Goal: Task Accomplishment & Management: Use online tool/utility

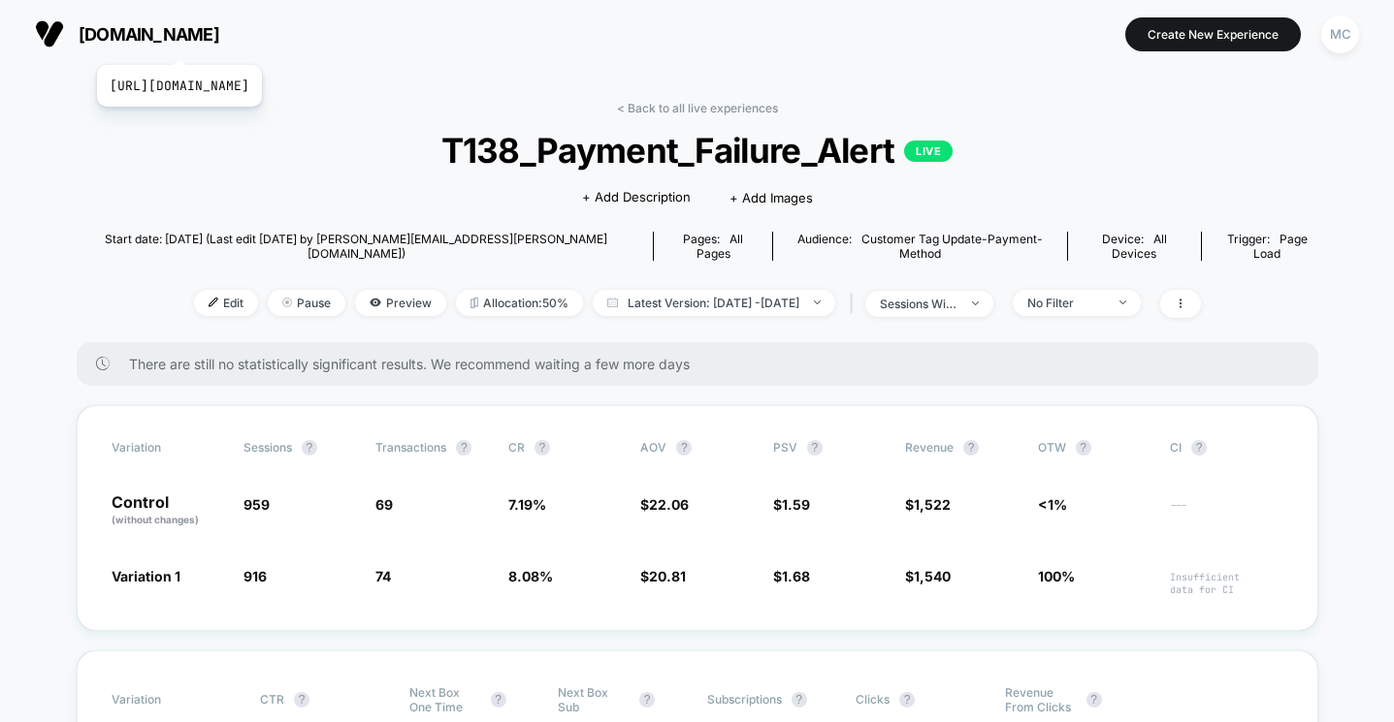
click at [219, 39] on span "[DOMAIN_NAME]" at bounding box center [149, 34] width 141 height 20
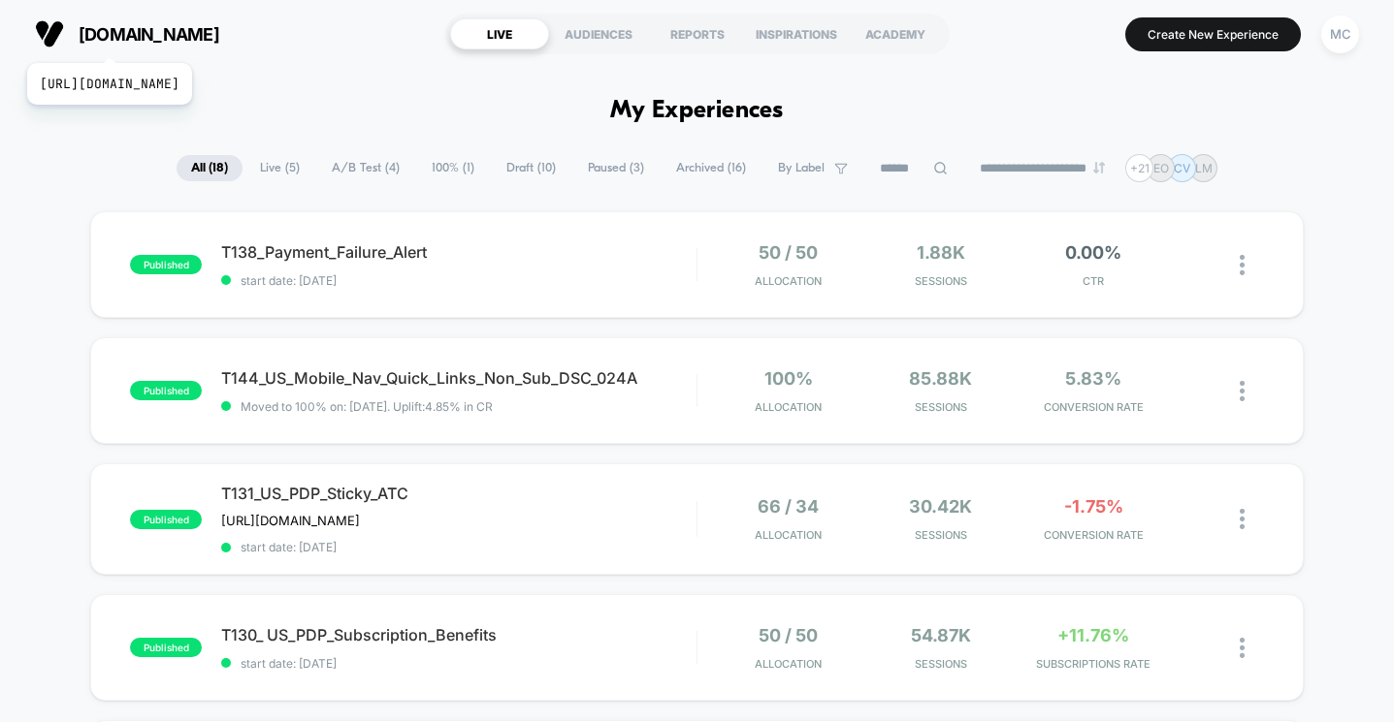
click at [152, 39] on span "[DOMAIN_NAME]" at bounding box center [149, 34] width 141 height 20
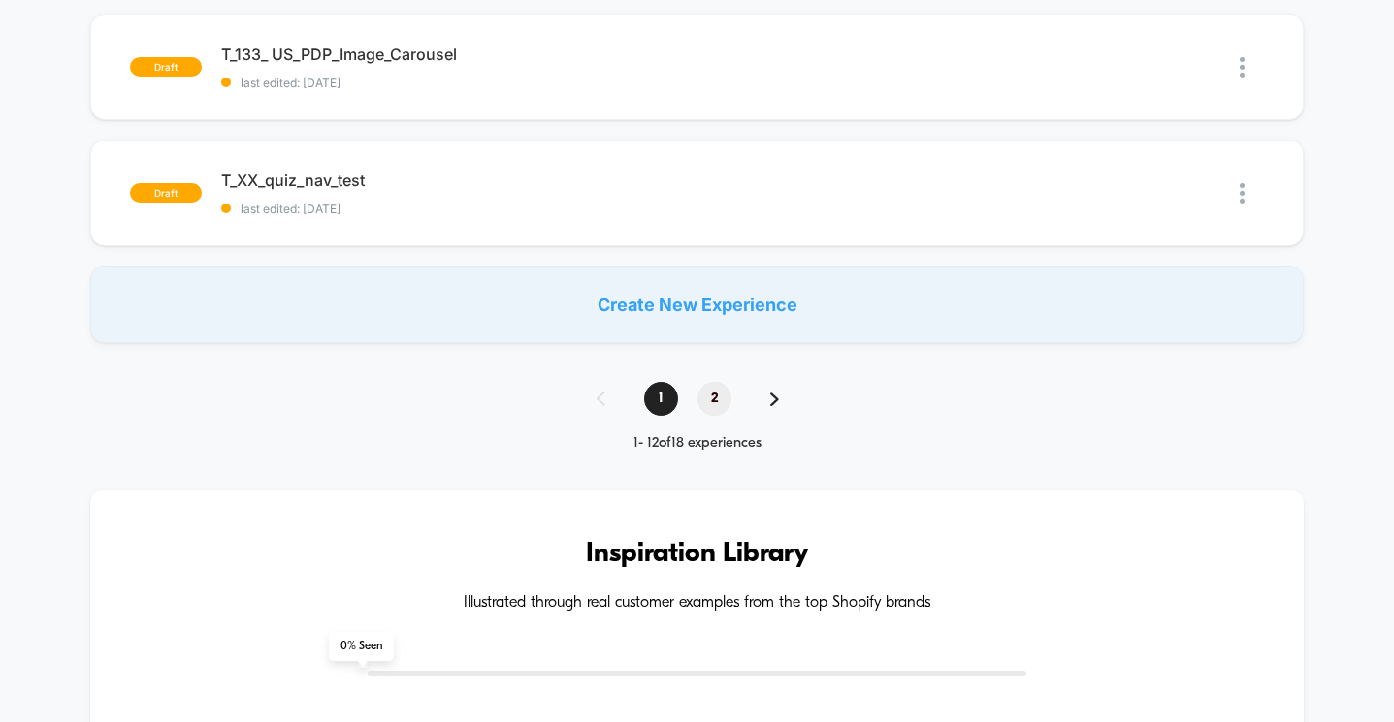
click at [713, 394] on span "2" at bounding box center [714, 399] width 34 height 34
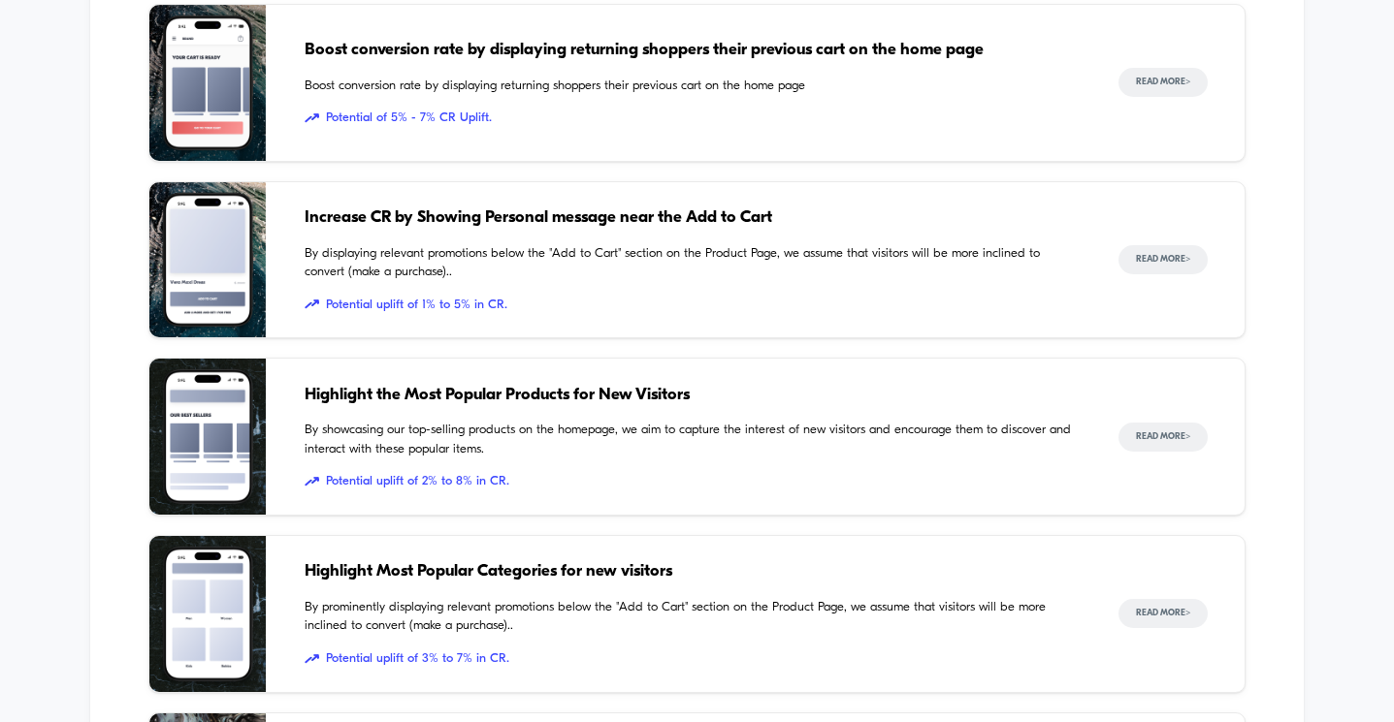
scroll to position [986, 0]
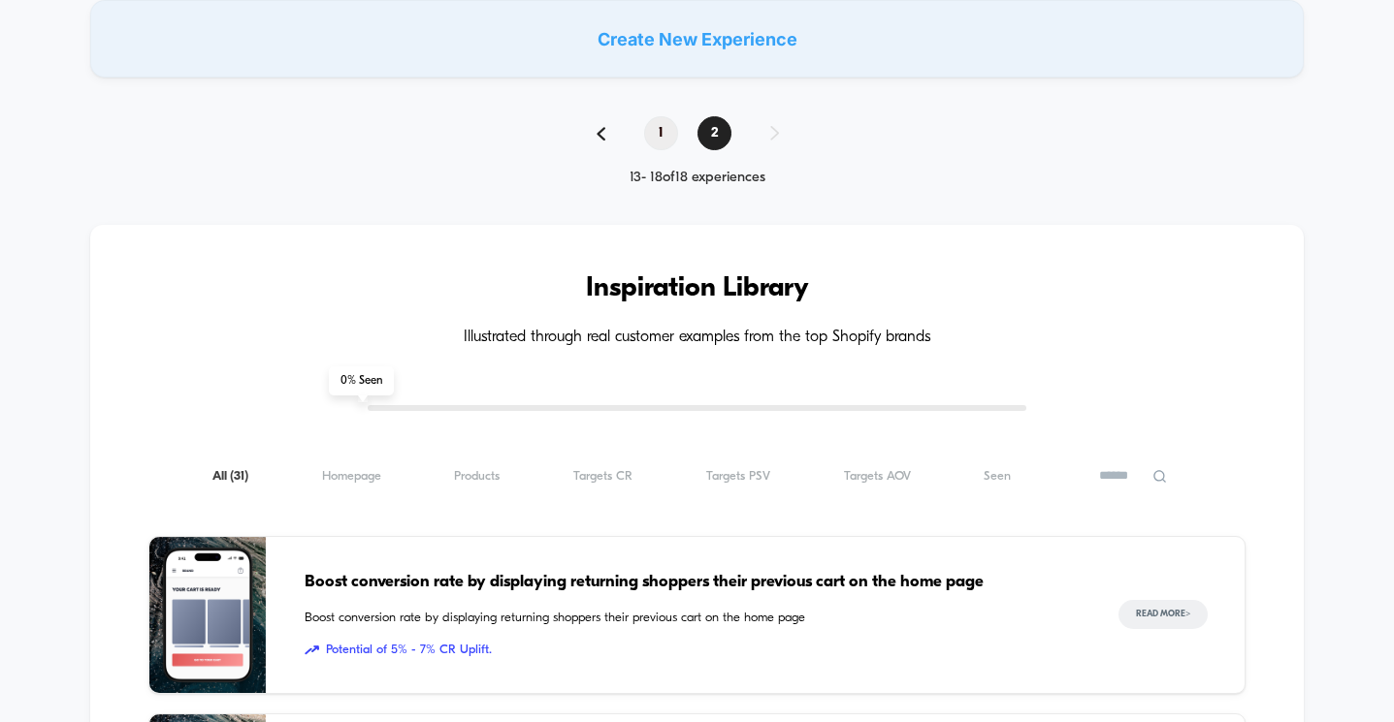
click at [664, 144] on span "1" at bounding box center [661, 133] width 34 height 34
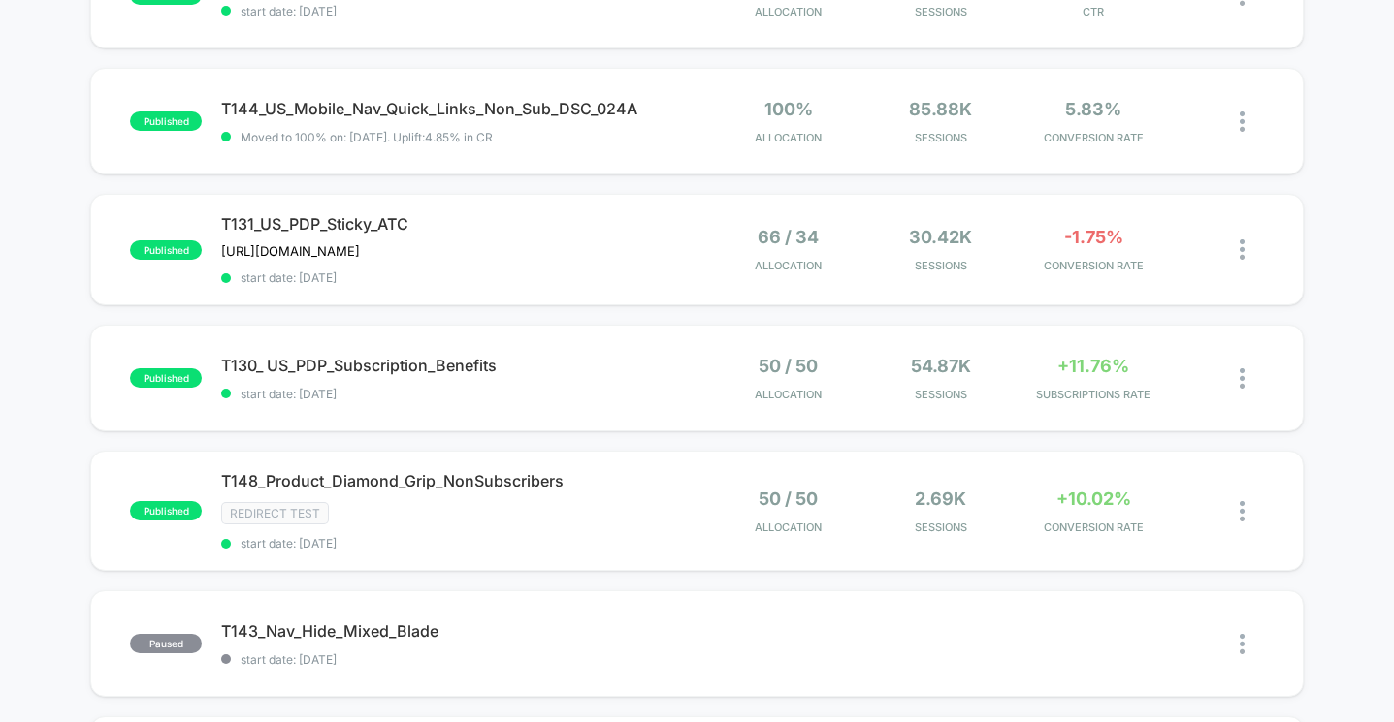
scroll to position [0, 0]
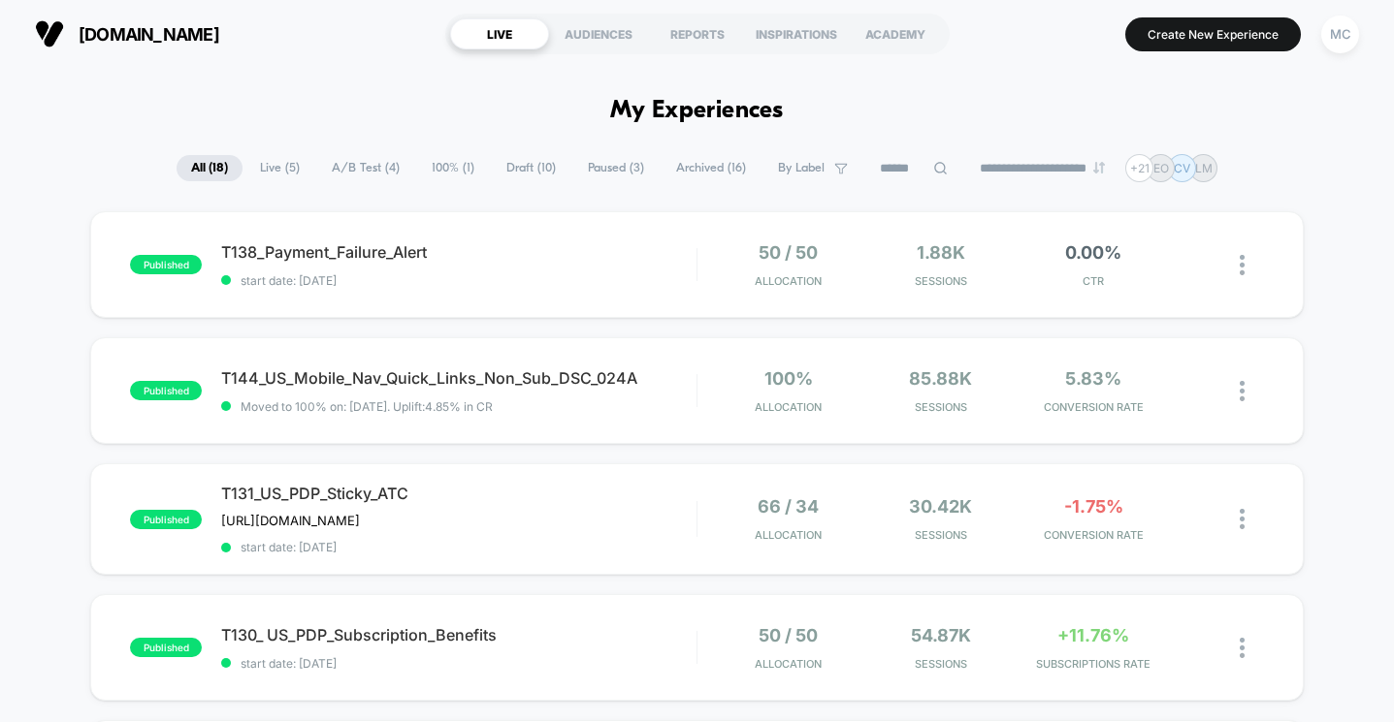
click at [724, 104] on h1 "My Experiences" at bounding box center [697, 111] width 174 height 28
click at [724, 105] on h1 "My Experiences" at bounding box center [697, 111] width 174 height 28
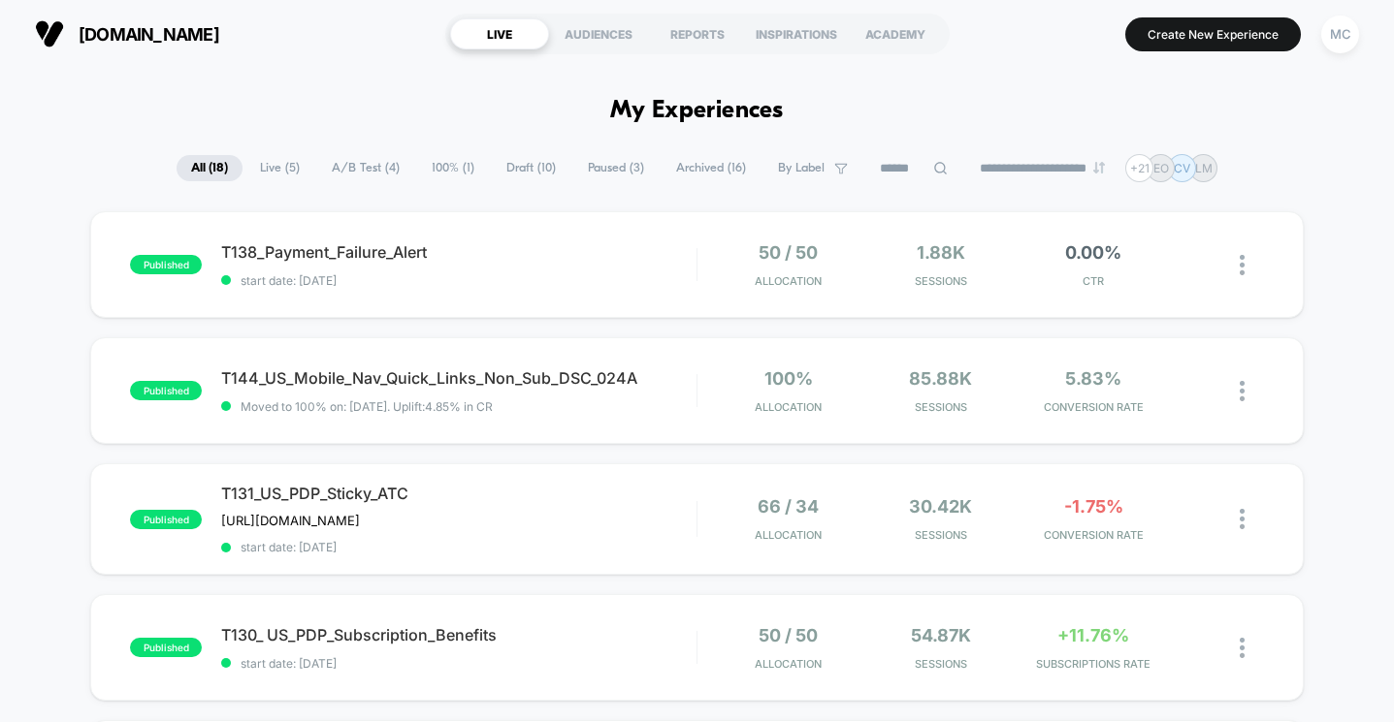
click at [718, 114] on h1 "My Experiences" at bounding box center [697, 111] width 174 height 28
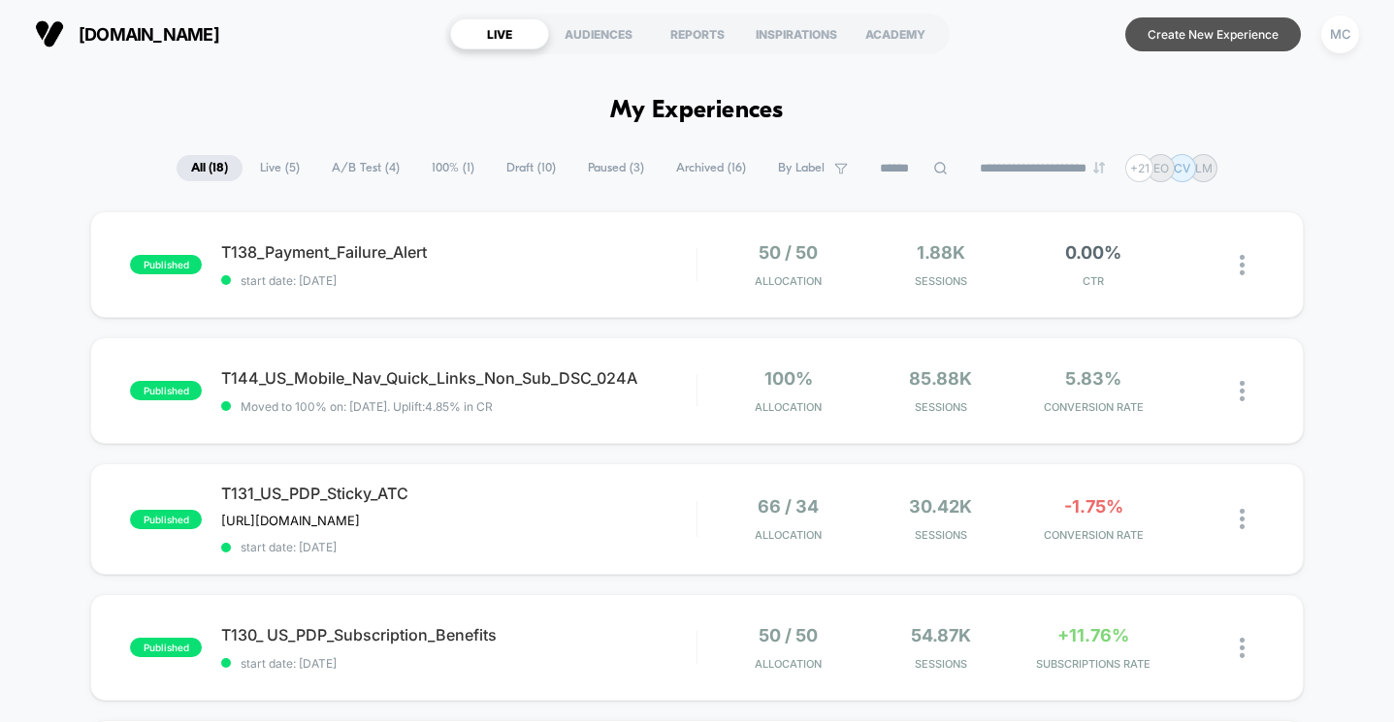
click at [1156, 40] on button "Create New Experience" at bounding box center [1213, 34] width 176 height 34
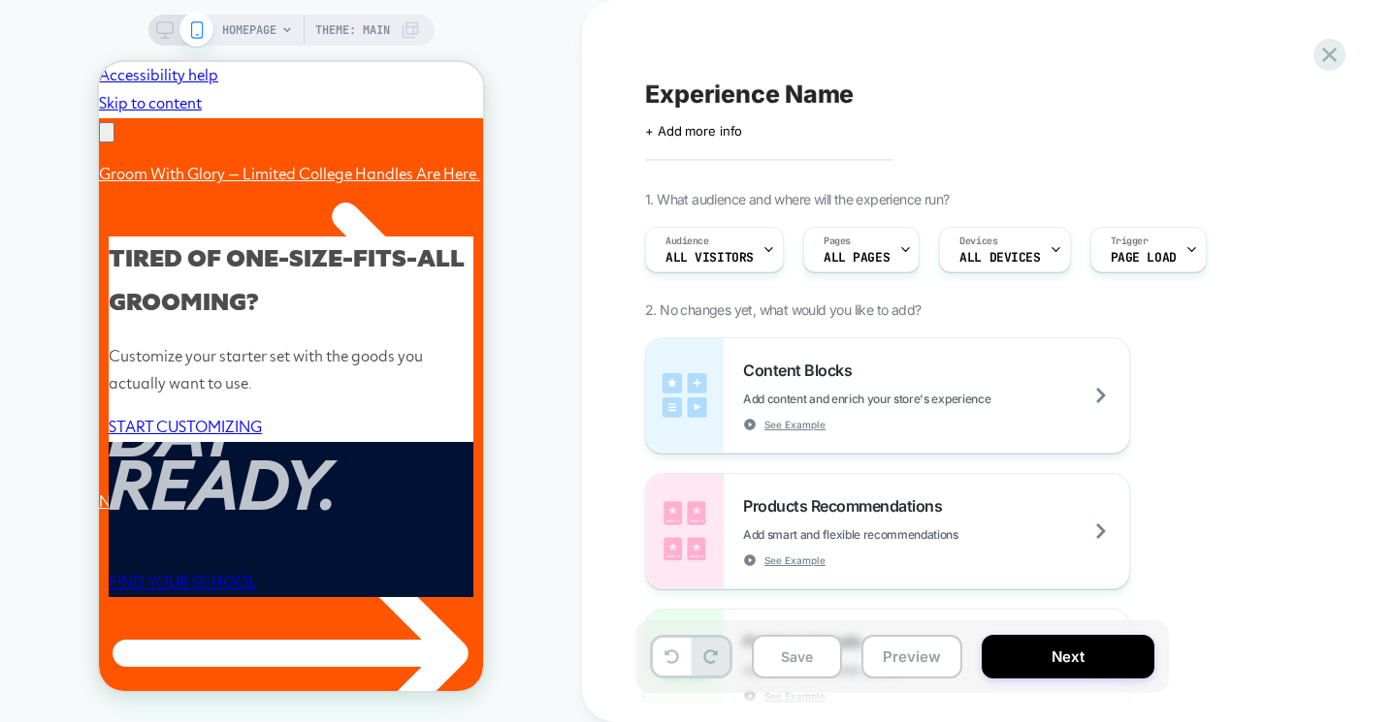
click at [881, 27] on div "Experience Name Click to edit experience details + Add more info 1. What audien…" at bounding box center [998, 361] width 727 height 684
click at [1323, 50] on icon at bounding box center [1329, 55] width 15 height 15
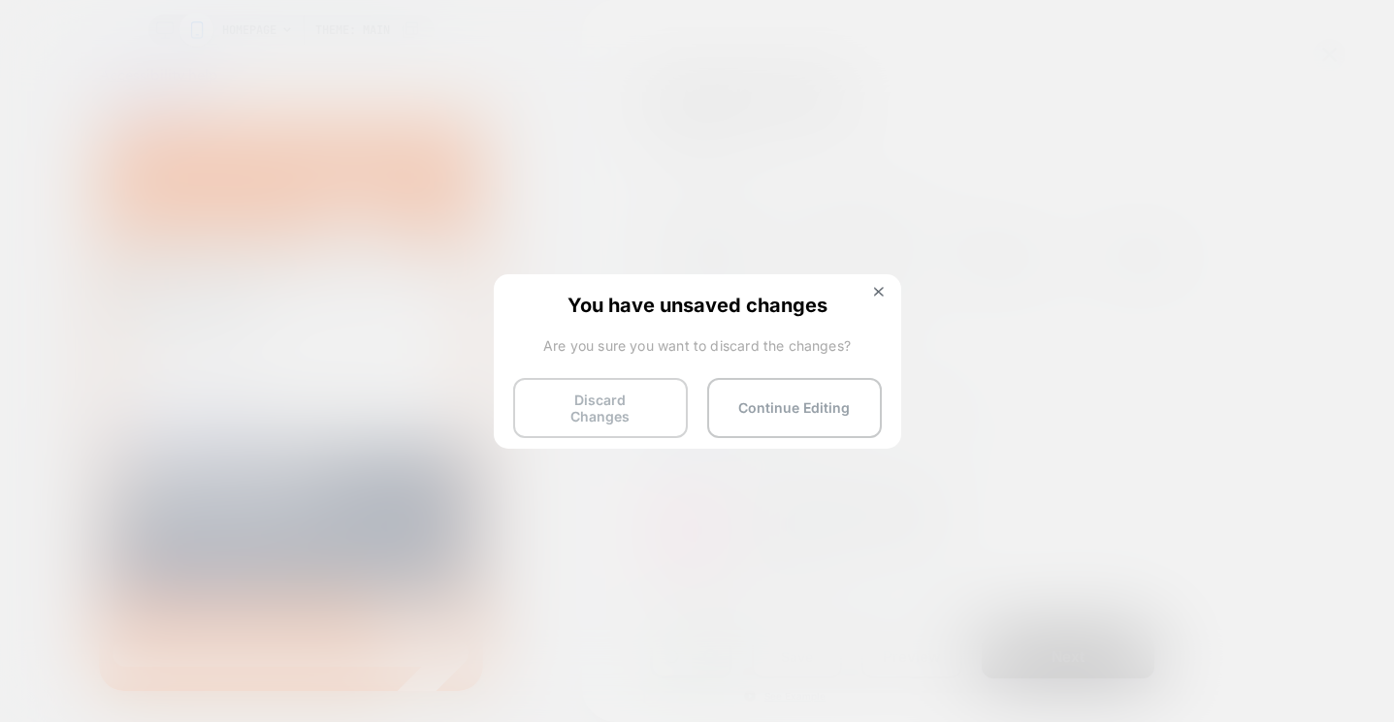
click at [616, 414] on button "Discard Changes" at bounding box center [600, 408] width 175 height 60
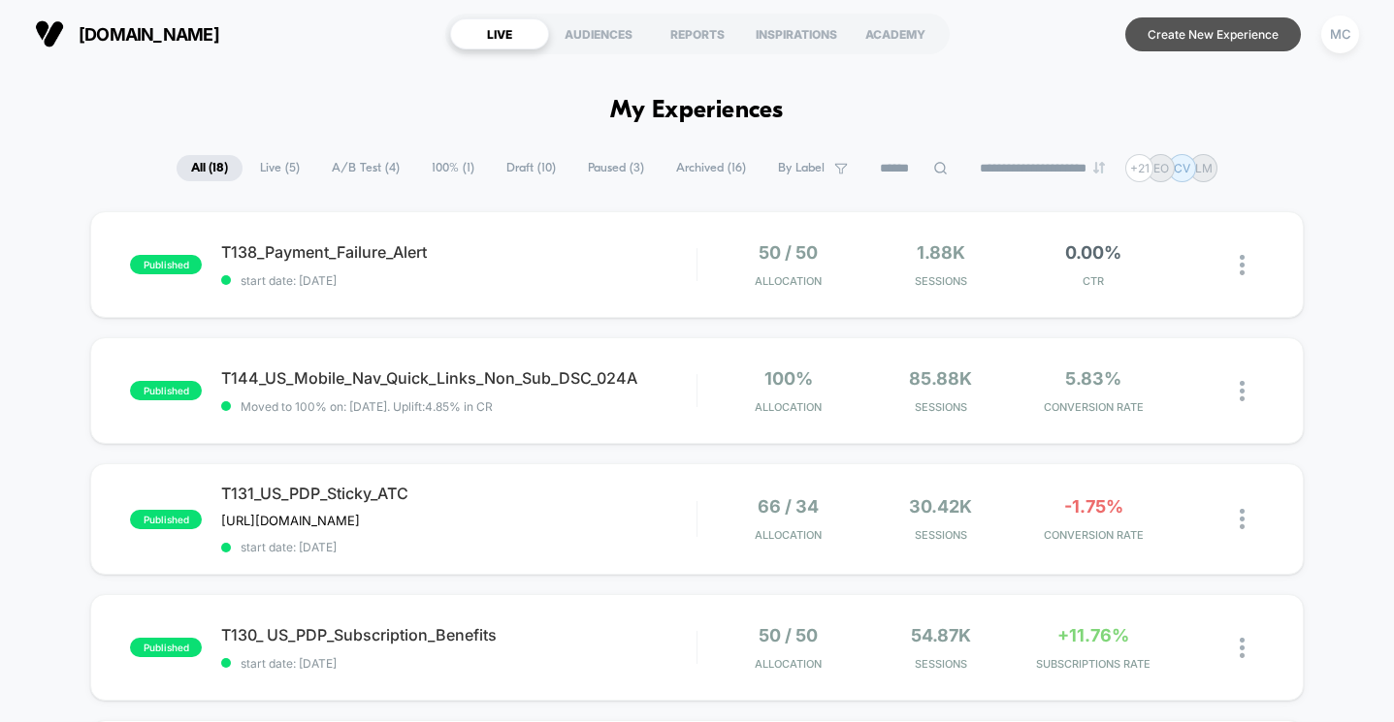
click at [1193, 28] on button "Create New Experience" at bounding box center [1213, 34] width 176 height 34
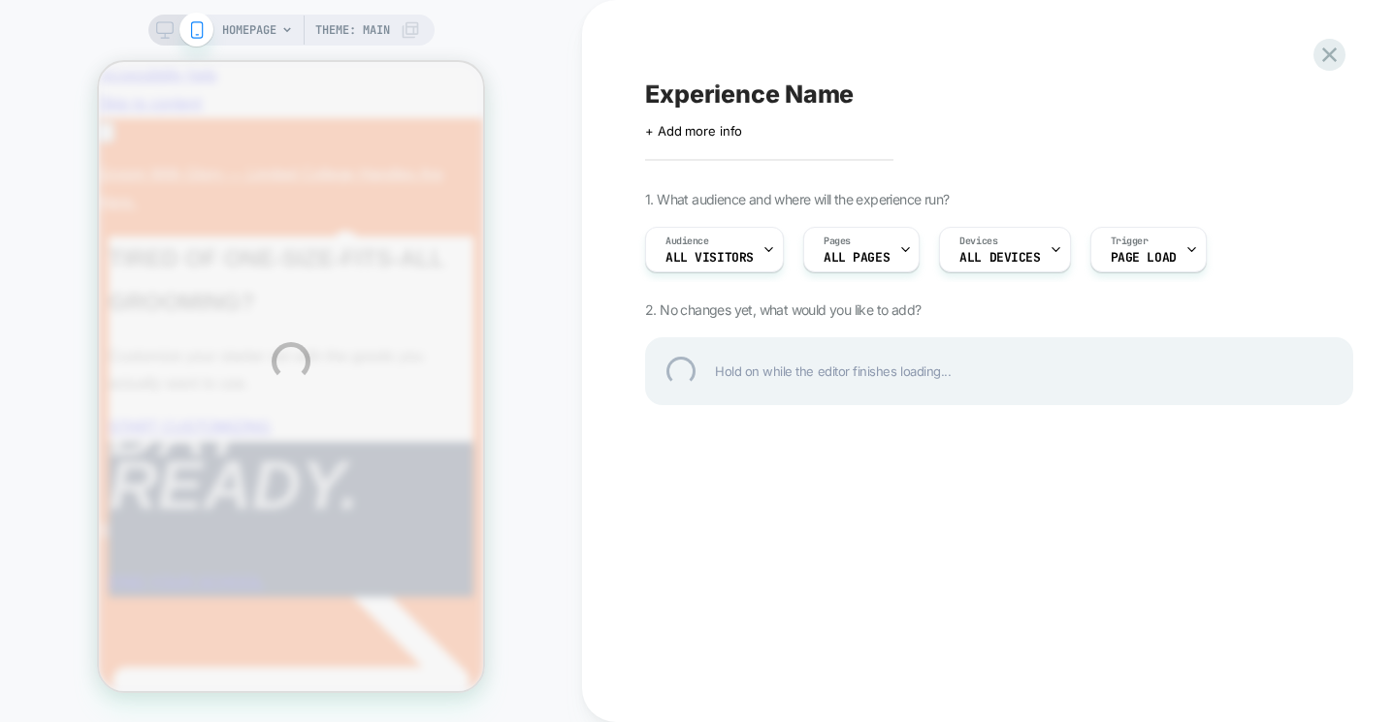
click at [727, 99] on div "Experience Name" at bounding box center [999, 94] width 708 height 29
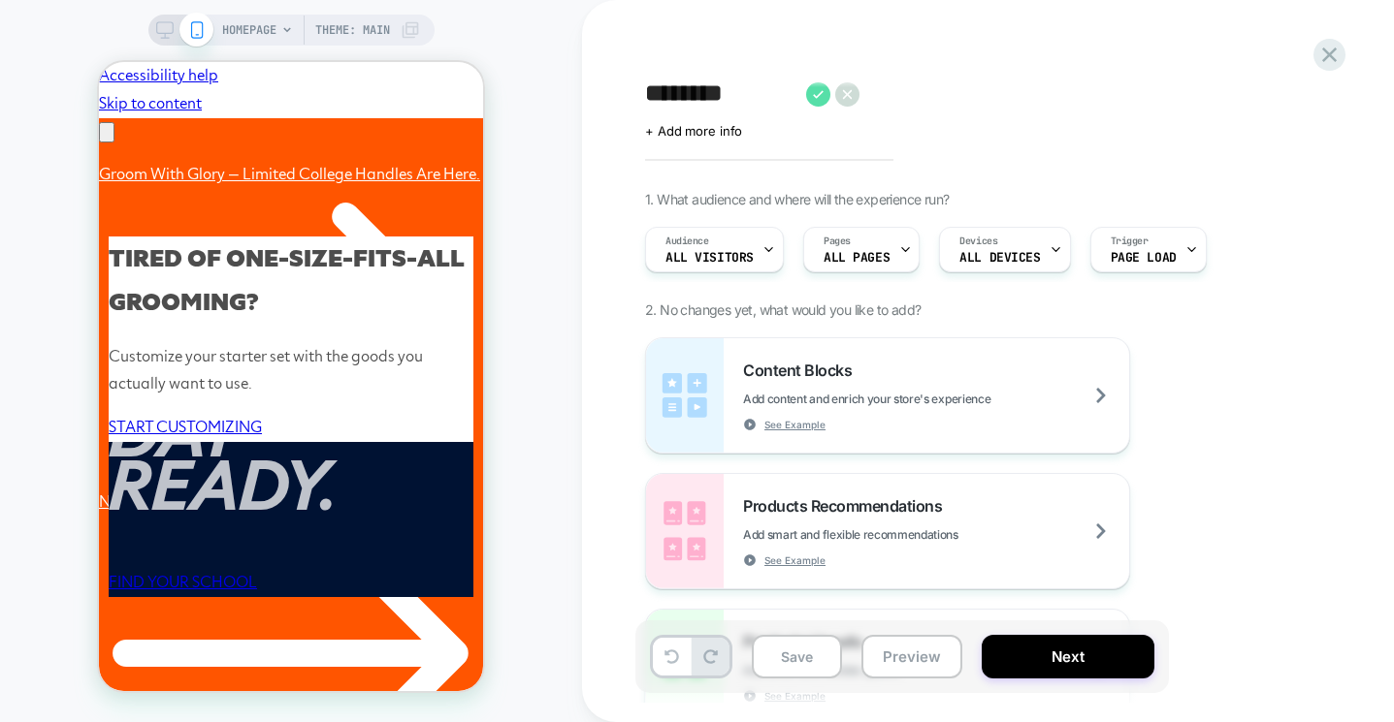
scroll to position [0, 301]
type textarea "********"
click at [820, 100] on icon at bounding box center [818, 94] width 24 height 24
click at [790, 89] on div "T149_US_" at bounding box center [999, 94] width 708 height 29
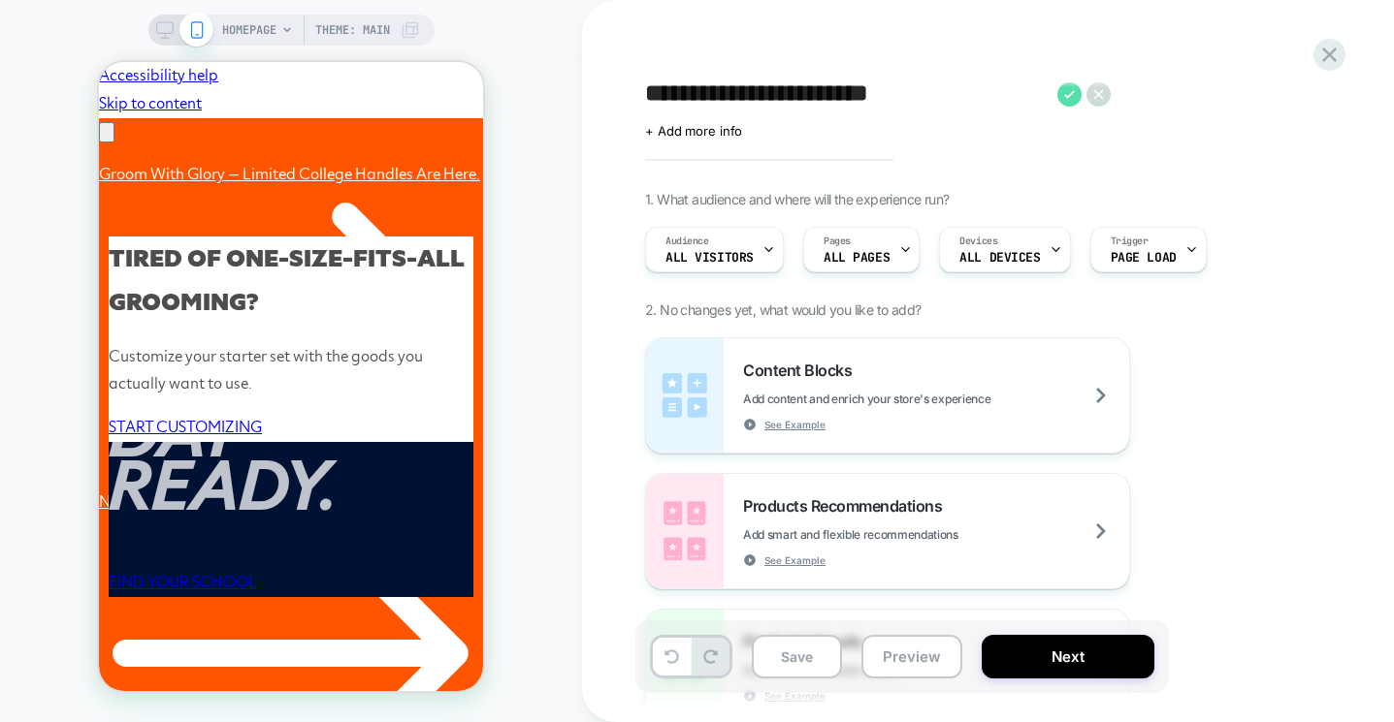
type textarea "**********"
click at [1071, 98] on icon at bounding box center [1069, 94] width 24 height 24
click at [998, 260] on span "ALL DEVICES" at bounding box center [999, 258] width 80 height 14
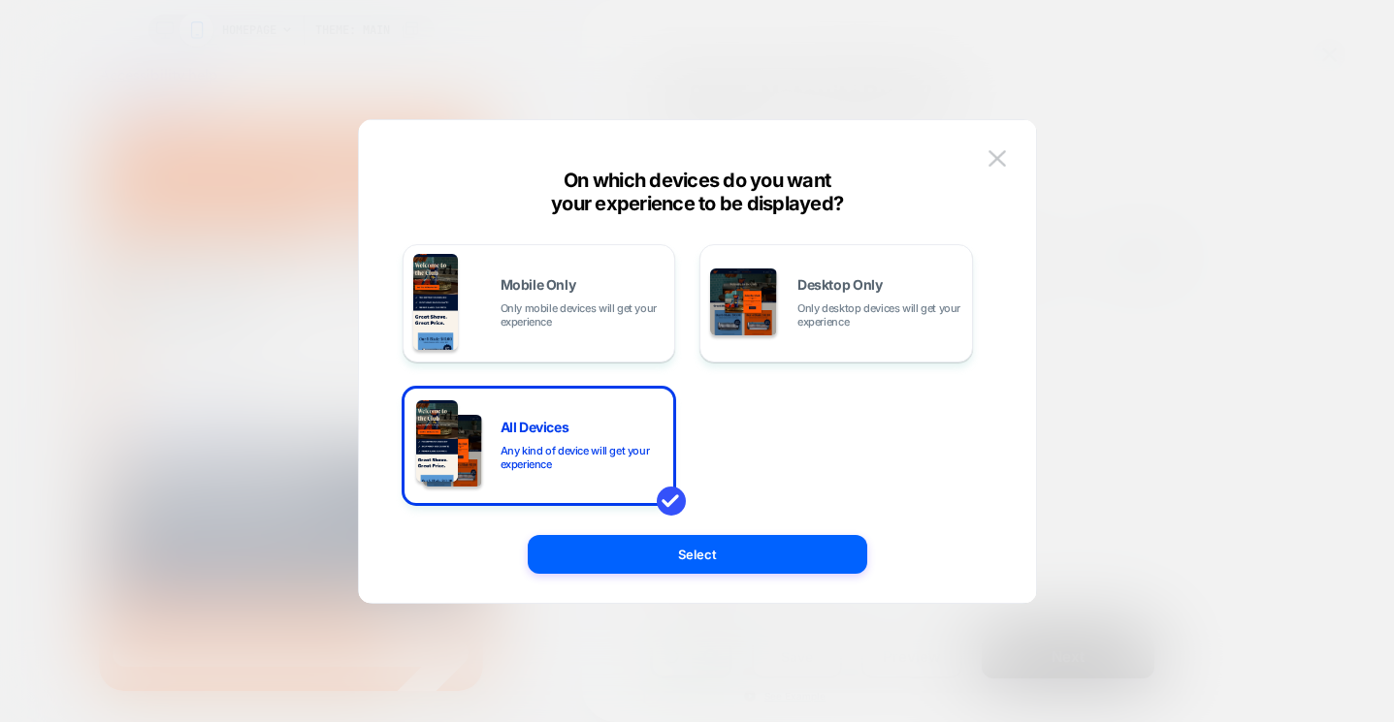
click at [1133, 81] on div at bounding box center [697, 361] width 1394 height 722
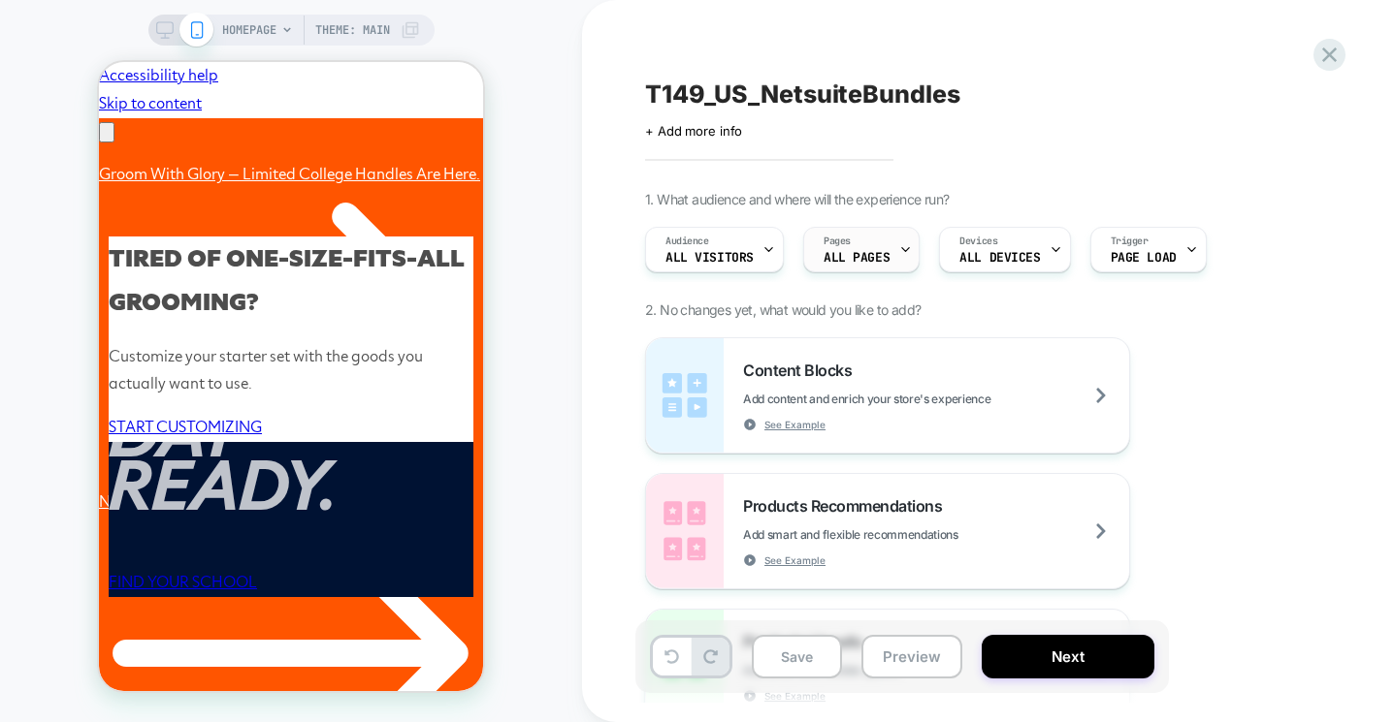
click at [893, 254] on div "Pages ALL PAGES" at bounding box center [856, 250] width 105 height 44
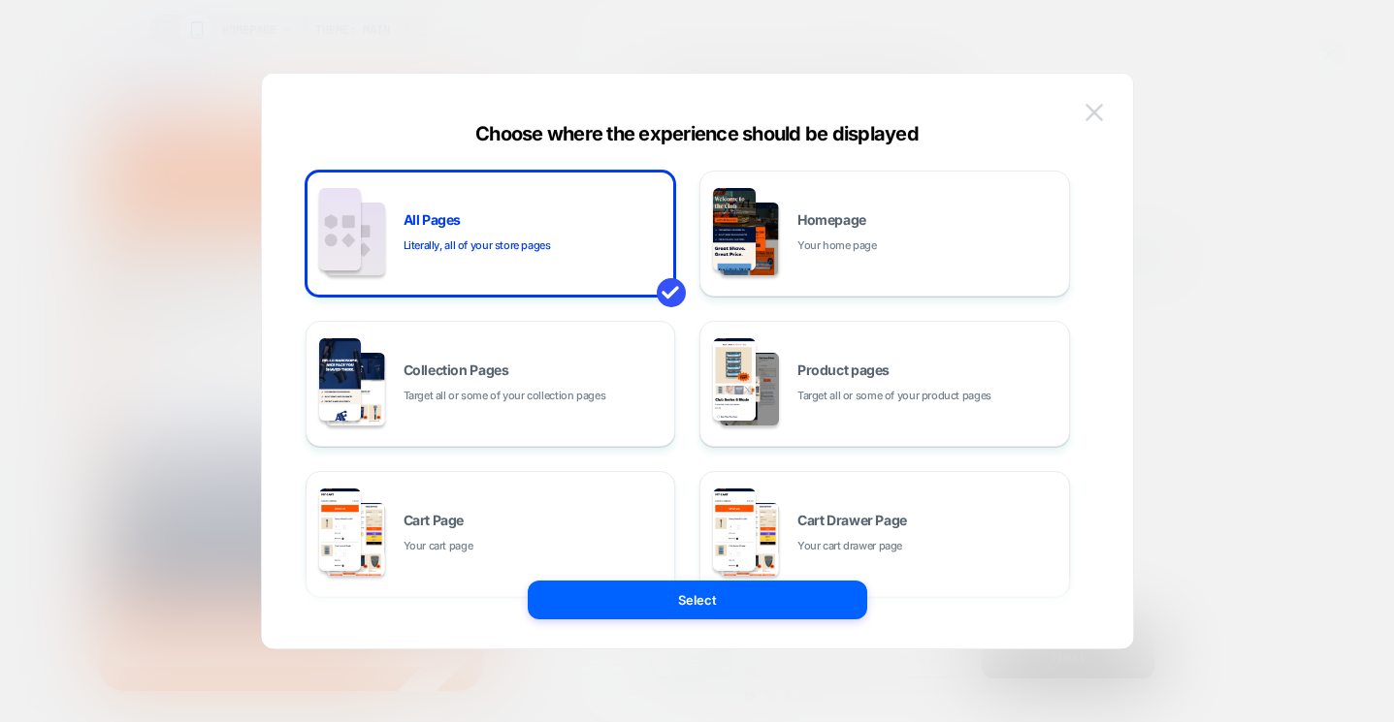
click at [1093, 126] on button at bounding box center [1093, 112] width 29 height 29
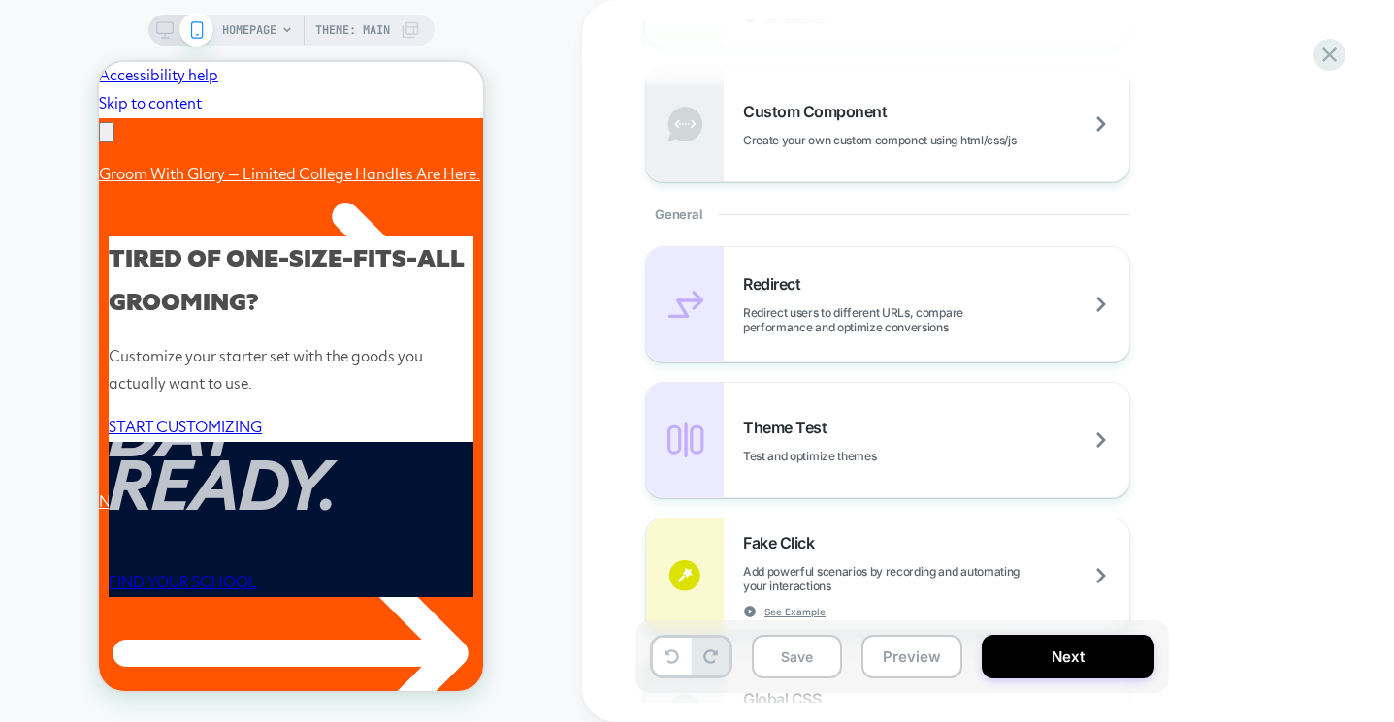
scroll to position [691, 0]
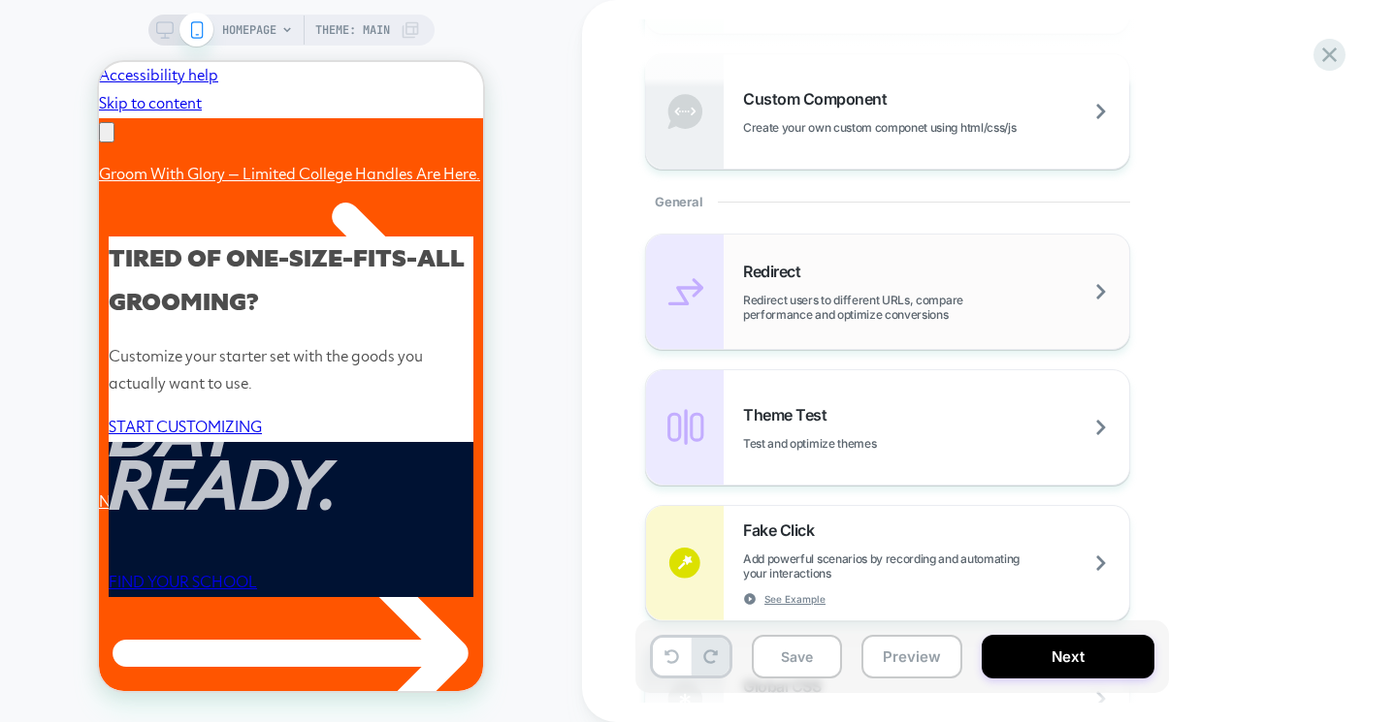
click at [816, 306] on span "Redirect users to different URLs, compare performance and optimize conversions" at bounding box center [936, 307] width 386 height 29
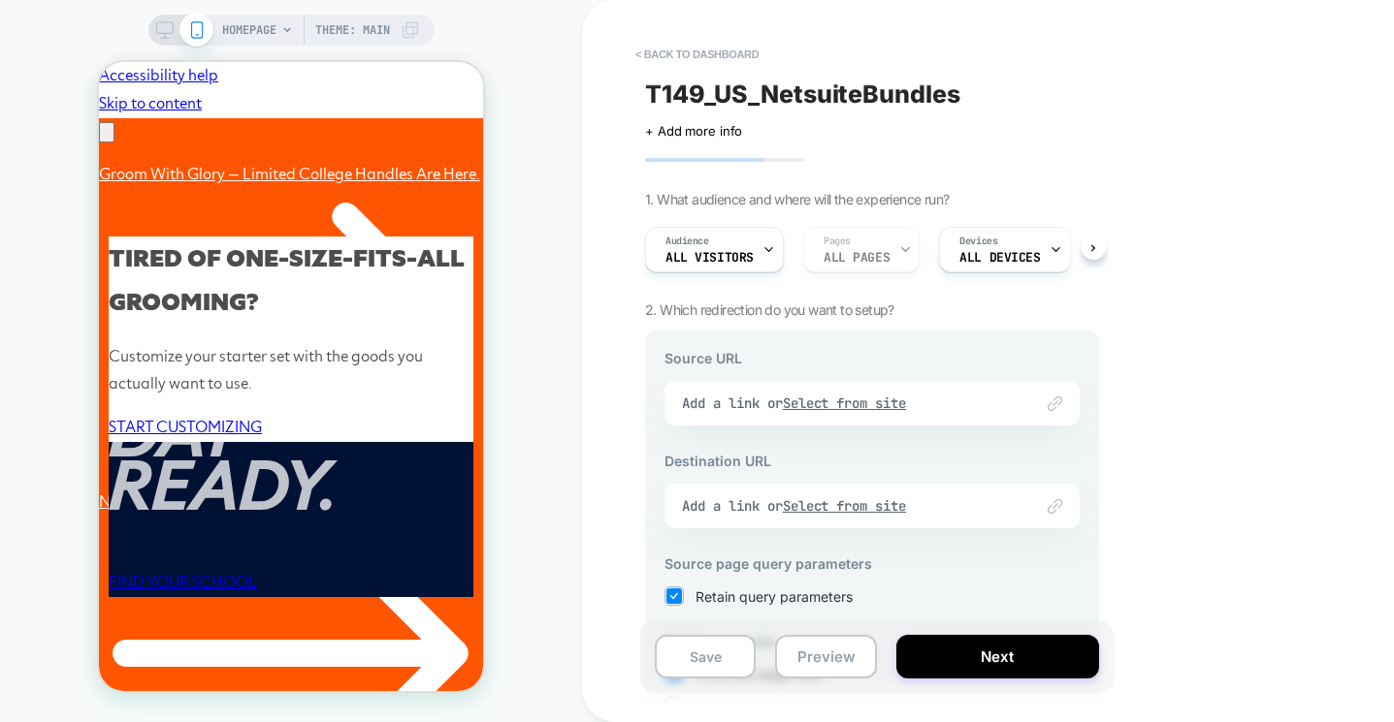
scroll to position [0, 0]
click at [846, 244] on div "Audience All Visitors Pages ALL PAGES Devices ALL DEVICES Trigger Page Load" at bounding box center [862, 249] width 454 height 65
click at [826, 399] on div "Link to Add a link or Select from site" at bounding box center [871, 403] width 415 height 45
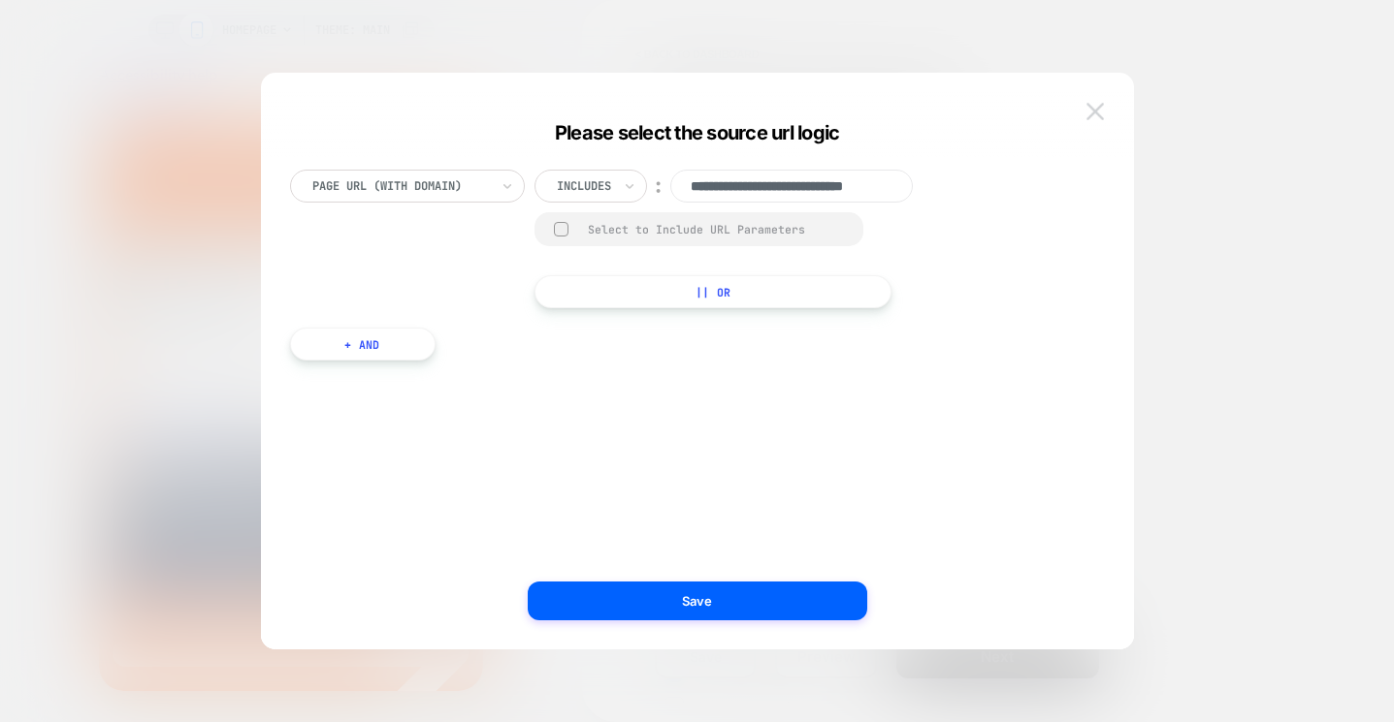
click at [1096, 109] on img at bounding box center [1094, 111] width 17 height 16
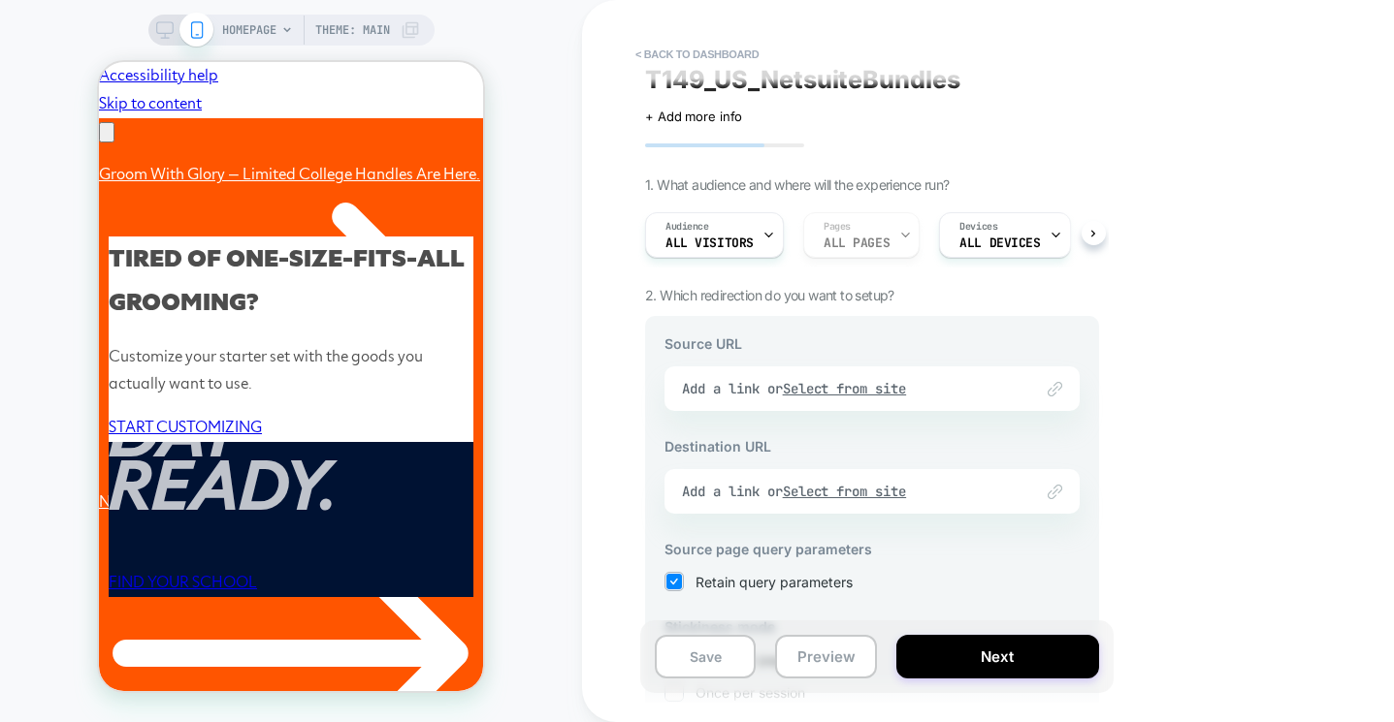
scroll to position [0, 301]
click at [1058, 497] on img at bounding box center [1054, 492] width 15 height 15
click at [854, 391] on div "Link to Add a link or Select from site" at bounding box center [871, 389] width 415 height 45
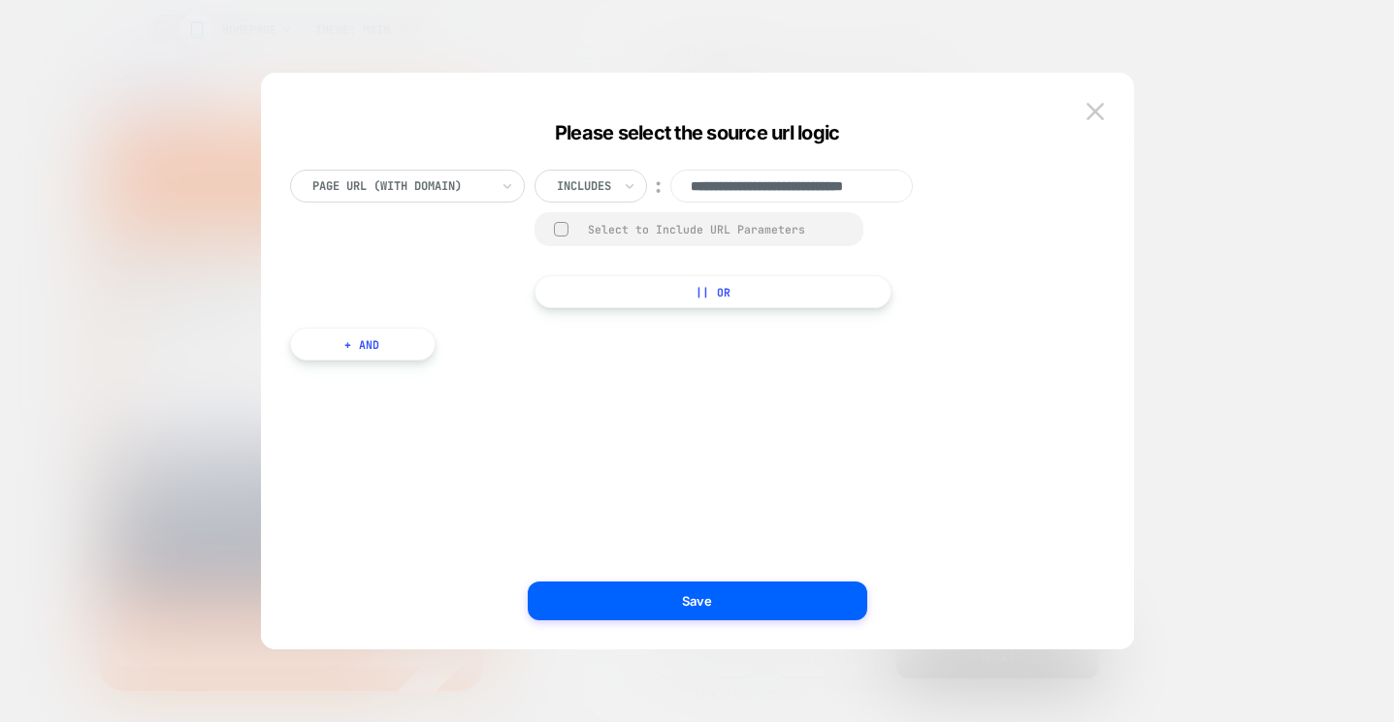
scroll to position [0, 0]
click at [449, 187] on div at bounding box center [400, 185] width 176 height 17
click at [816, 188] on input "**********" at bounding box center [791, 186] width 242 height 33
click at [803, 190] on input "**********" at bounding box center [791, 186] width 242 height 33
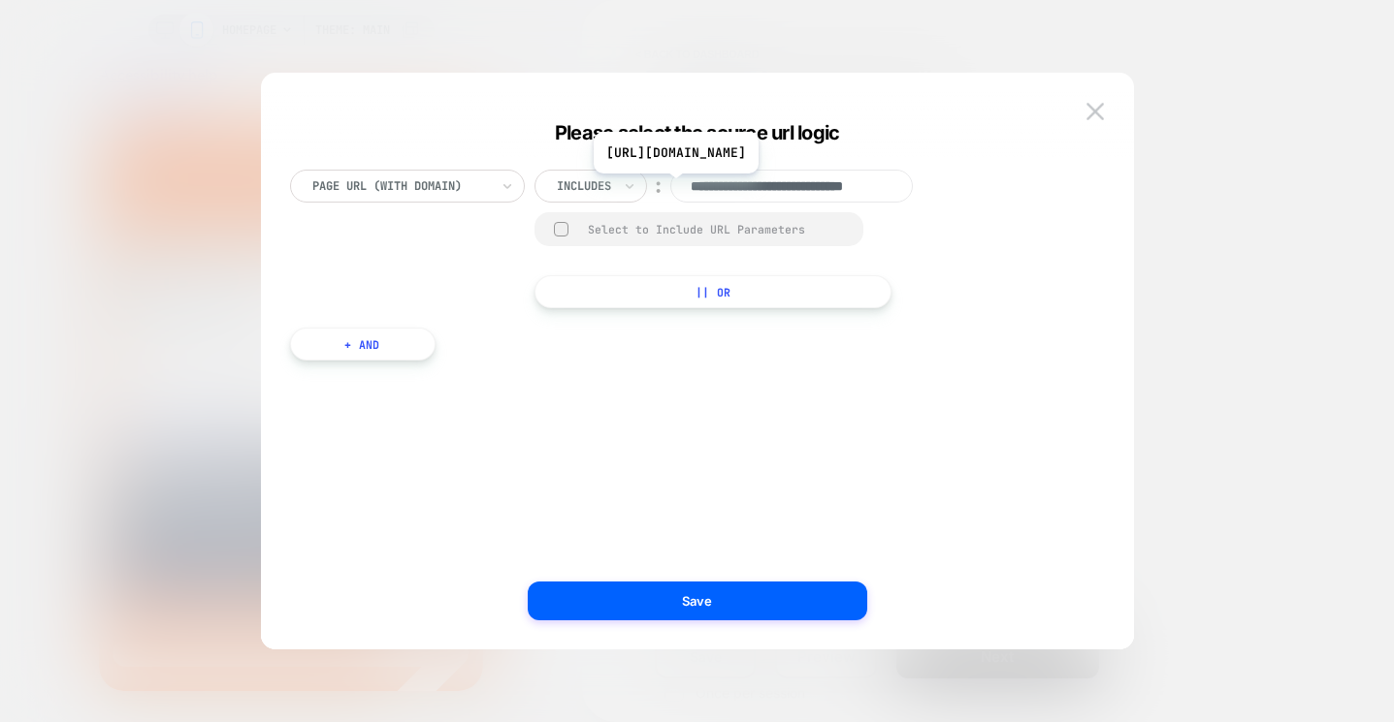
click at [734, 187] on input "**********" at bounding box center [791, 186] width 242 height 33
paste input "**********"
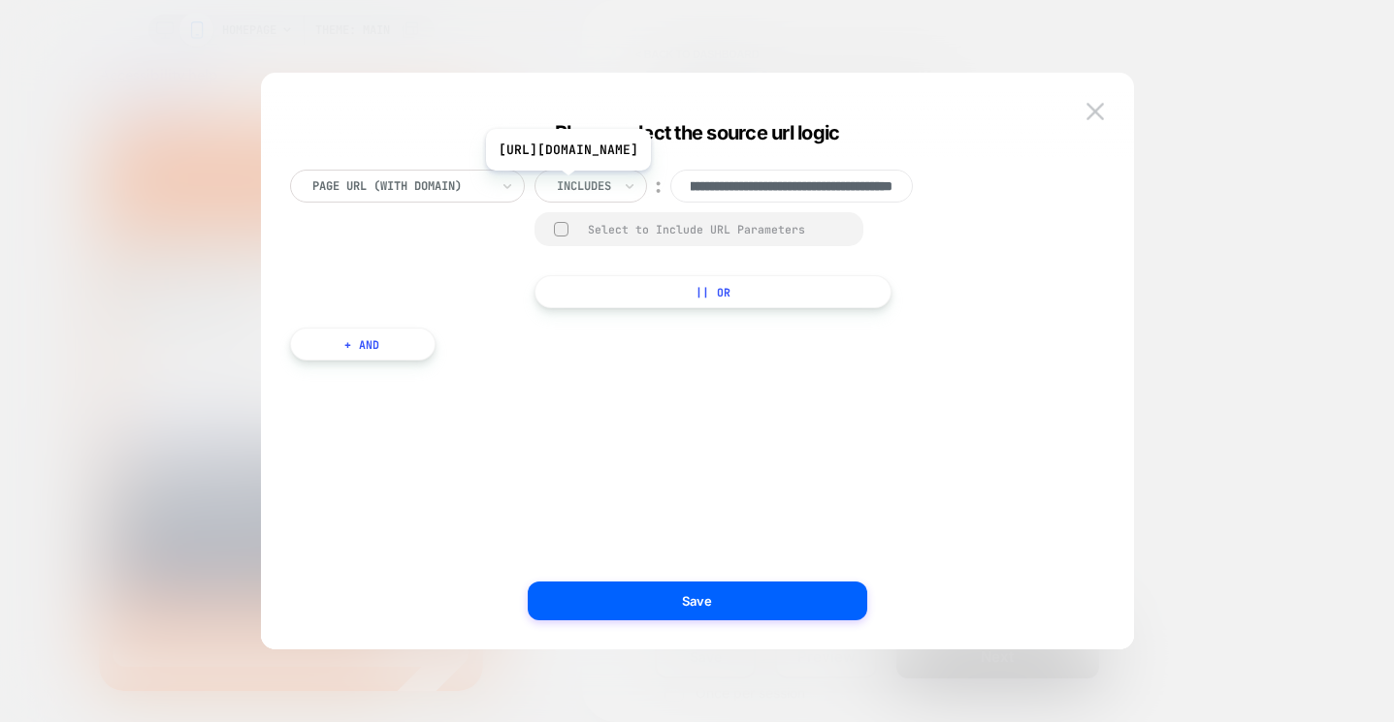
click at [728, 185] on input "**********" at bounding box center [791, 186] width 242 height 33
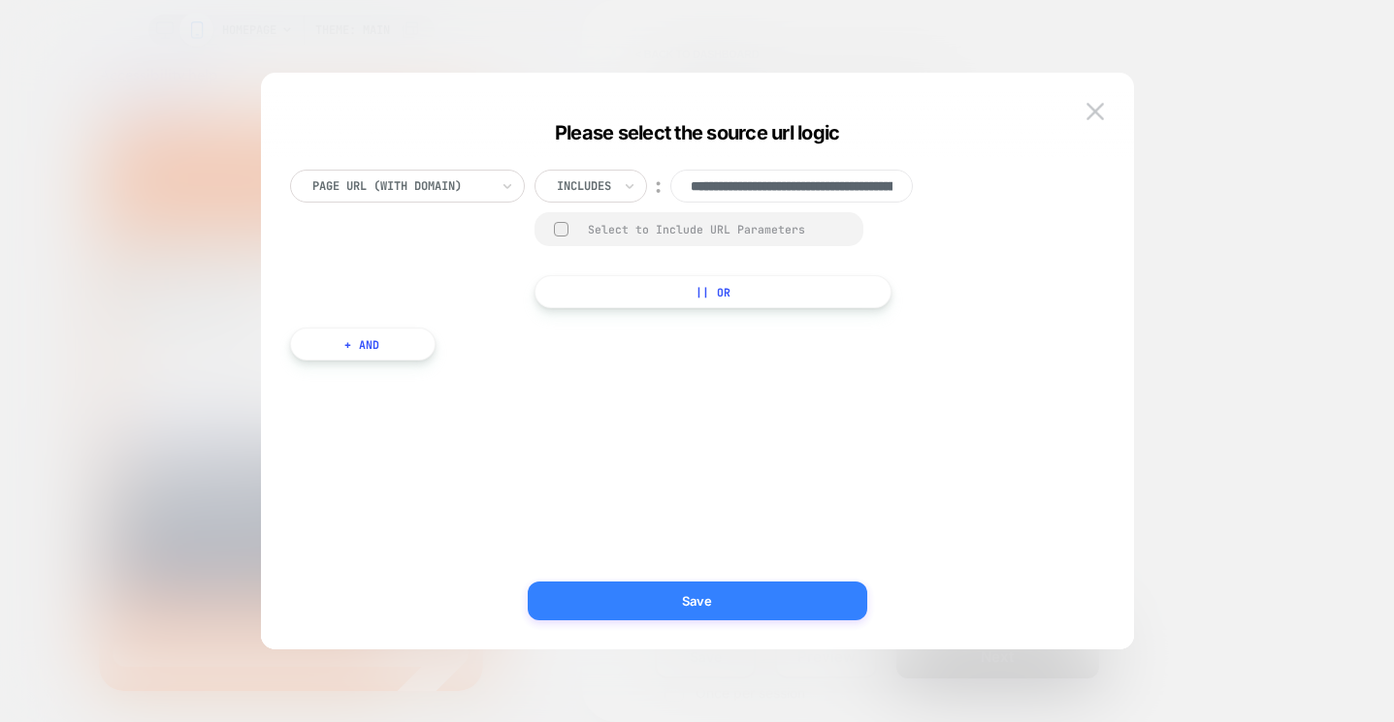
type input "**********"
click at [654, 599] on button "Save" at bounding box center [697, 601] width 339 height 39
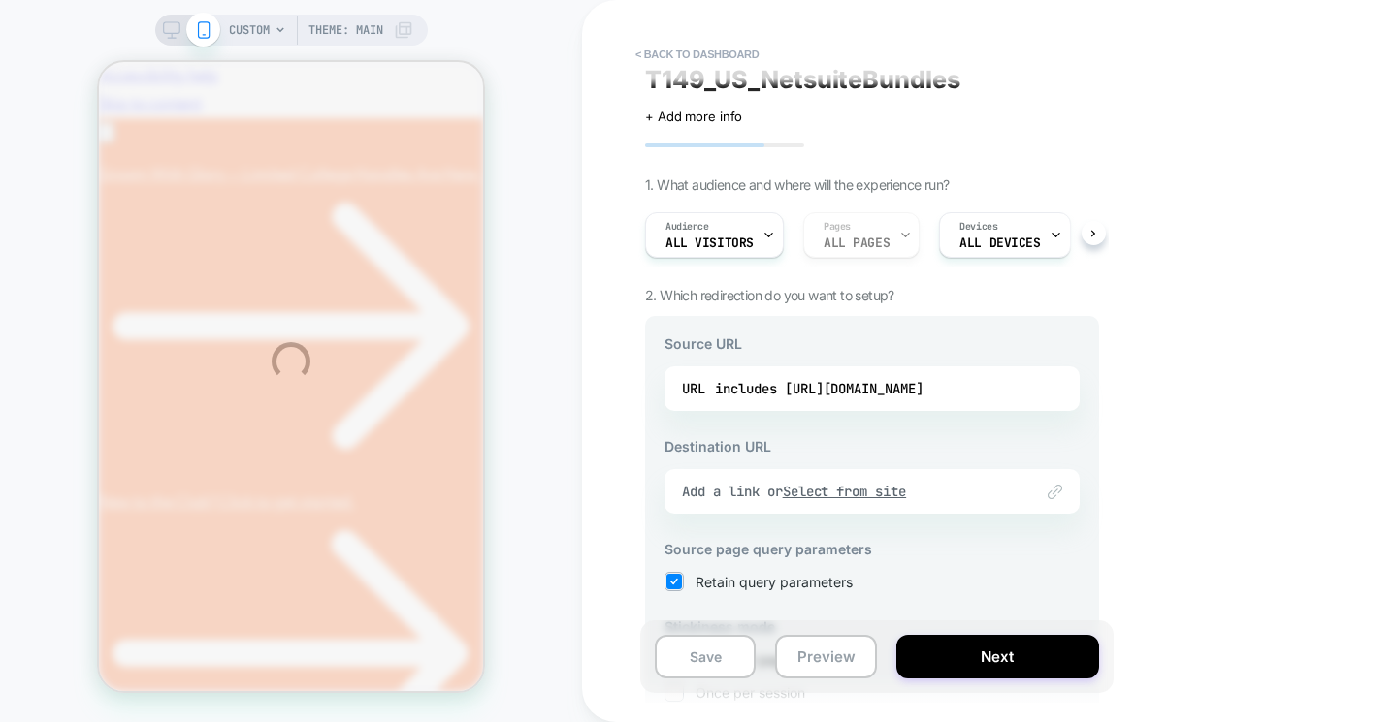
scroll to position [0, 0]
click at [1178, 431] on div "CUSTOM Theme: MAIN < back to dashboard T149_US_NetsuiteBundles Click to edit ex…" at bounding box center [697, 361] width 1394 height 722
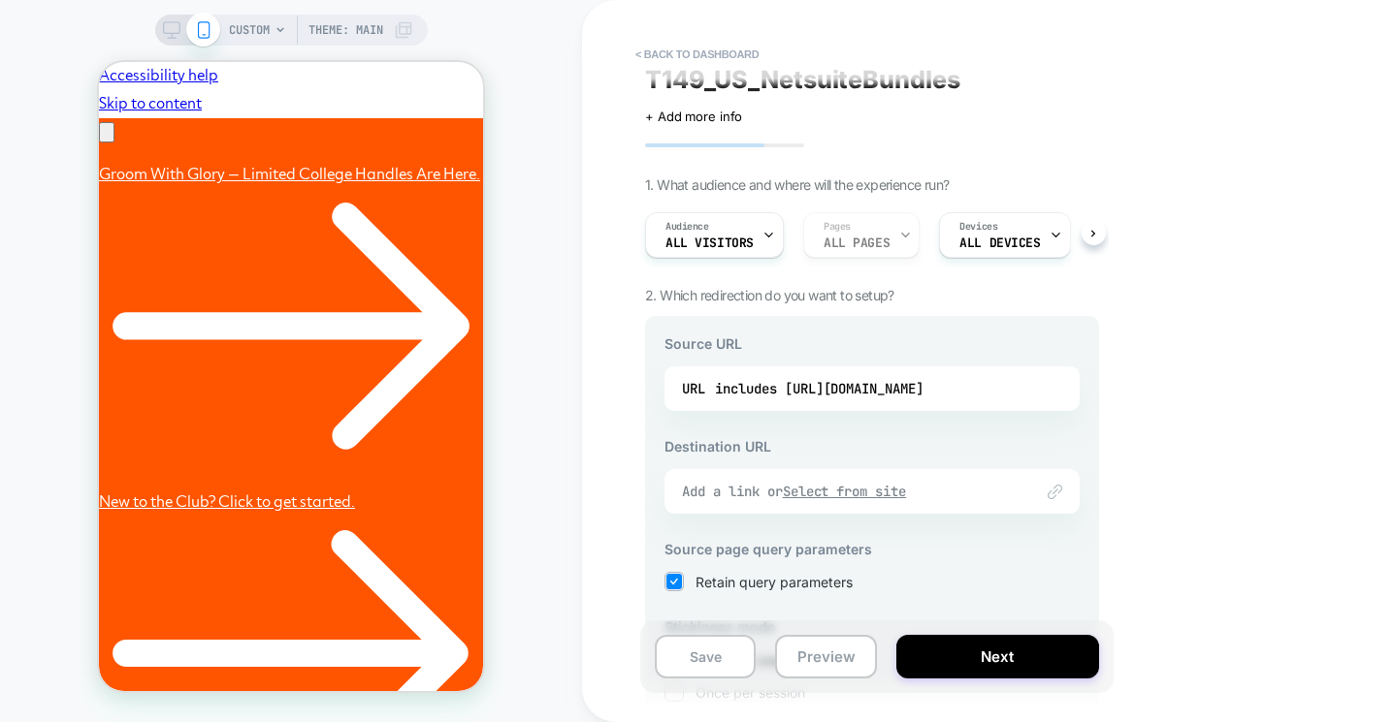
scroll to position [0, 301]
click at [833, 493] on u "Select from site" at bounding box center [845, 491] width 124 height 17
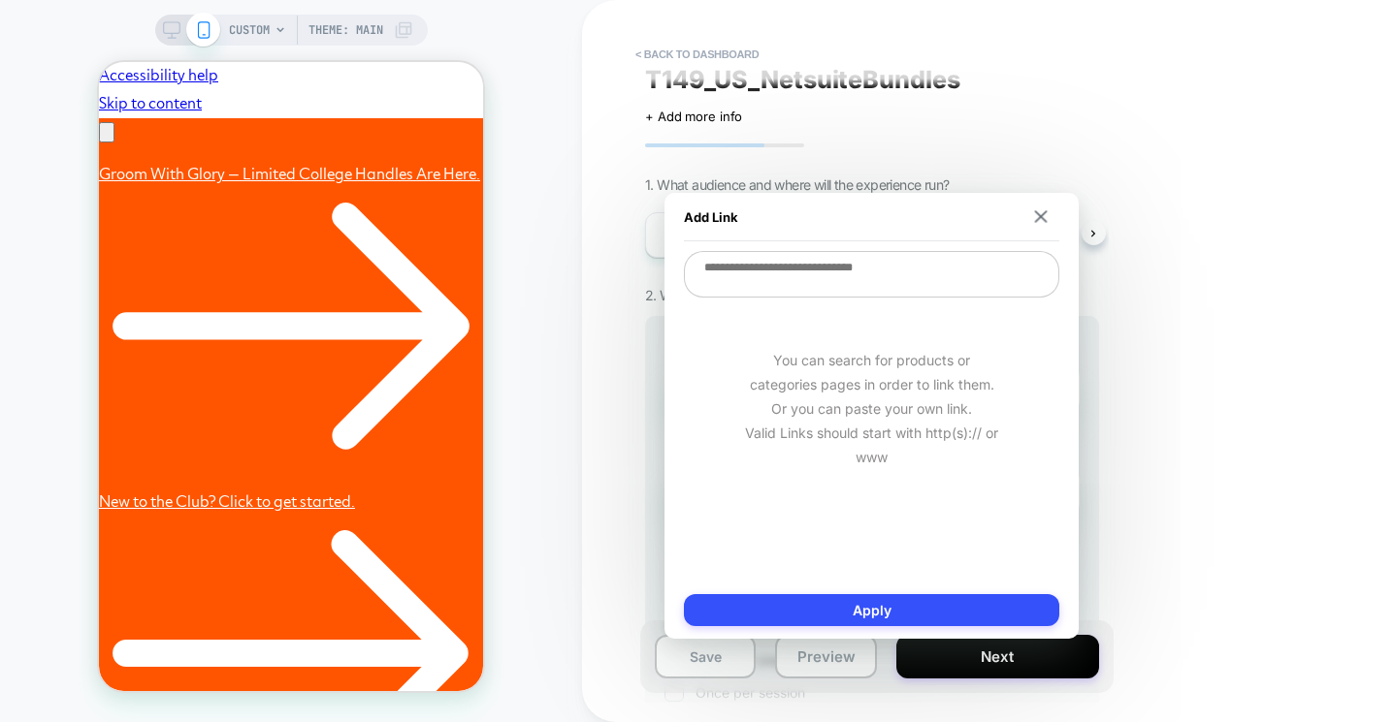
click at [829, 269] on textarea at bounding box center [871, 274] width 375 height 47
click at [1109, 347] on div "T149_US_NetsuiteBundles Click to edit experience details + Add more info 1. Wha…" at bounding box center [881, 361] width 473 height 722
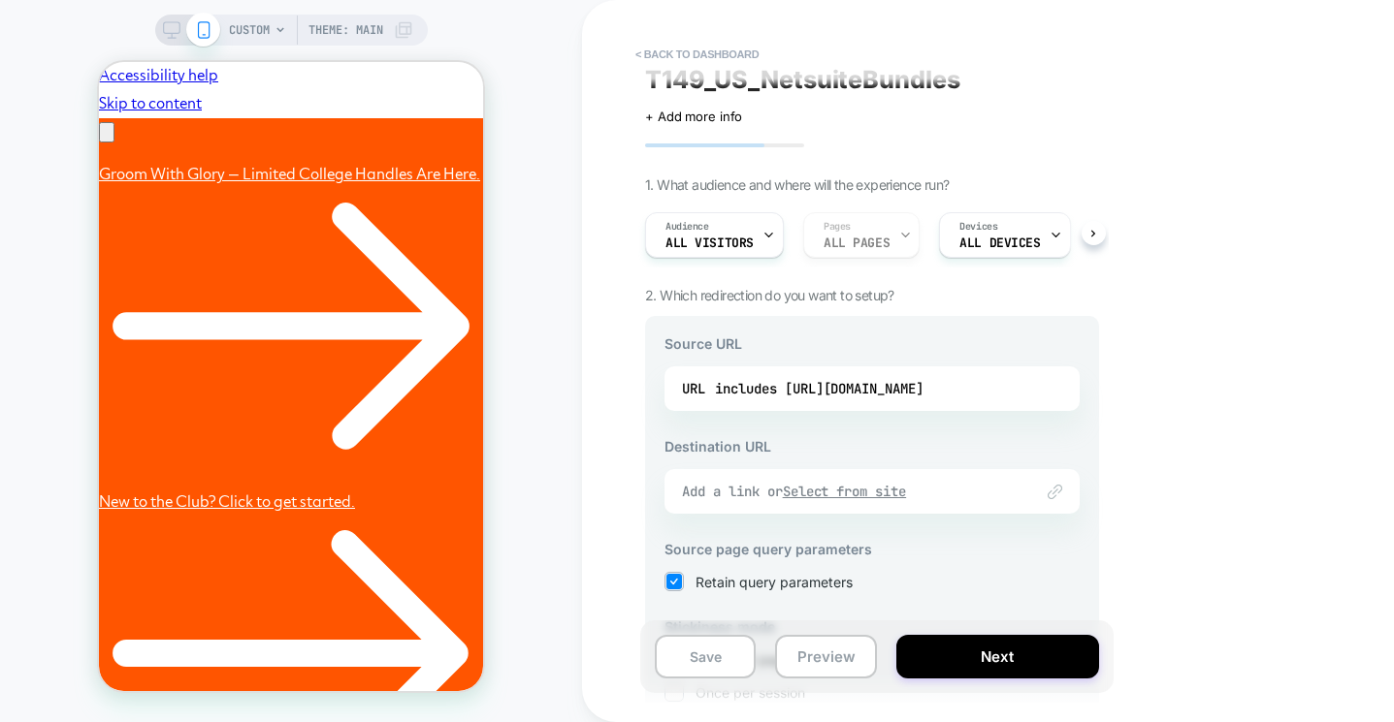
click at [848, 498] on u "Select from site" at bounding box center [845, 491] width 124 height 17
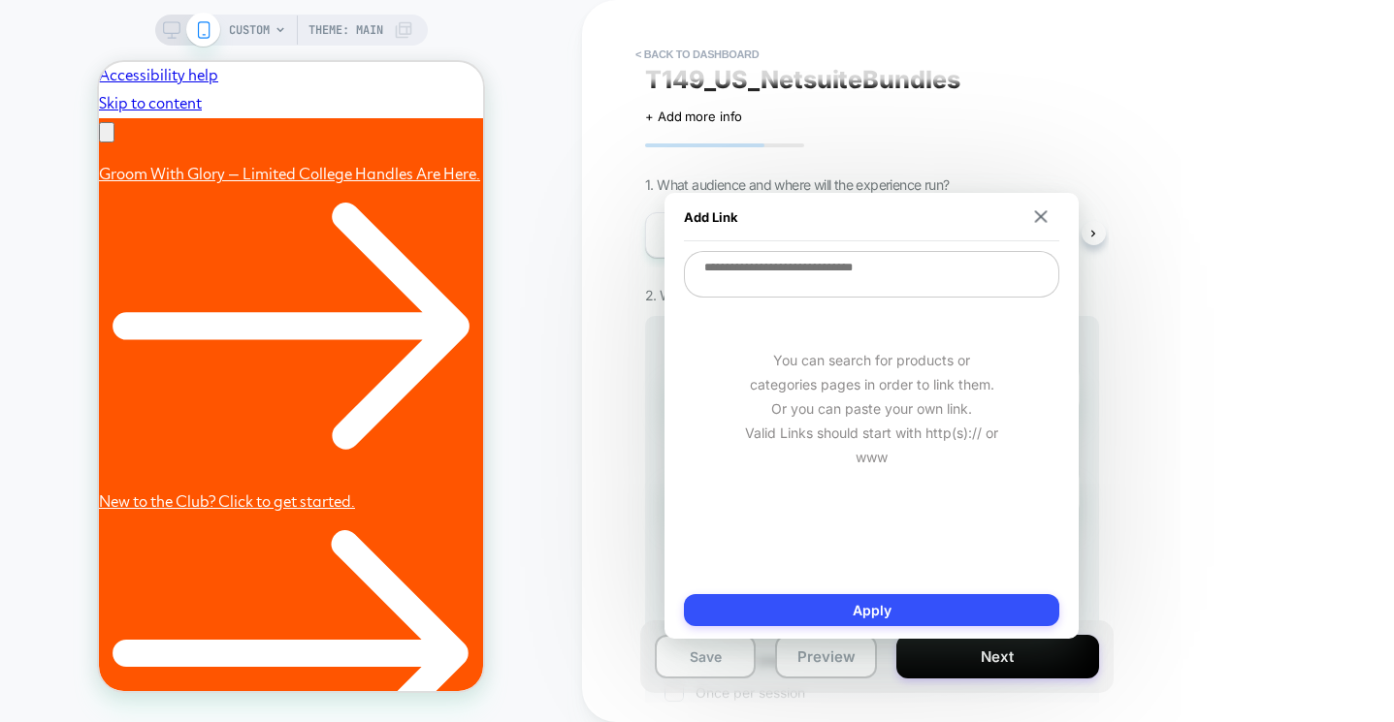
click at [863, 273] on textarea at bounding box center [871, 274] width 375 height 47
paste textarea "**********"
type textarea "*"
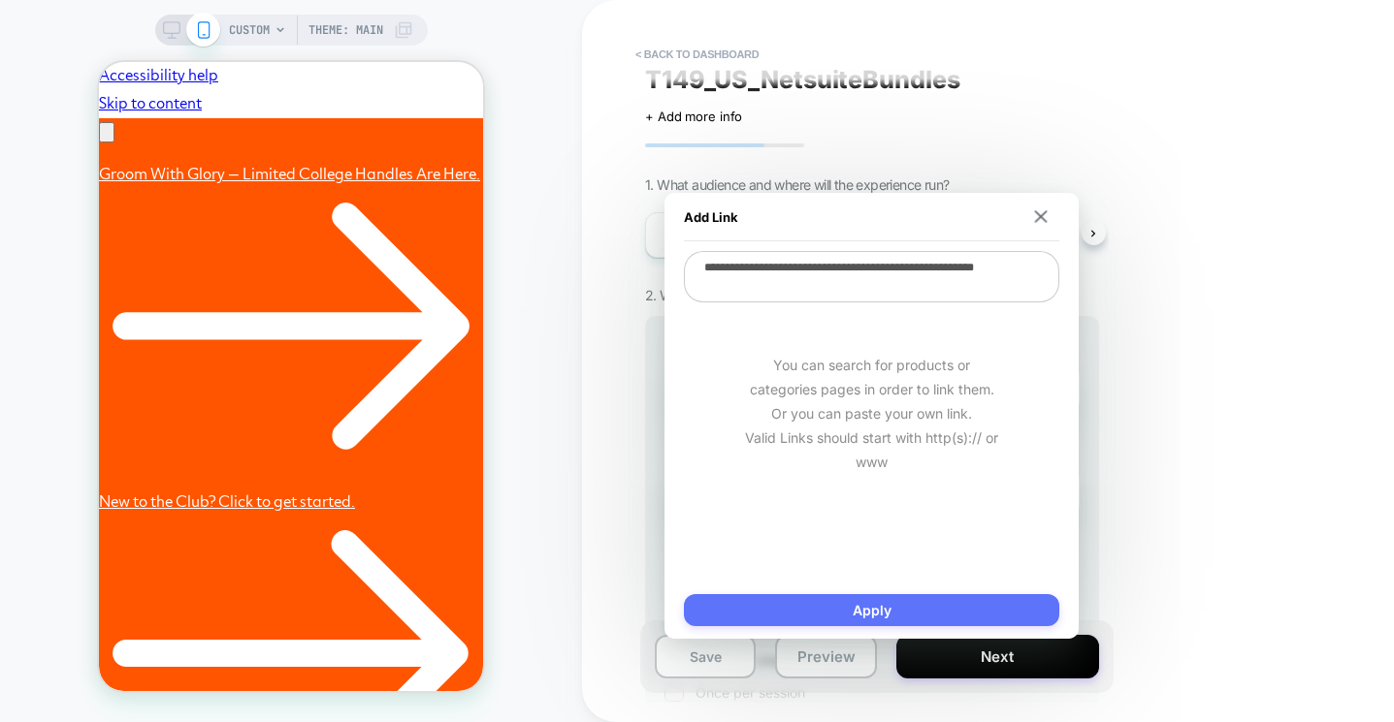
type textarea "**********"
click at [847, 610] on button "Apply" at bounding box center [871, 610] width 375 height 32
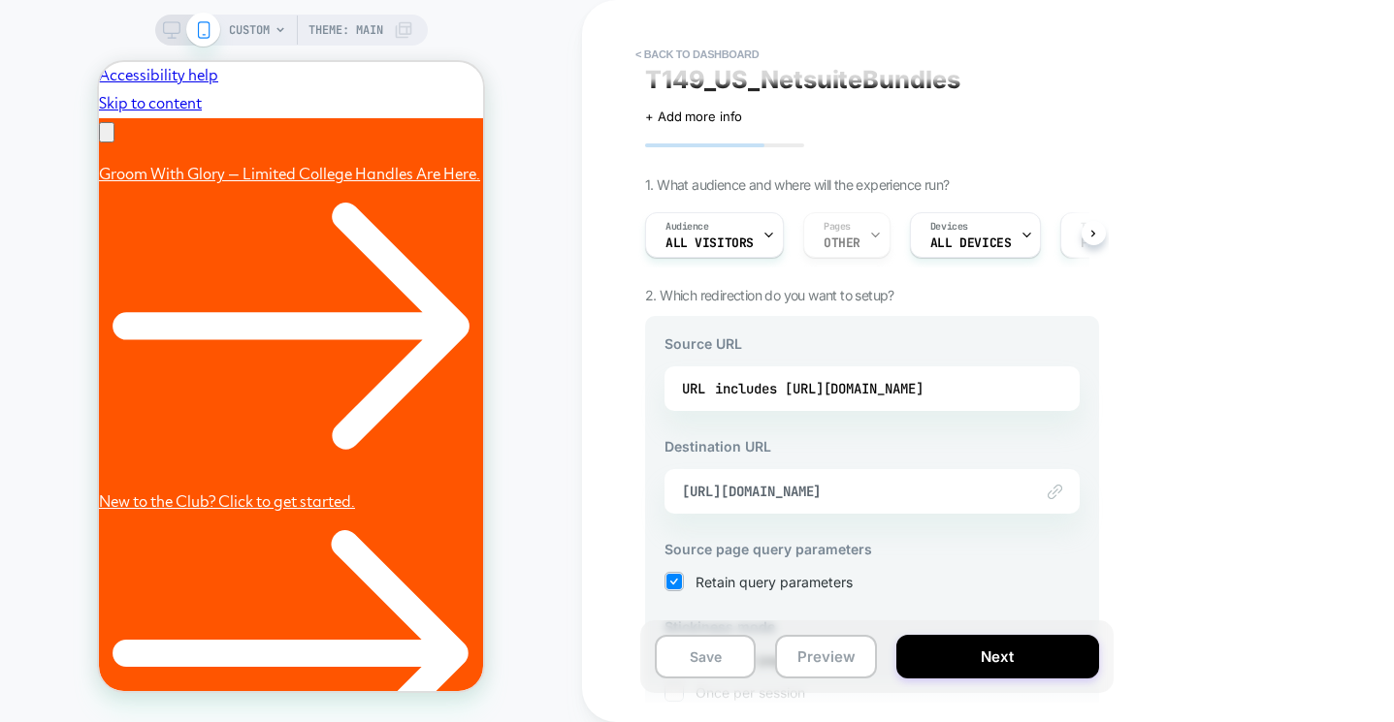
click at [1186, 503] on div "< back to dashboard T149_US_NetsuiteBundles Click to edit experience details + …" at bounding box center [1008, 361] width 853 height 722
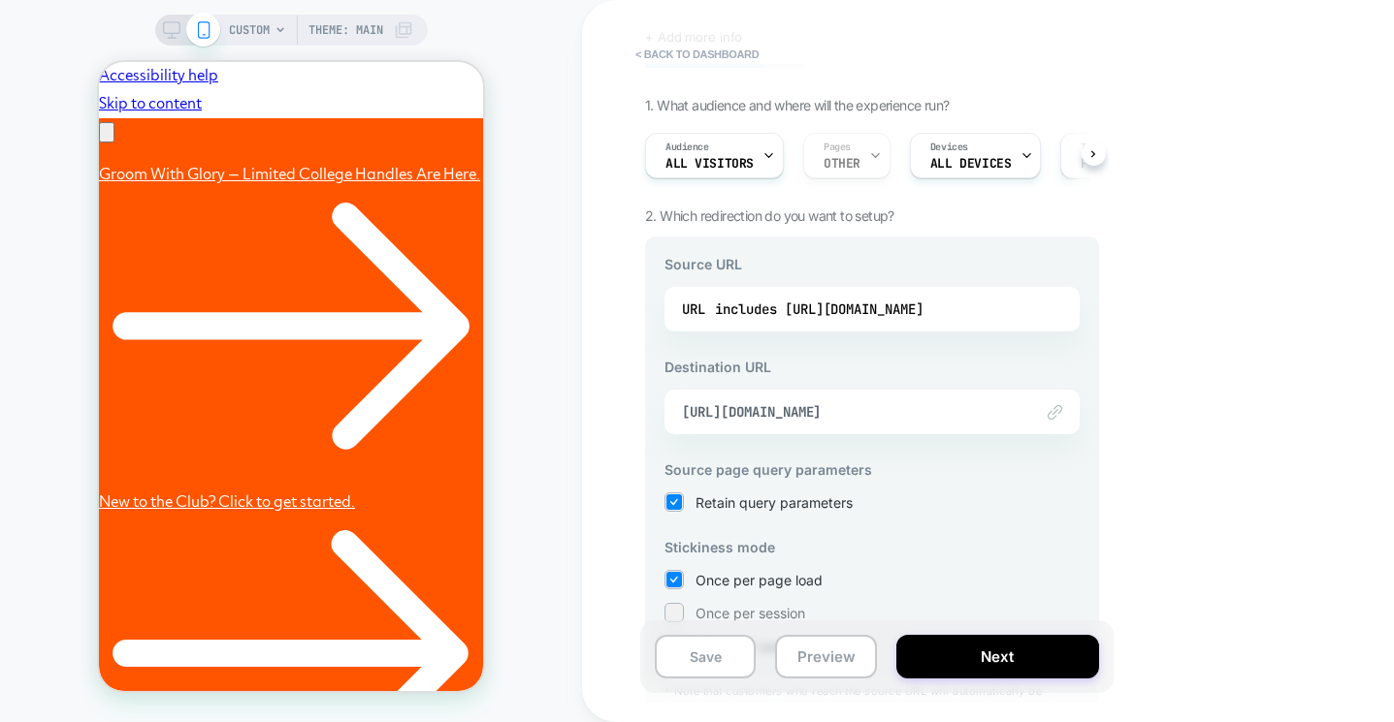
scroll to position [228, 0]
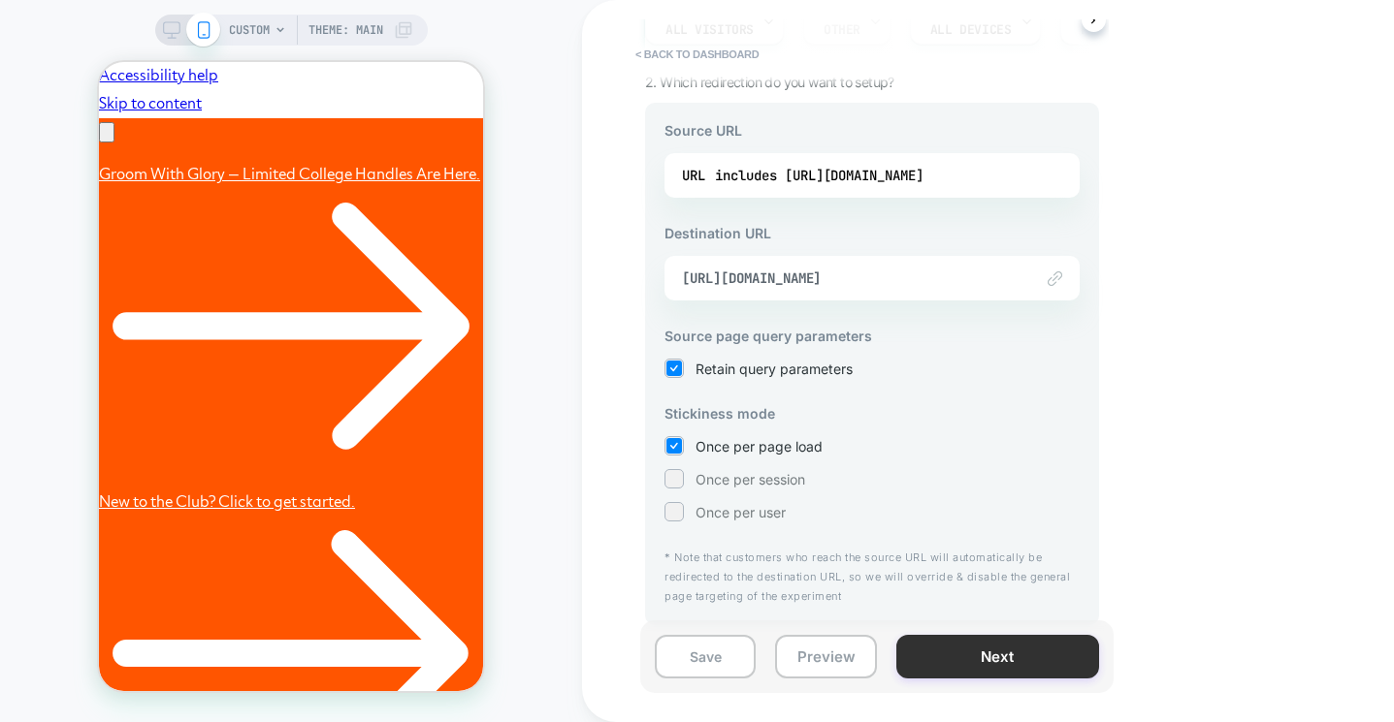
click at [985, 653] on button "Next" at bounding box center [997, 657] width 203 height 44
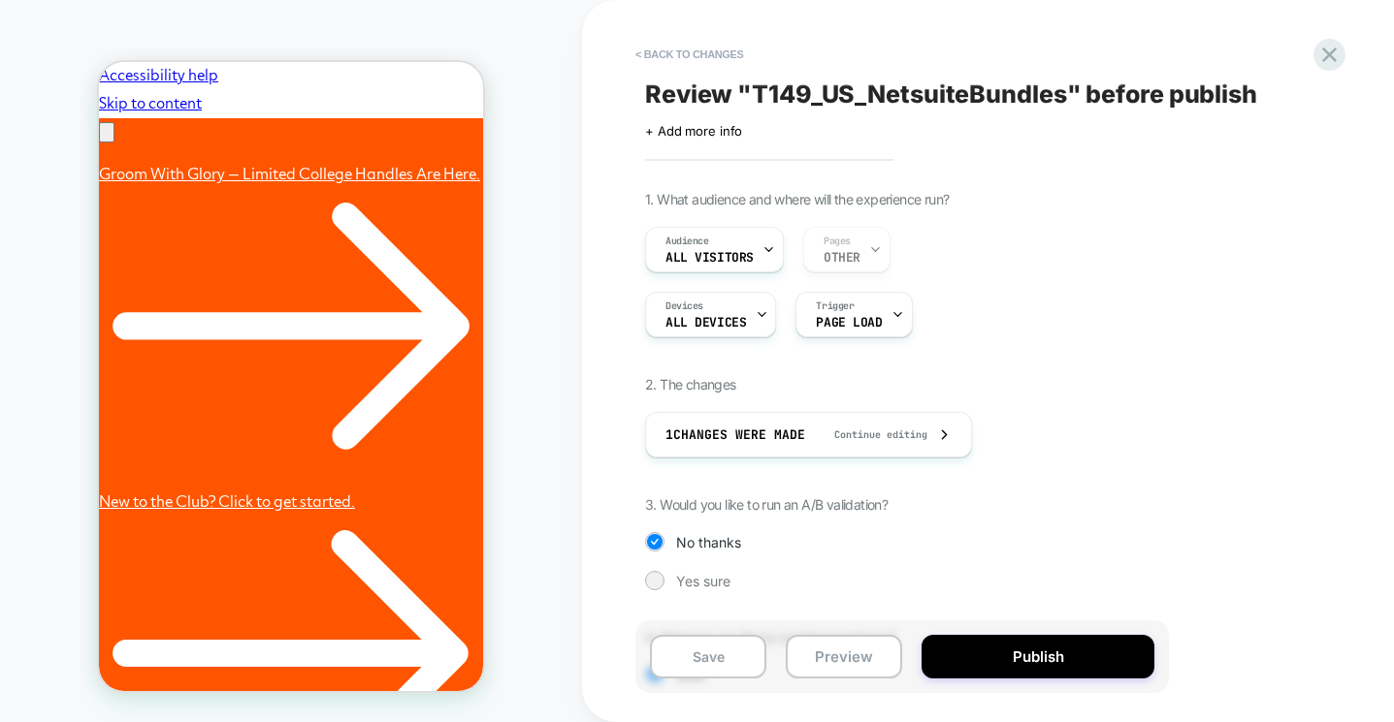
scroll to position [126, 0]
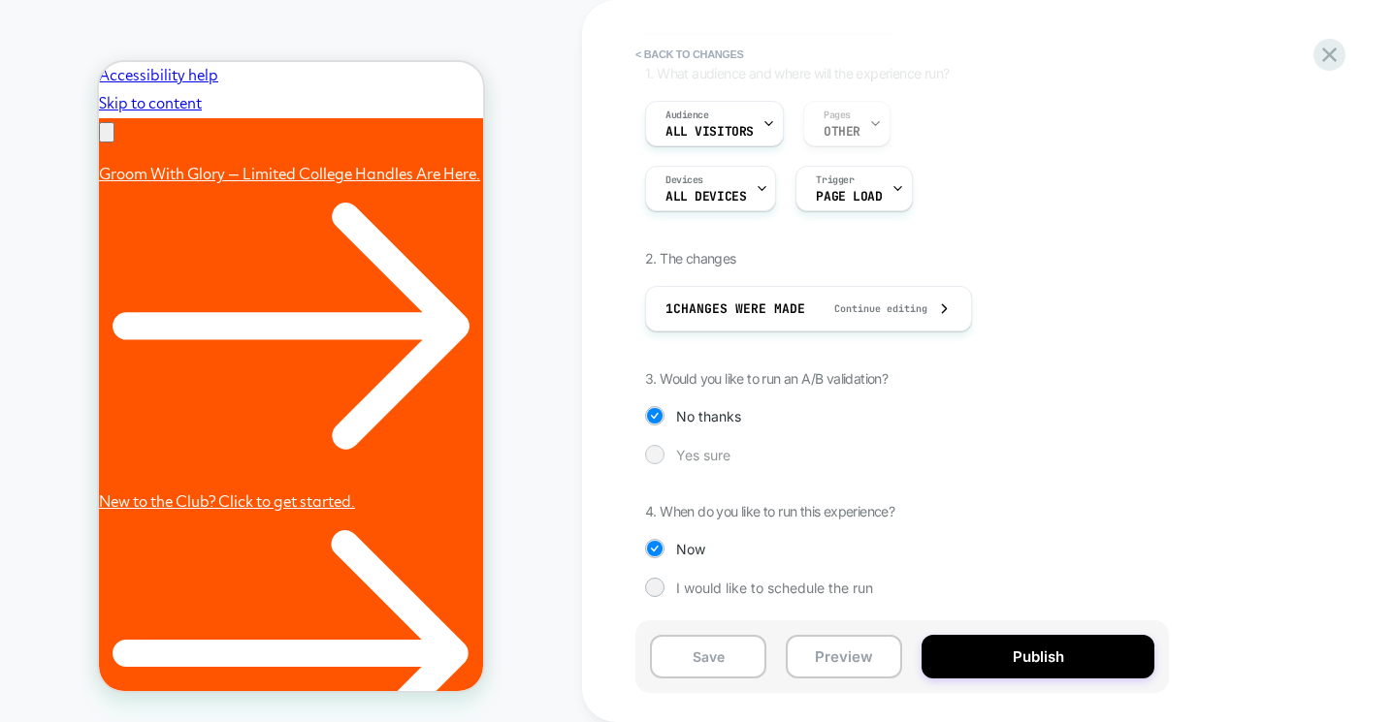
click at [658, 455] on div at bounding box center [654, 454] width 15 height 15
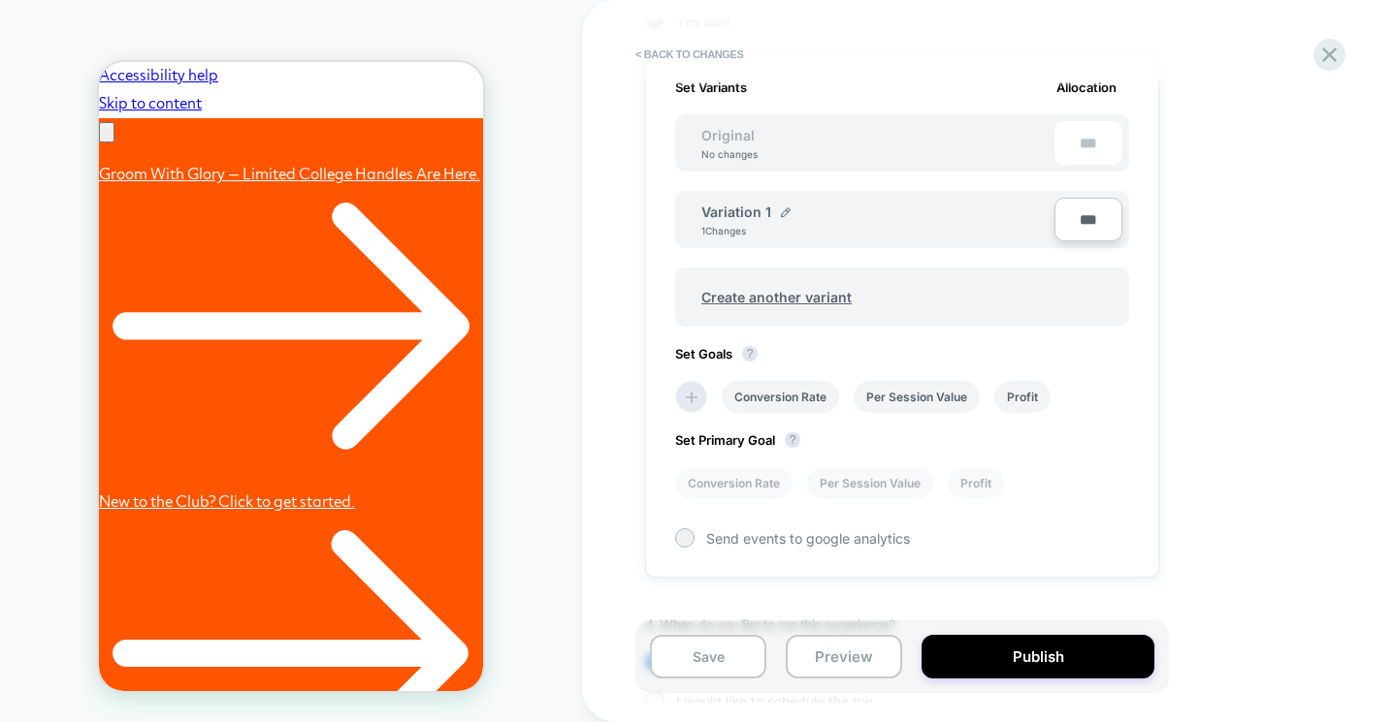
scroll to position [569, 0]
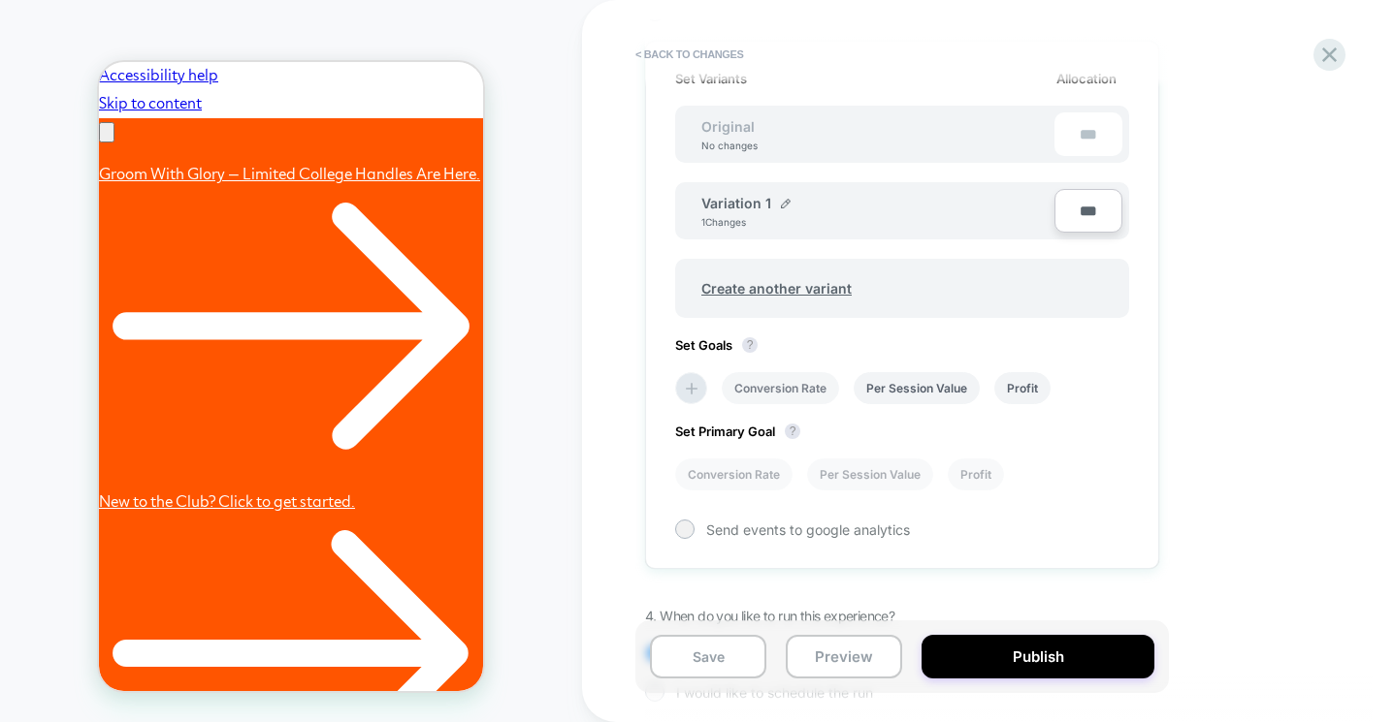
click at [763, 386] on li "Conversion Rate" at bounding box center [780, 388] width 117 height 32
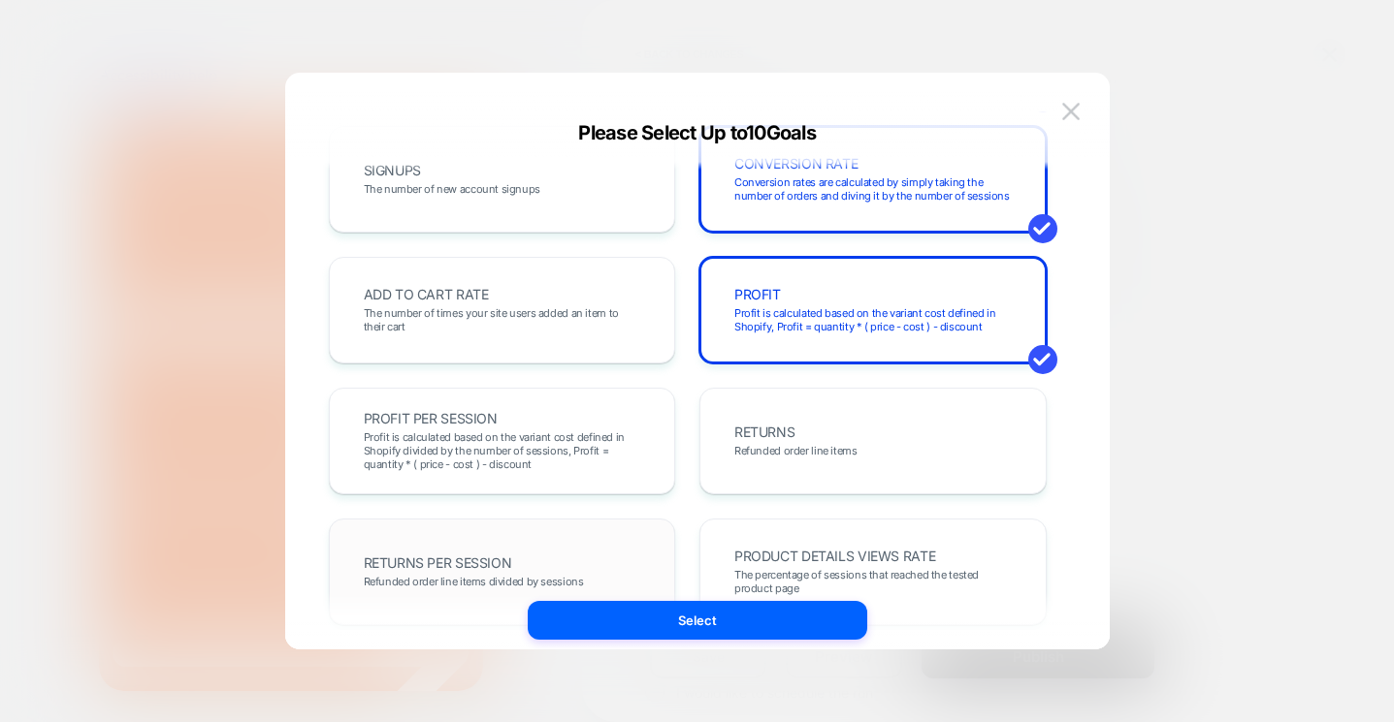
scroll to position [300, 0]
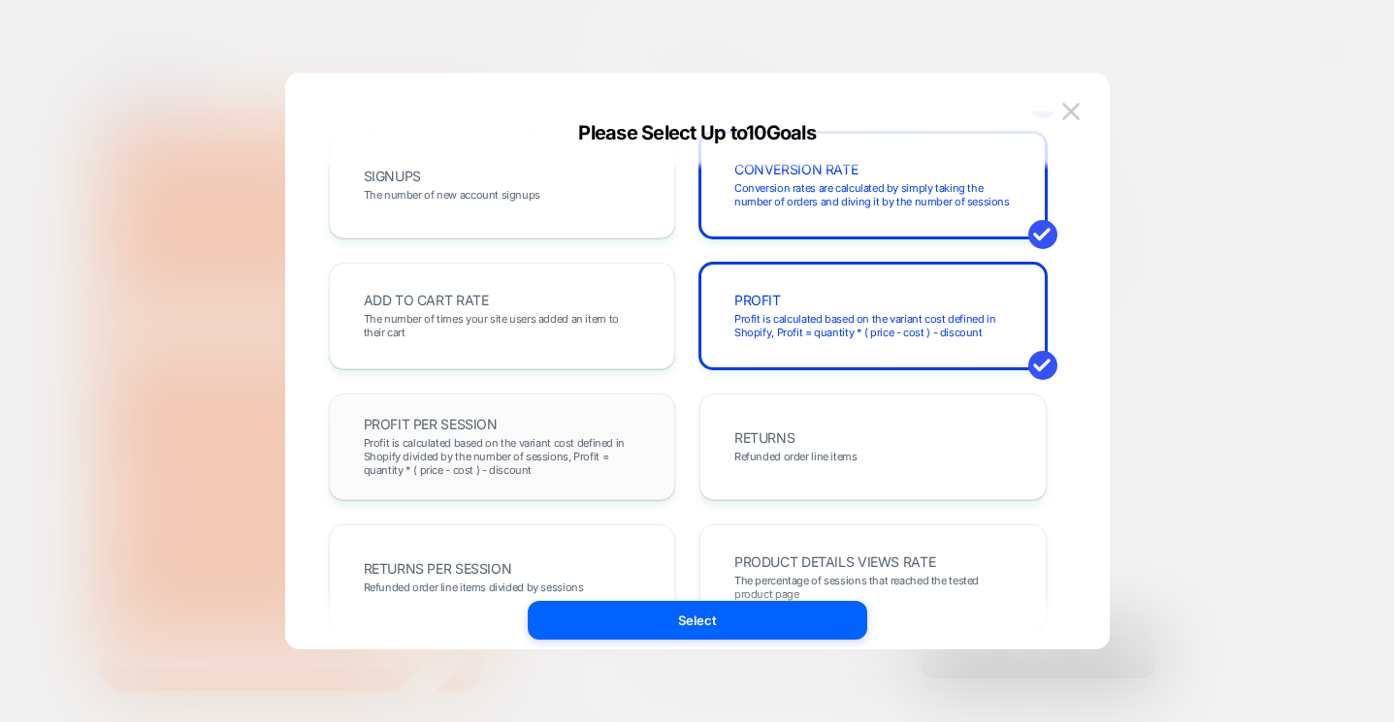
click at [595, 461] on span "Profit is calculated based on the variant cost defined in Shopify divided by th…" at bounding box center [502, 456] width 277 height 41
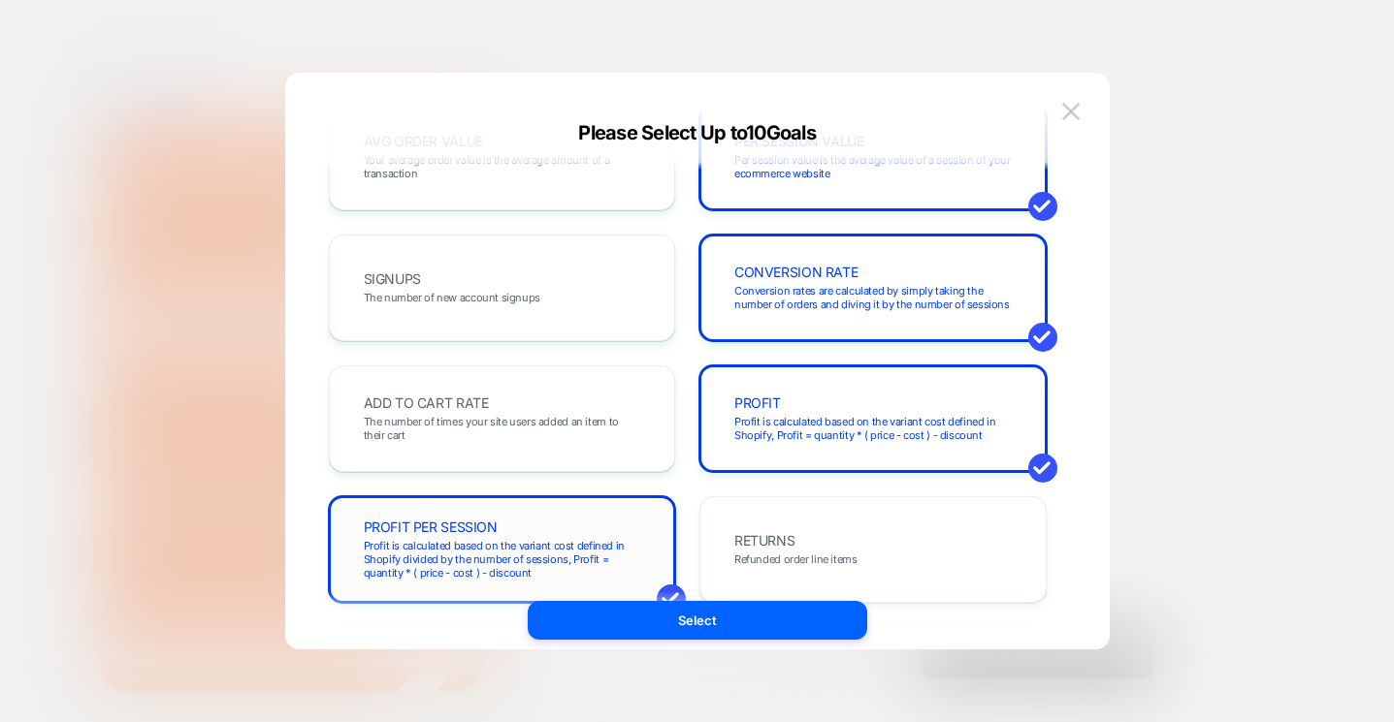
scroll to position [195, 0]
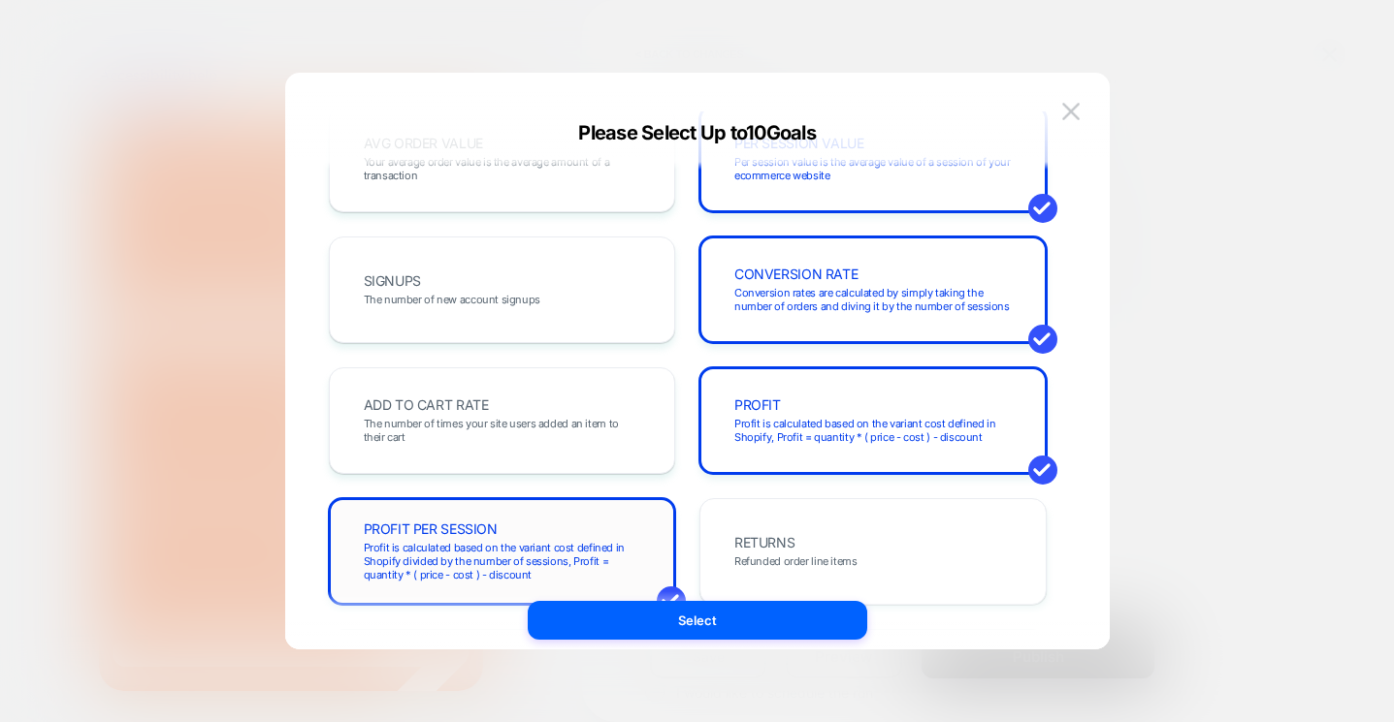
click at [594, 451] on div "ADD TO CART RATE The number of times your site users added an item to their cart" at bounding box center [502, 421] width 306 height 66
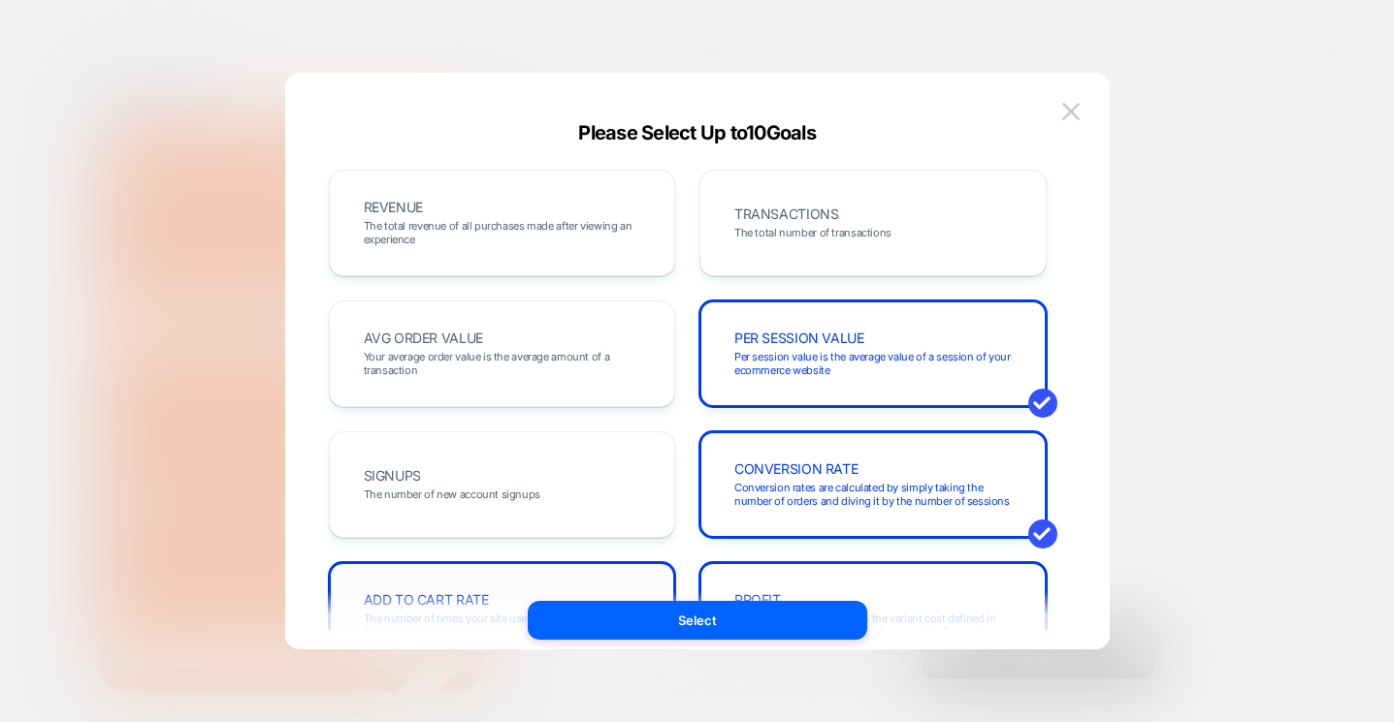
scroll to position [1, 0]
click at [575, 364] on span "Your average order value is the average amount of a transaction" at bounding box center [502, 362] width 277 height 27
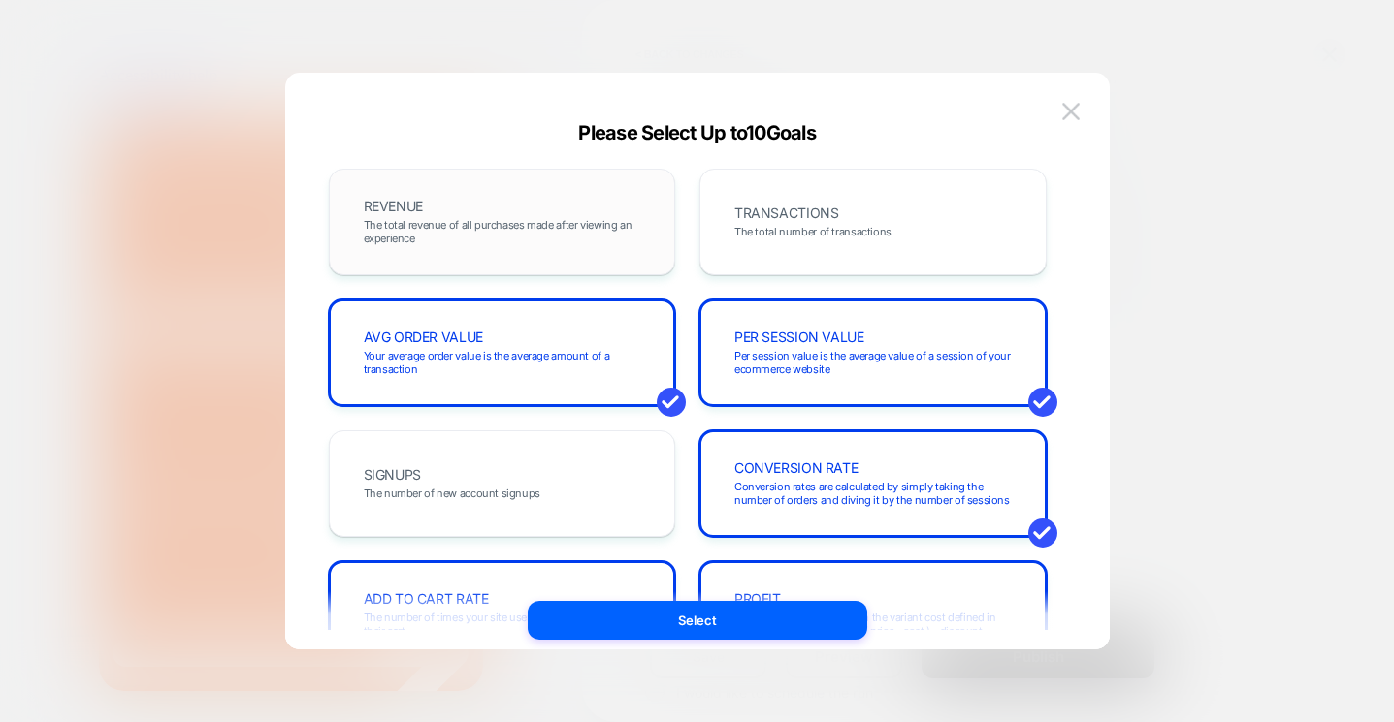
click at [622, 233] on span "The total revenue of all purchases made after viewing an experience" at bounding box center [502, 231] width 277 height 27
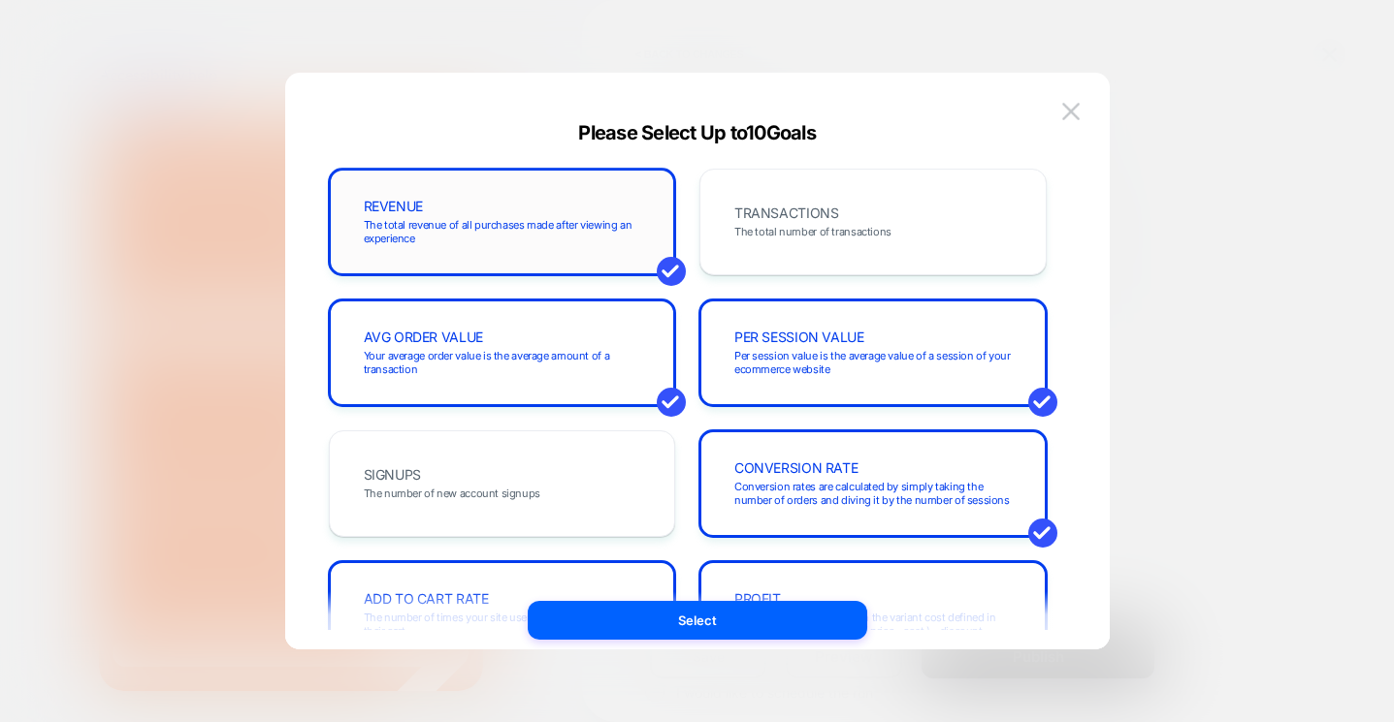
scroll to position [0, 301]
click at [845, 204] on div "TRANSACTIONS The total number of transactions" at bounding box center [873, 222] width 306 height 66
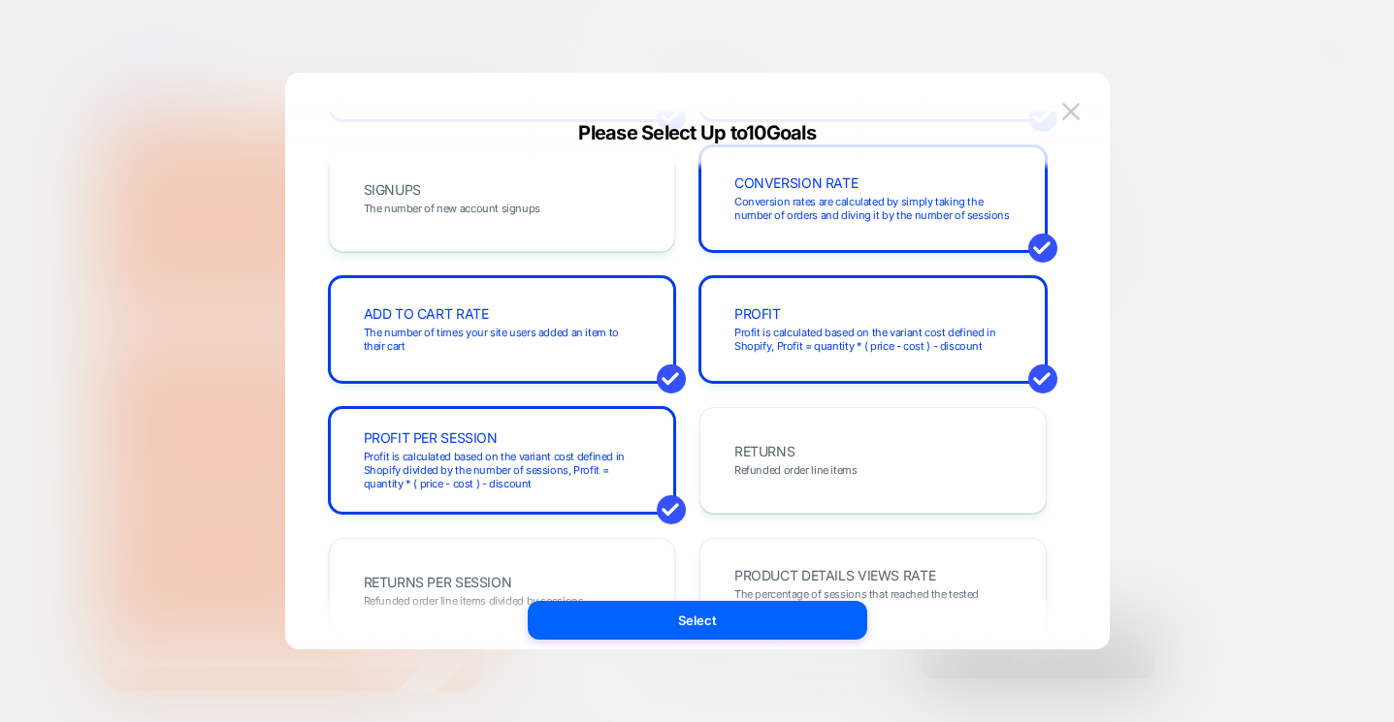
scroll to position [282, 0]
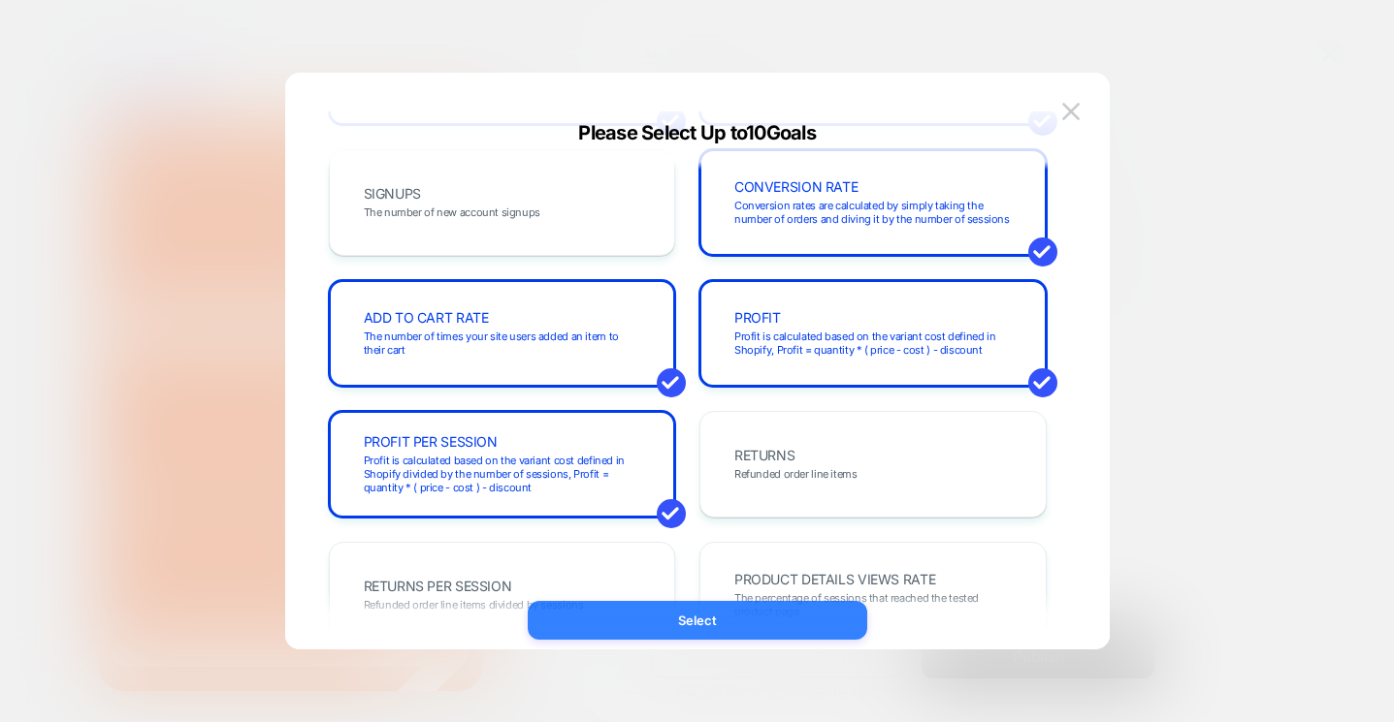
click at [708, 622] on button "Select" at bounding box center [697, 620] width 339 height 39
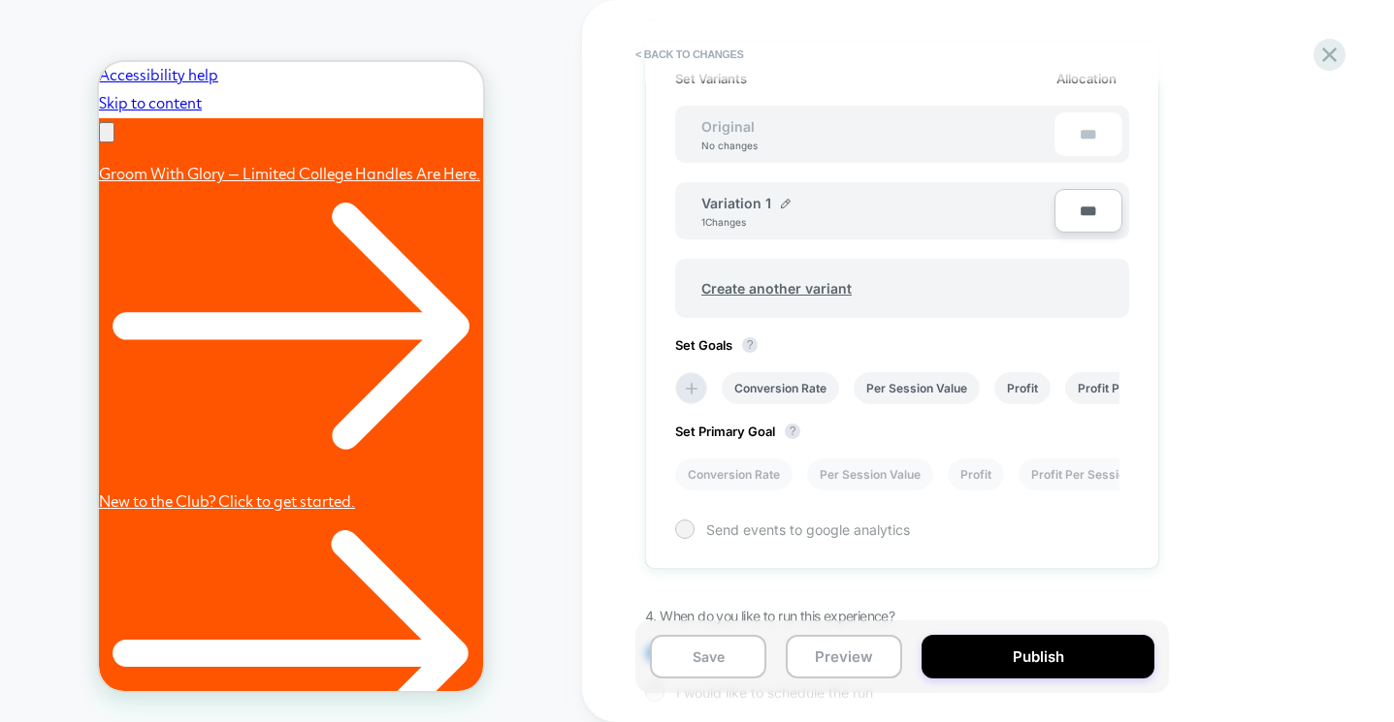
click at [689, 528] on div at bounding box center [684, 529] width 15 height 15
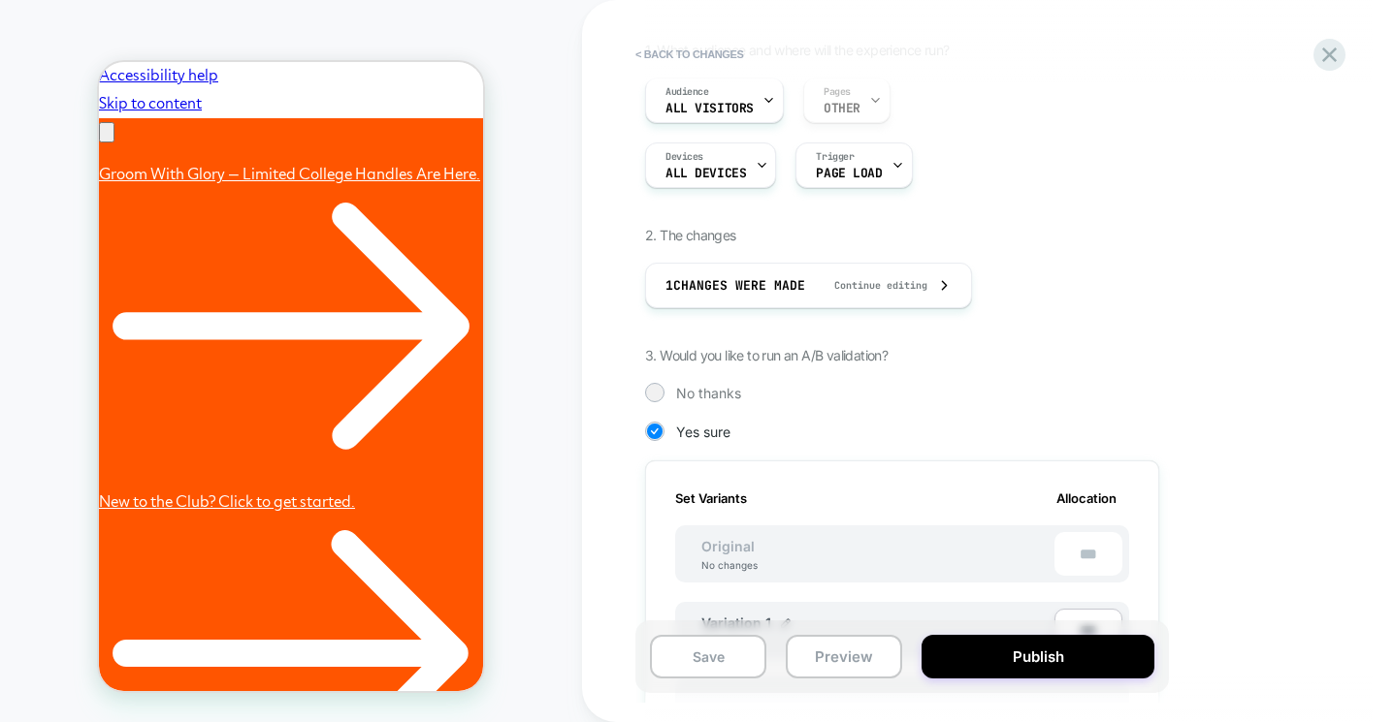
scroll to position [0, 0]
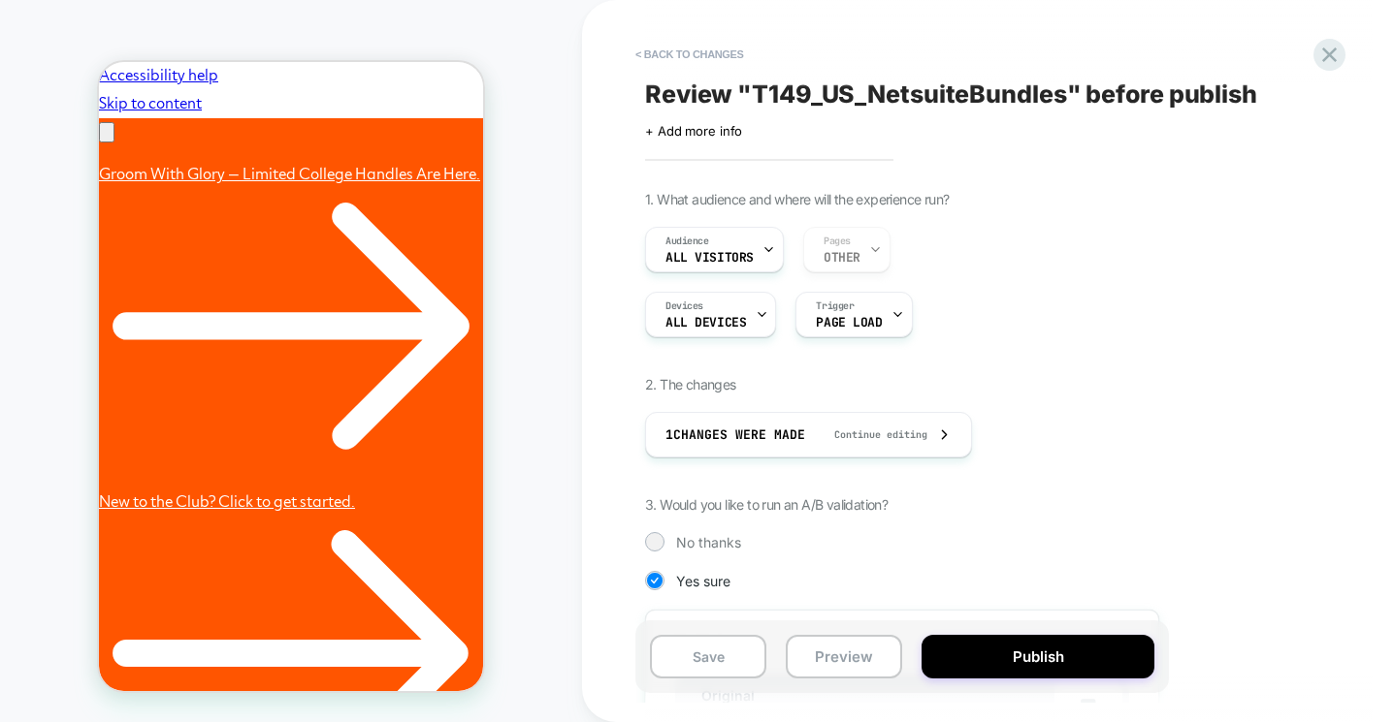
click at [778, 91] on span "Review " T149_US_NetsuiteBundles " before publish" at bounding box center [951, 94] width 612 height 29
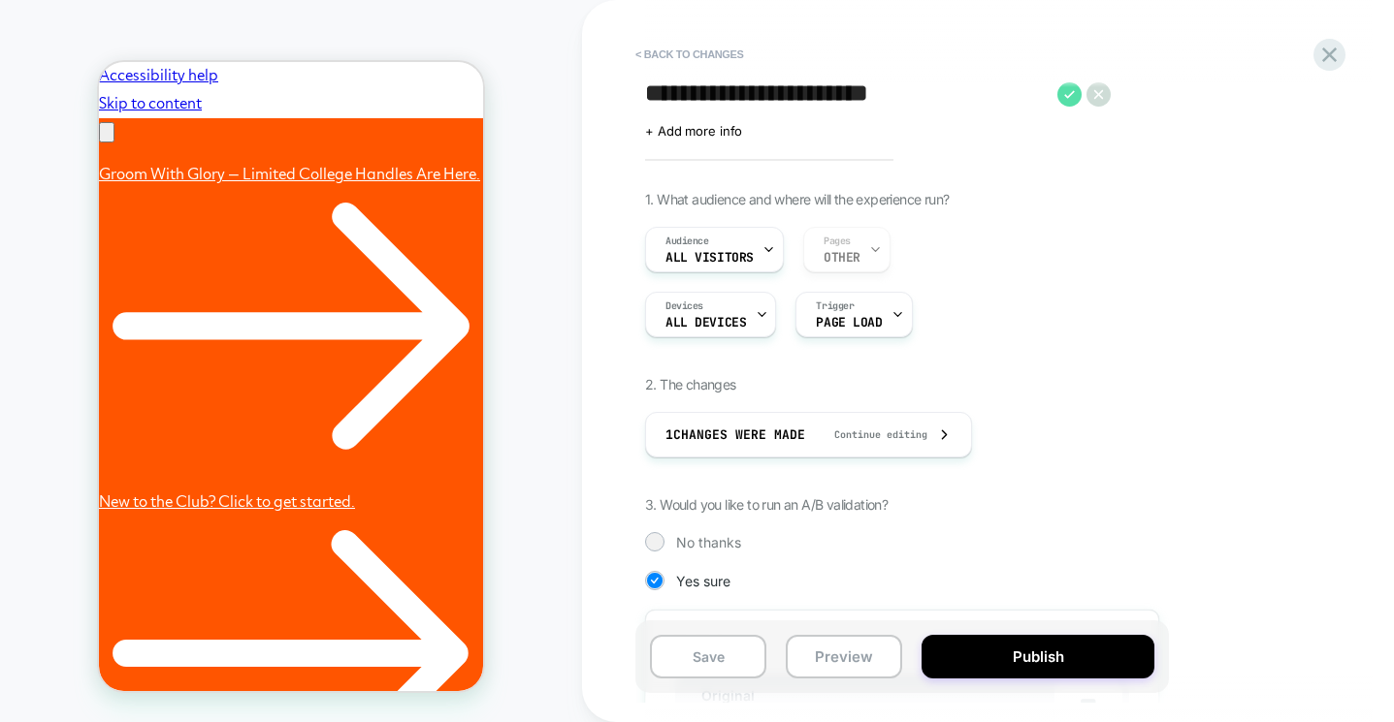
click at [1069, 95] on icon at bounding box center [1069, 94] width 11 height 8
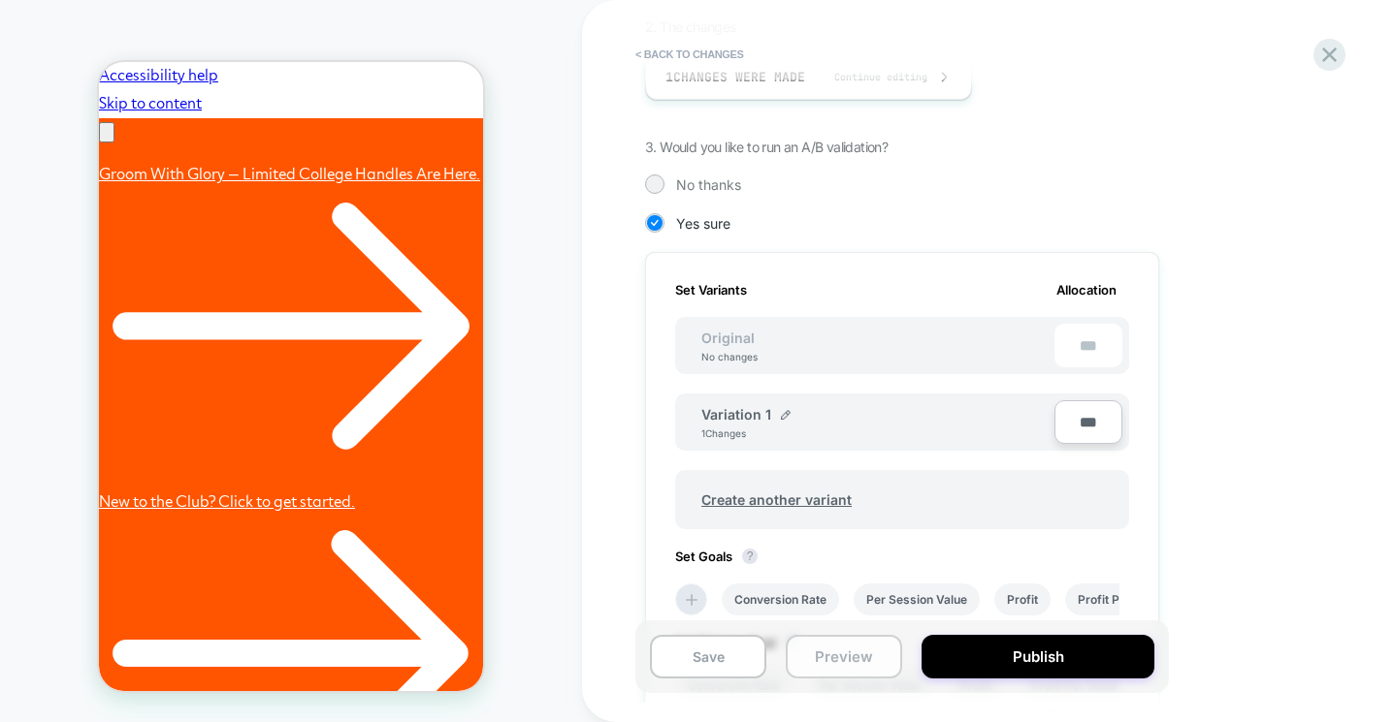
click at [825, 666] on button "Preview" at bounding box center [844, 657] width 116 height 44
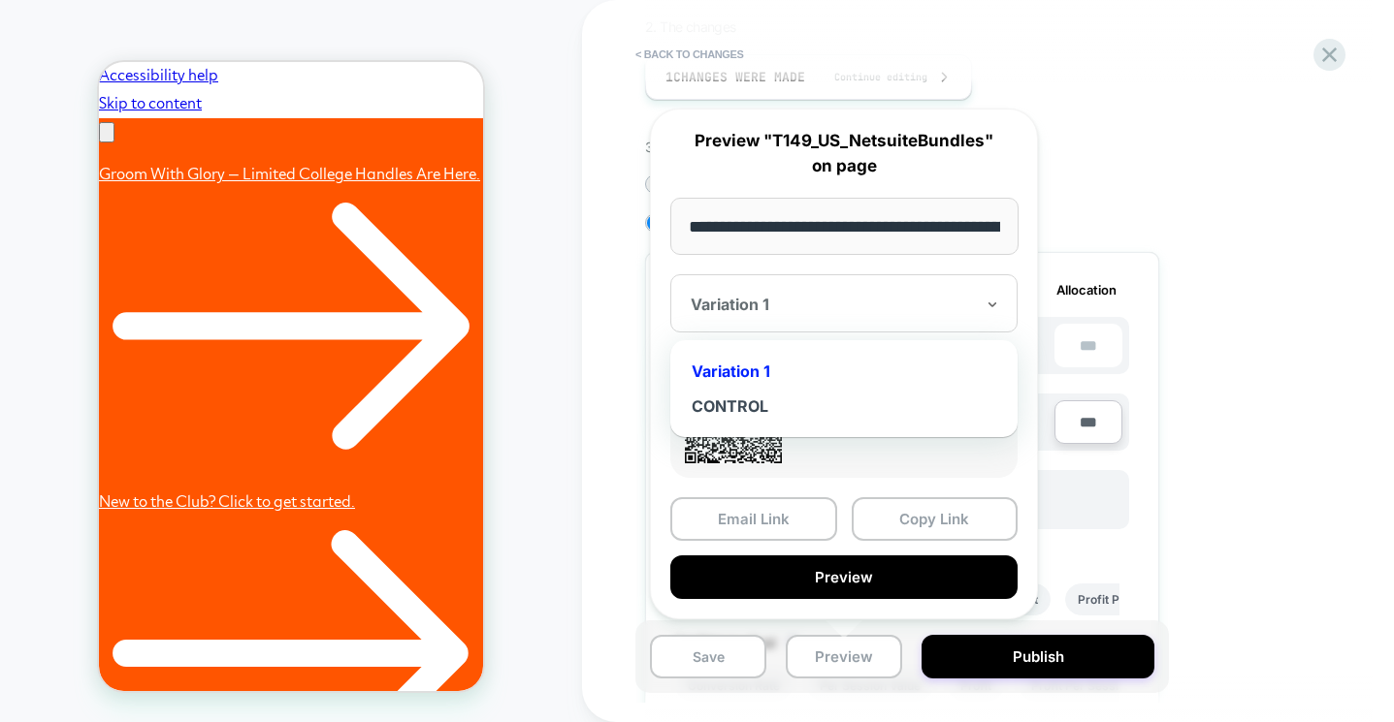
click at [739, 304] on div at bounding box center [831, 304] width 283 height 19
click at [742, 400] on div "CONTROL" at bounding box center [844, 406] width 328 height 35
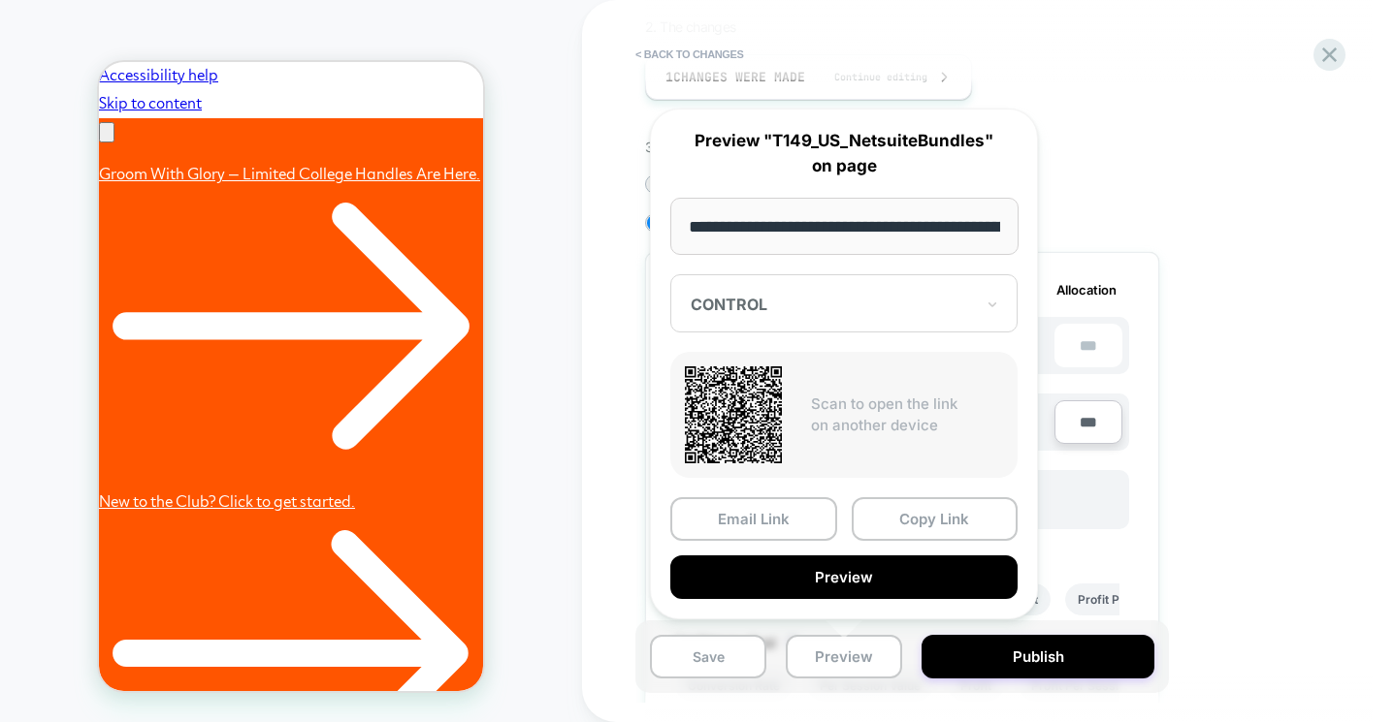
click at [828, 220] on input "**********" at bounding box center [844, 226] width 348 height 57
click at [831, 234] on input "**********" at bounding box center [844, 226] width 348 height 57
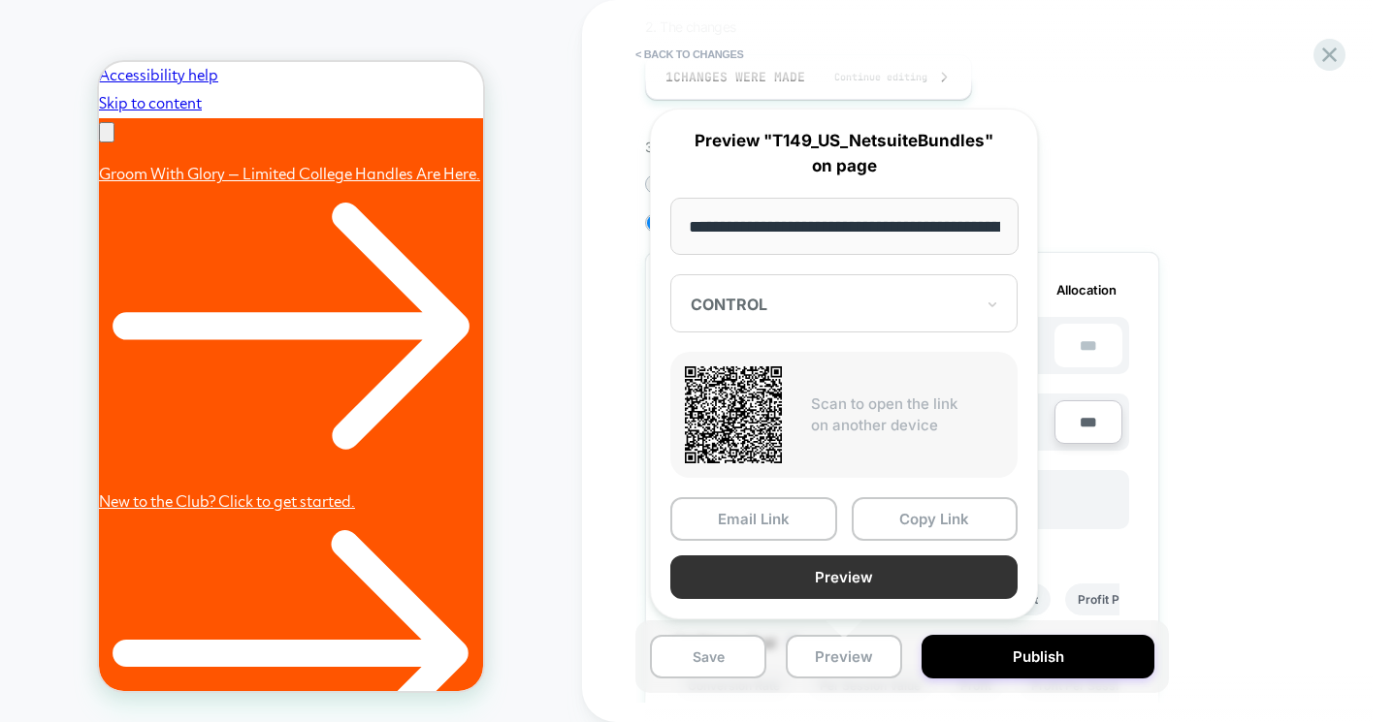
click at [826, 577] on button "Preview" at bounding box center [843, 578] width 347 height 44
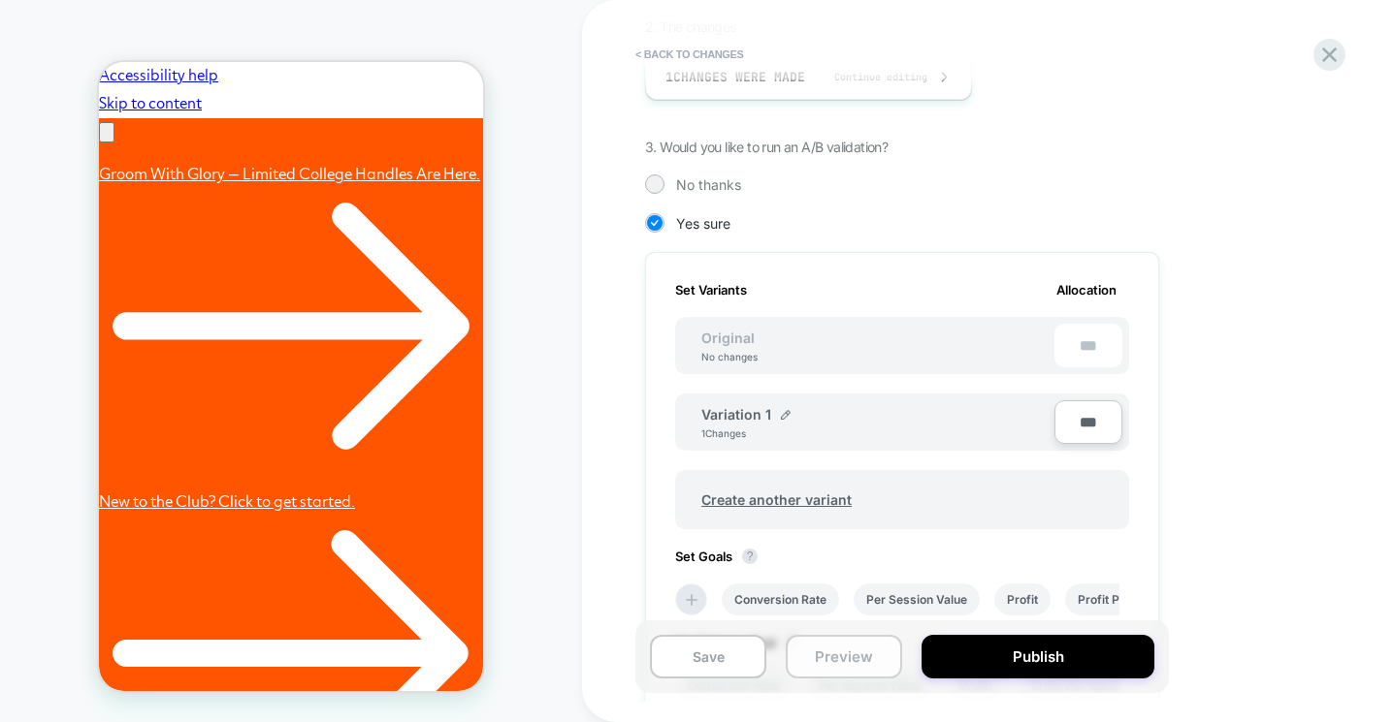
click at [847, 655] on button "Preview" at bounding box center [844, 657] width 116 height 44
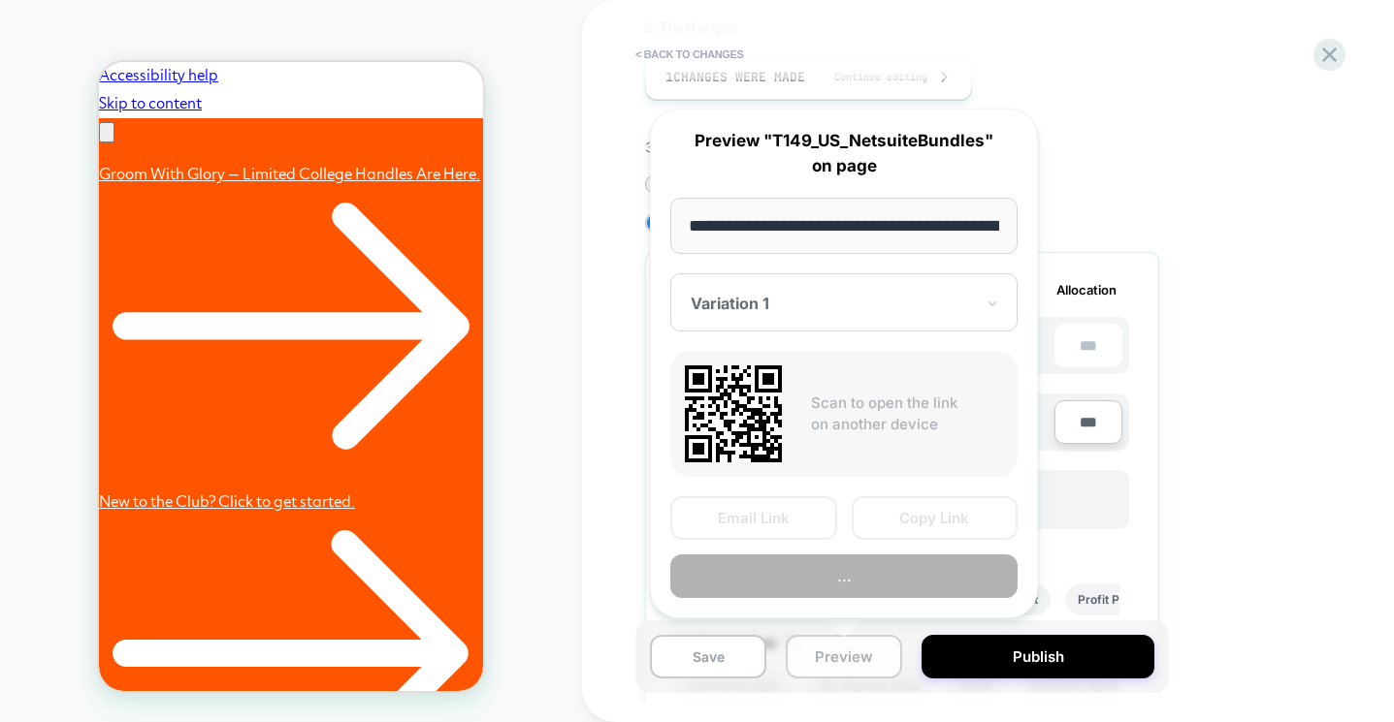
scroll to position [0, 344]
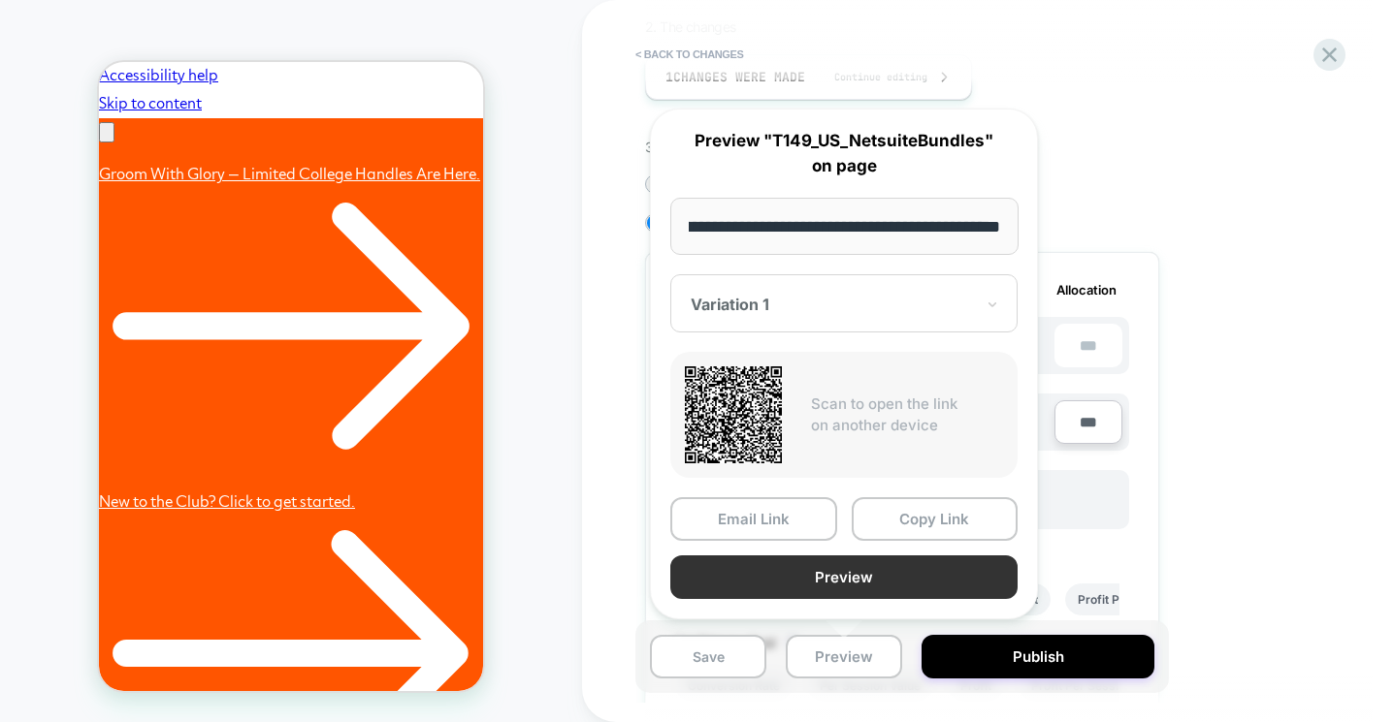
click at [835, 583] on button "Preview" at bounding box center [843, 578] width 347 height 44
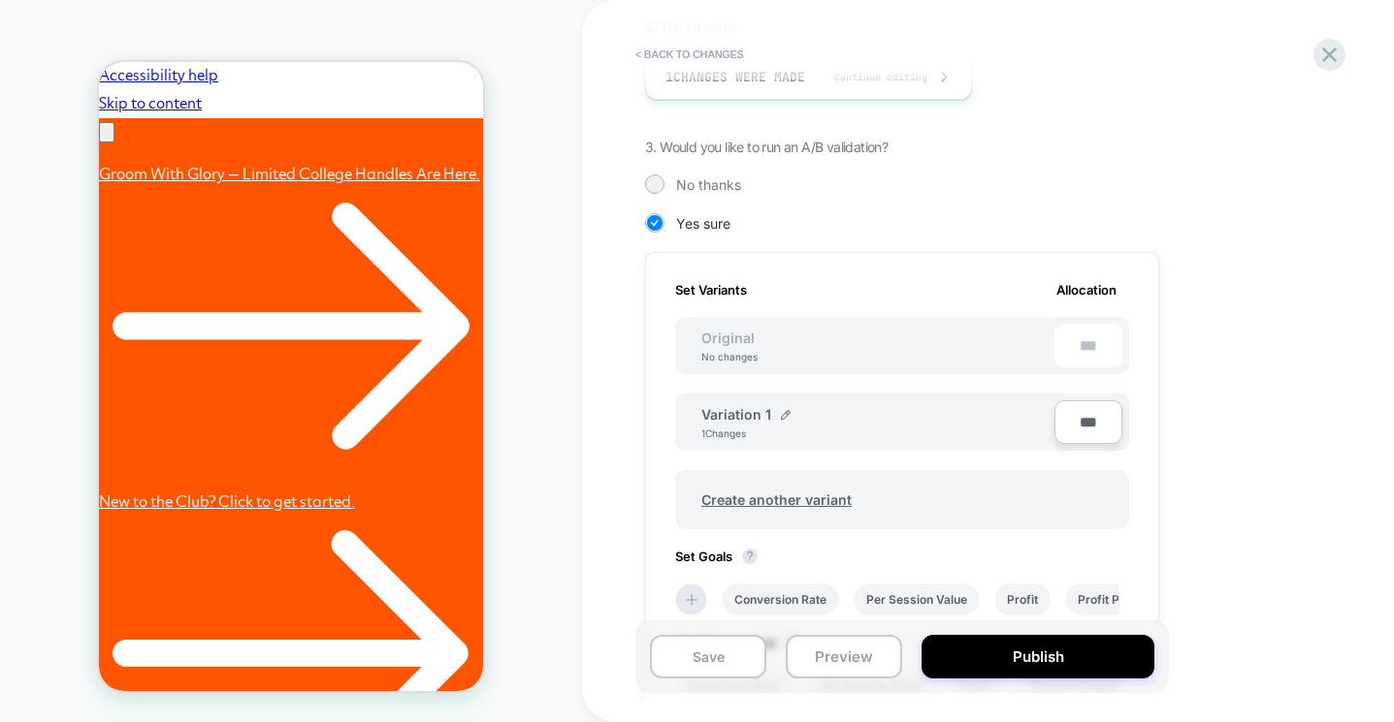
scroll to position [0, 0]
click at [857, 657] on button "Preview" at bounding box center [844, 657] width 116 height 44
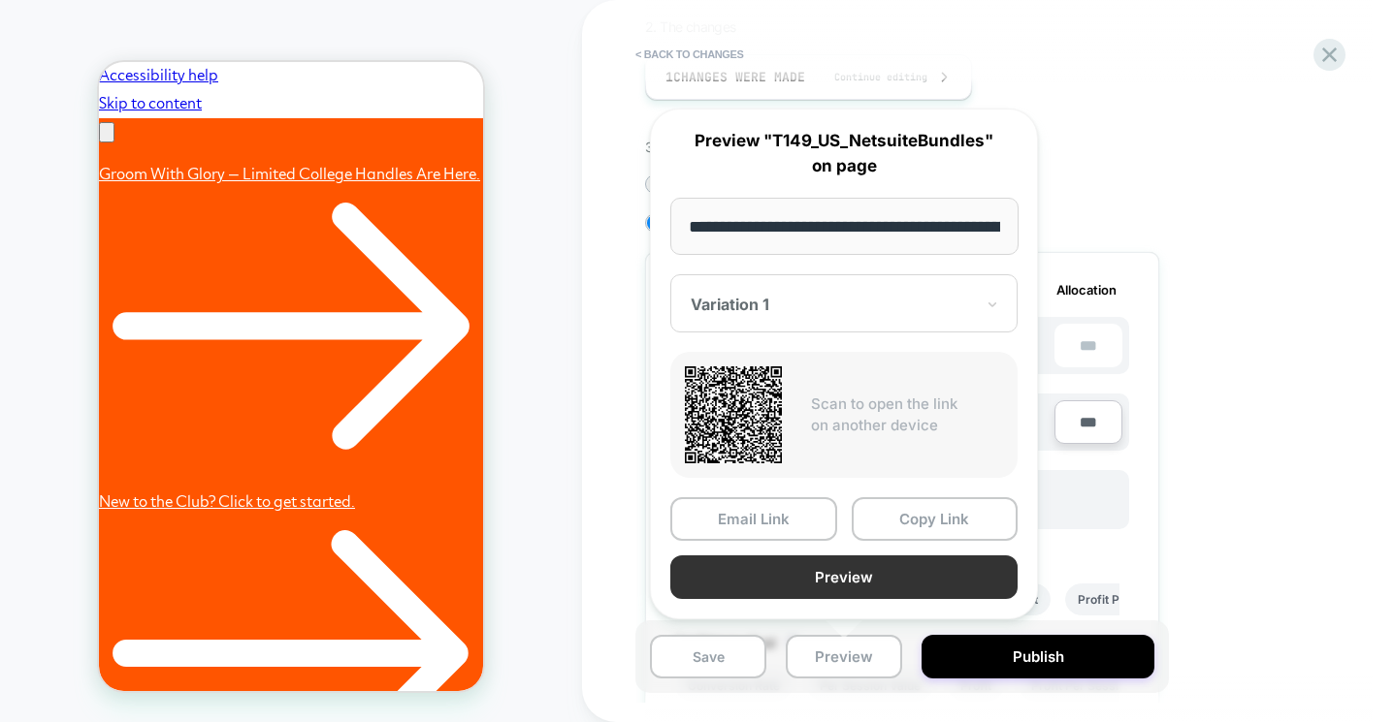
click at [812, 563] on button "Preview" at bounding box center [843, 578] width 347 height 44
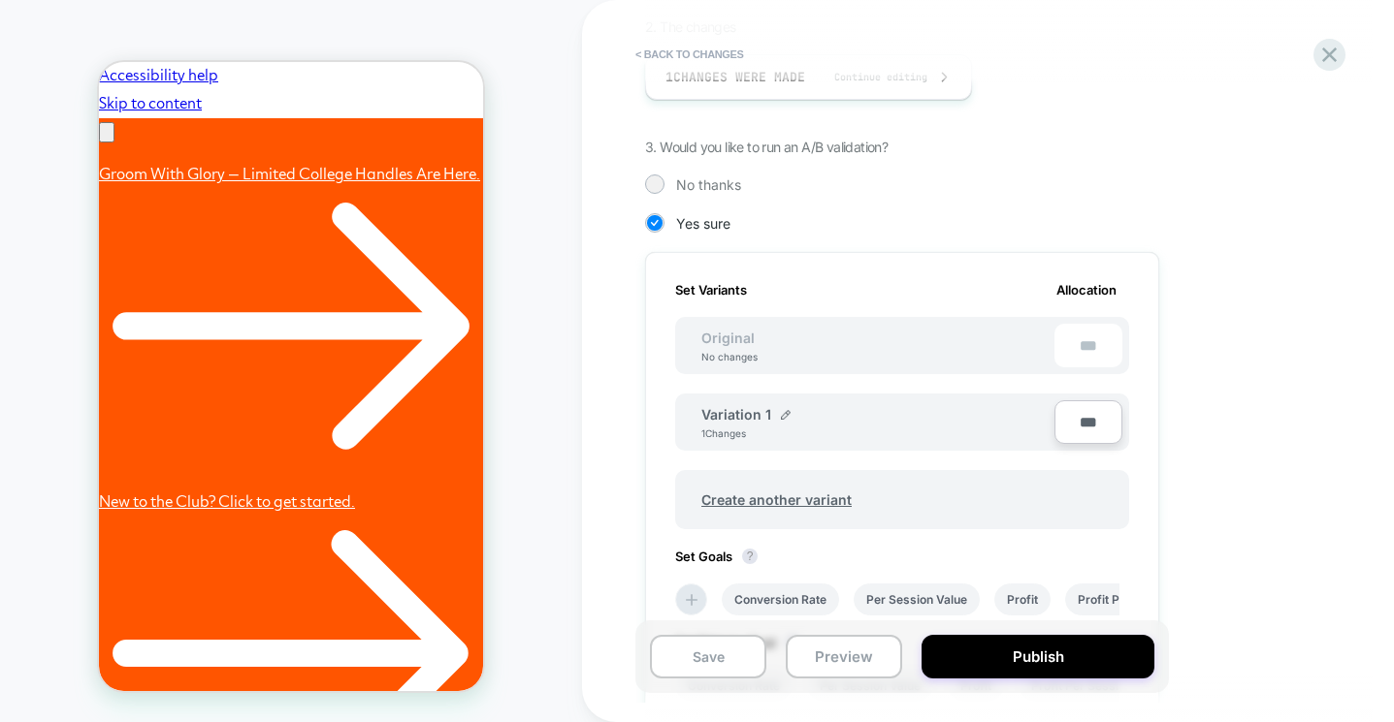
scroll to position [0, 301]
click at [853, 643] on button "Preview" at bounding box center [844, 657] width 116 height 44
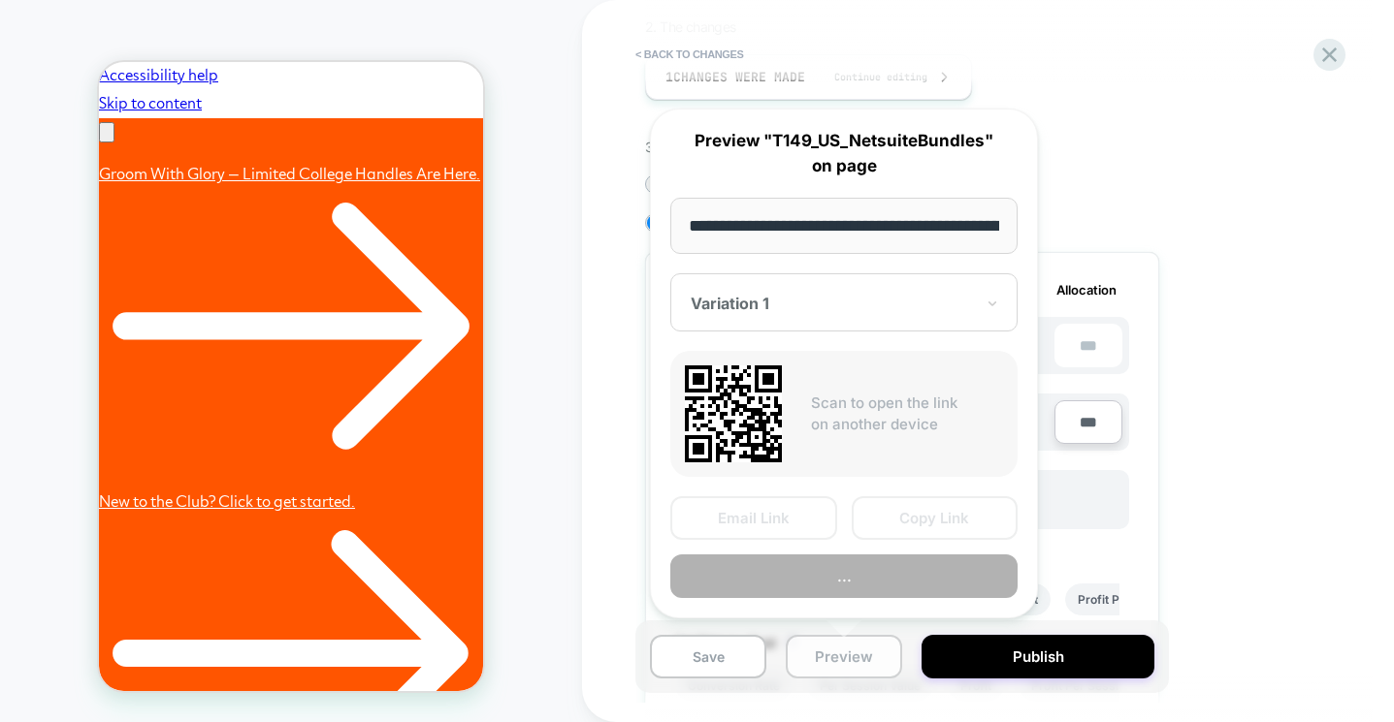
scroll to position [0, 344]
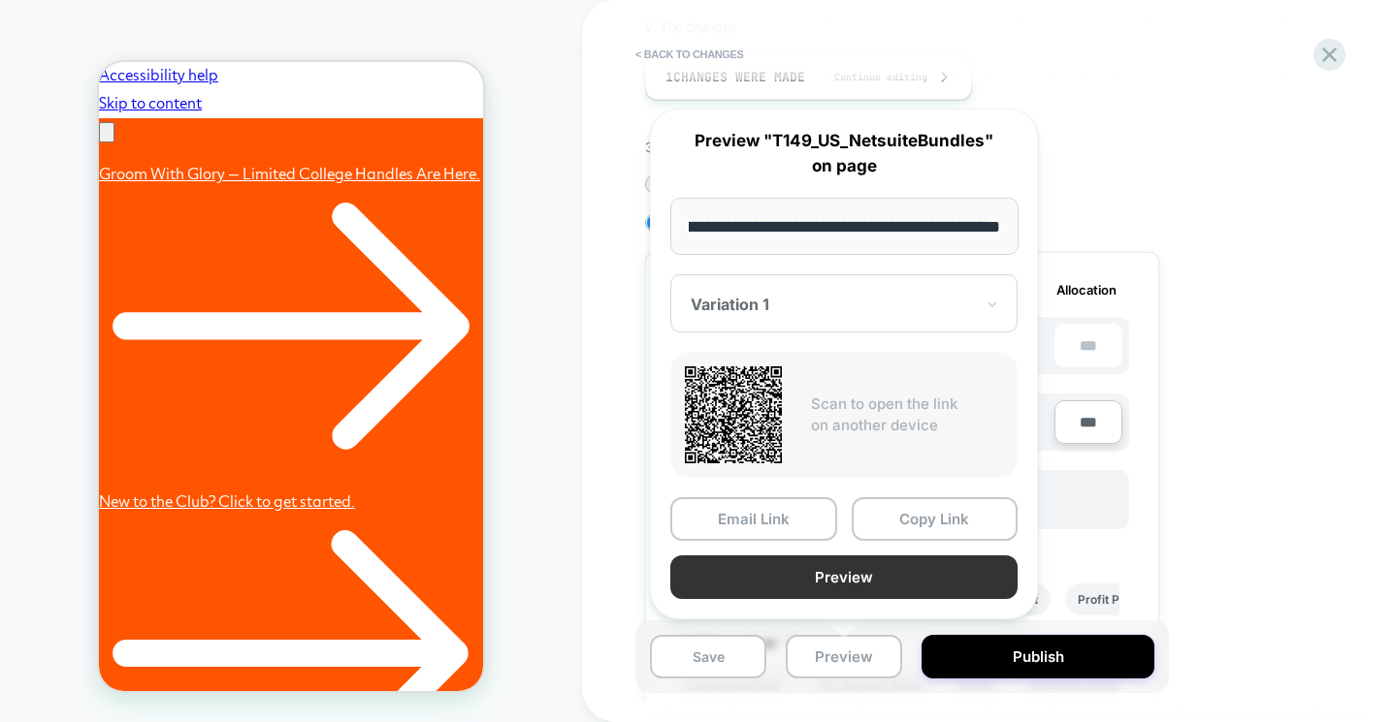
click at [824, 575] on button "Preview" at bounding box center [843, 578] width 347 height 44
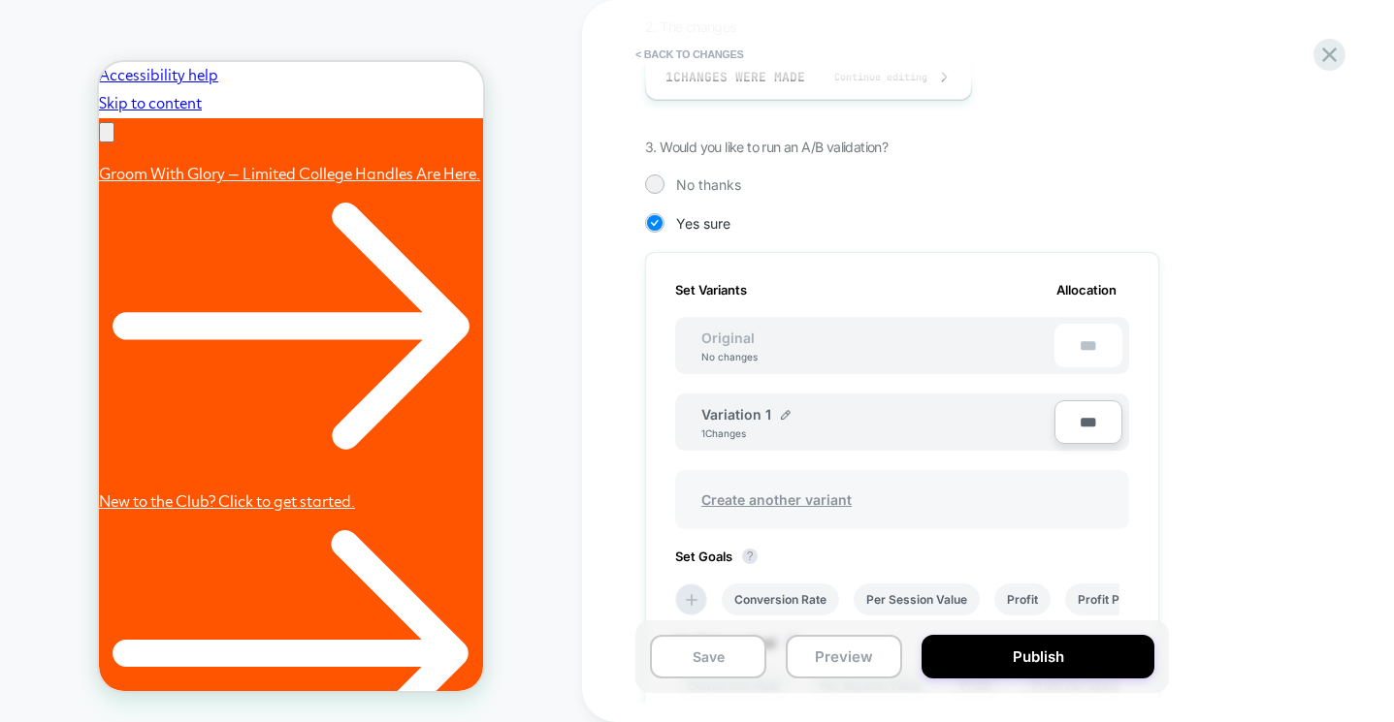
scroll to position [0, 301]
click at [827, 649] on button "Preview" at bounding box center [844, 657] width 116 height 44
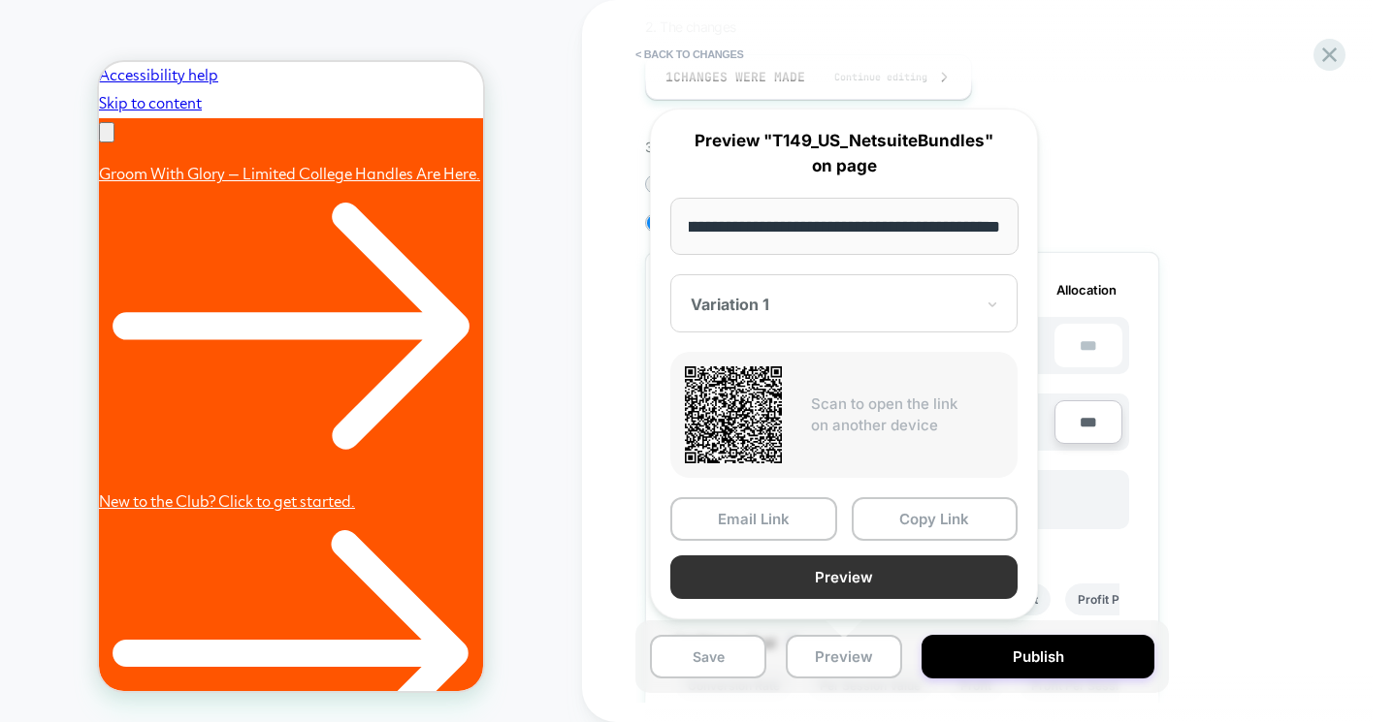
scroll to position [0, 0]
click at [848, 581] on button "Preview" at bounding box center [843, 578] width 347 height 44
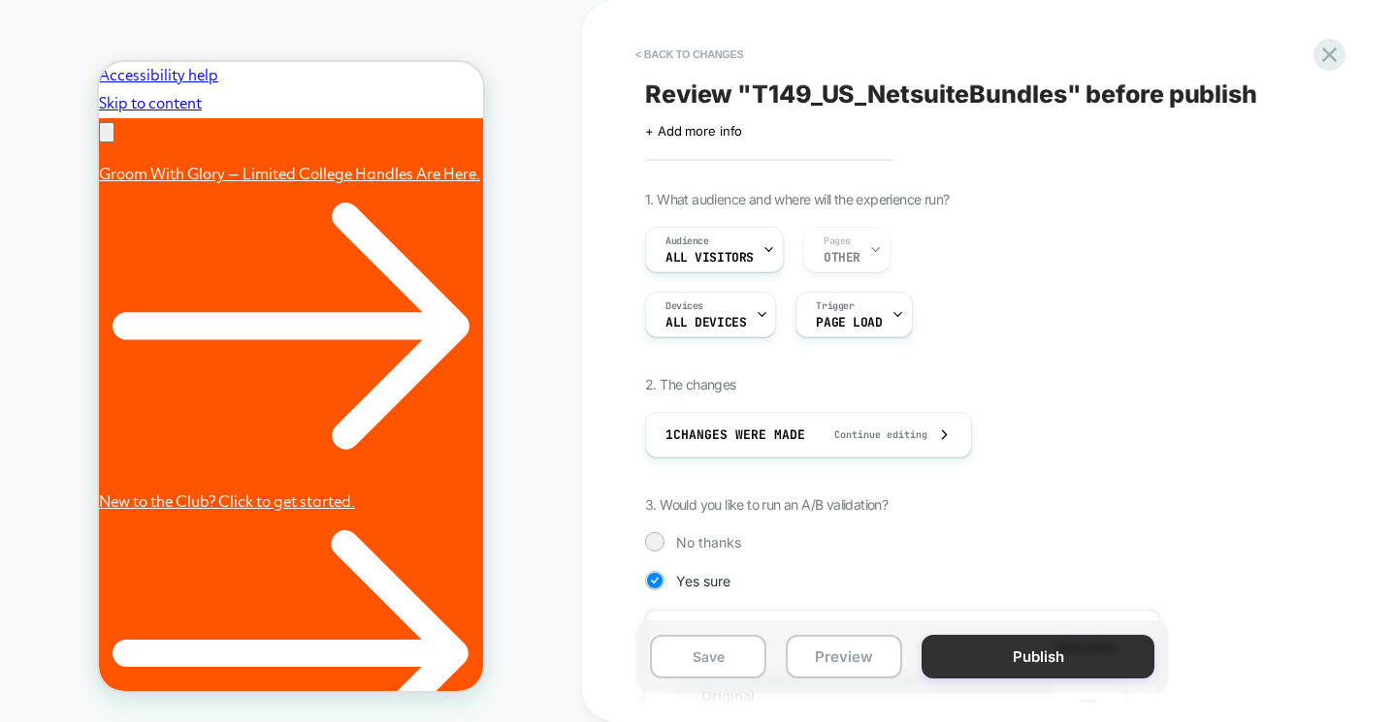
click at [1010, 666] on button "Publish" at bounding box center [1037, 657] width 233 height 44
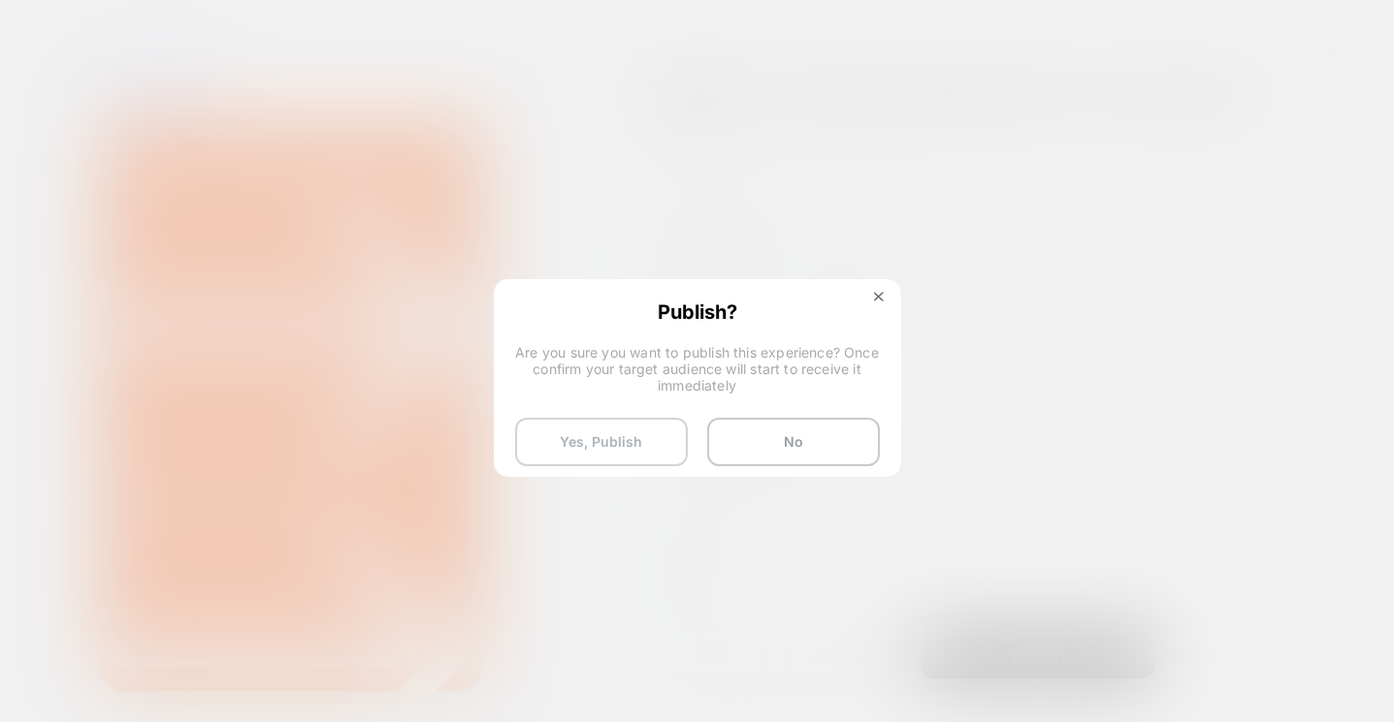
click at [632, 452] on button "Yes, Publish" at bounding box center [601, 442] width 173 height 48
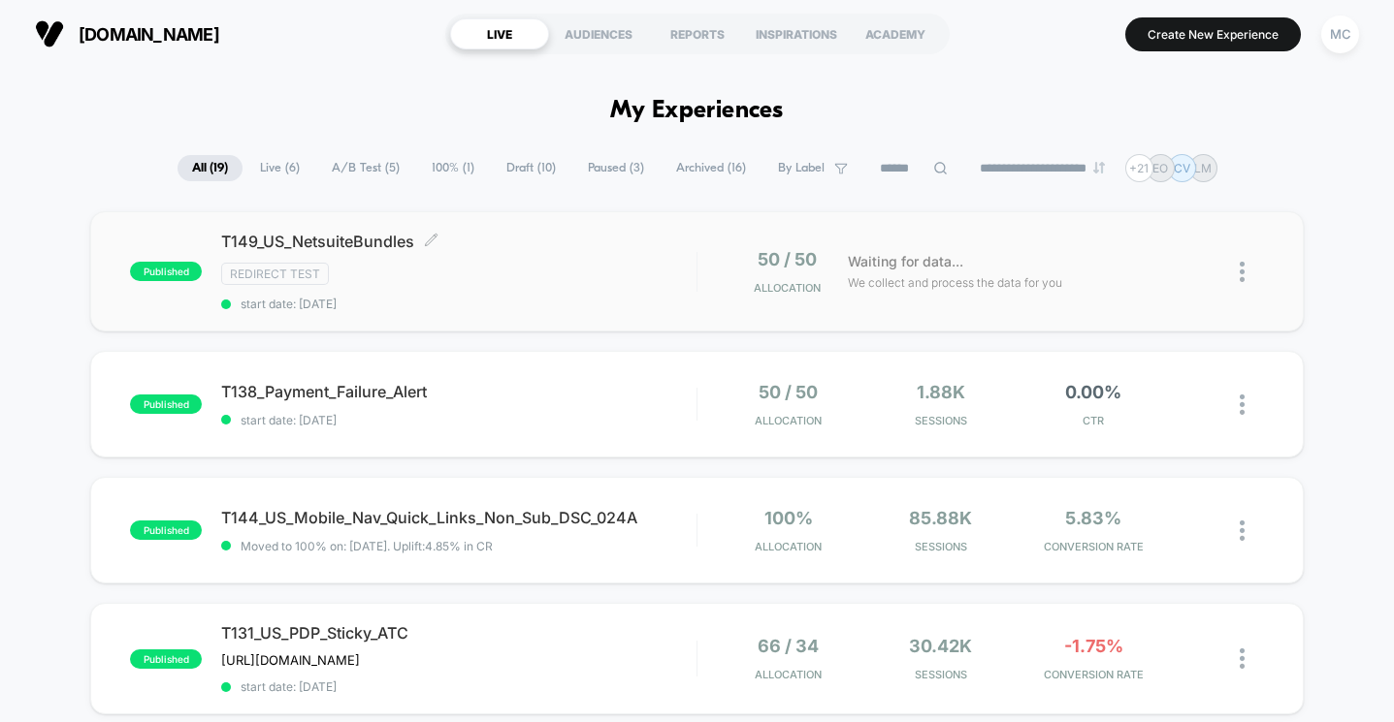
click at [411, 241] on span "T149_US_NetsuiteBundles Click to edit experience details" at bounding box center [458, 241] width 474 height 19
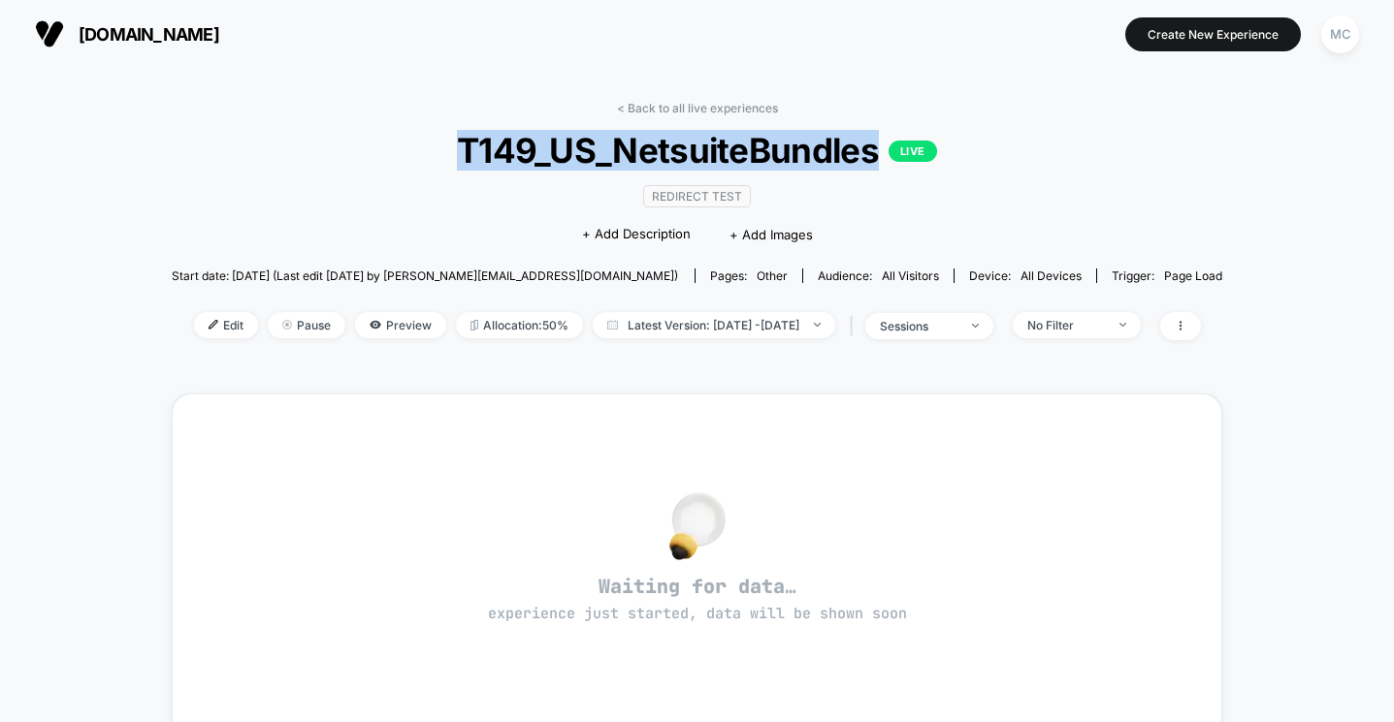
drag, startPoint x: 876, startPoint y: 151, endPoint x: 448, endPoint y: 165, distance: 427.9
click at [448, 165] on span "T149_US_NetsuiteBundles LIVE" at bounding box center [697, 150] width 946 height 41
copy span "T149_US_NetsuiteBundles"
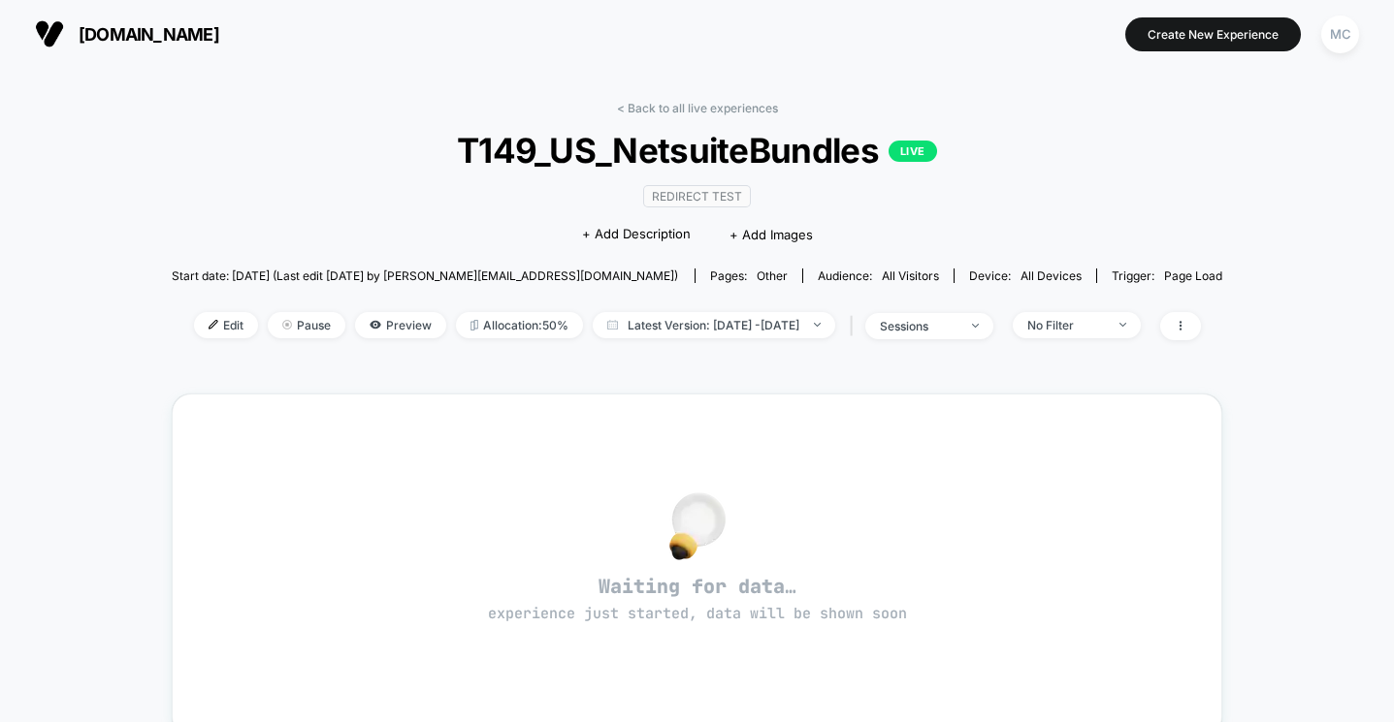
click at [365, 152] on span "T149_US_NetsuiteBundles LIVE" at bounding box center [697, 150] width 946 height 41
click at [1217, 241] on div "< Back to all live experiences T149_US_NetsuiteBundles LIVE Redirect Test Click…" at bounding box center [697, 233] width 1051 height 264
click at [363, 321] on span "Preview" at bounding box center [400, 325] width 91 height 26
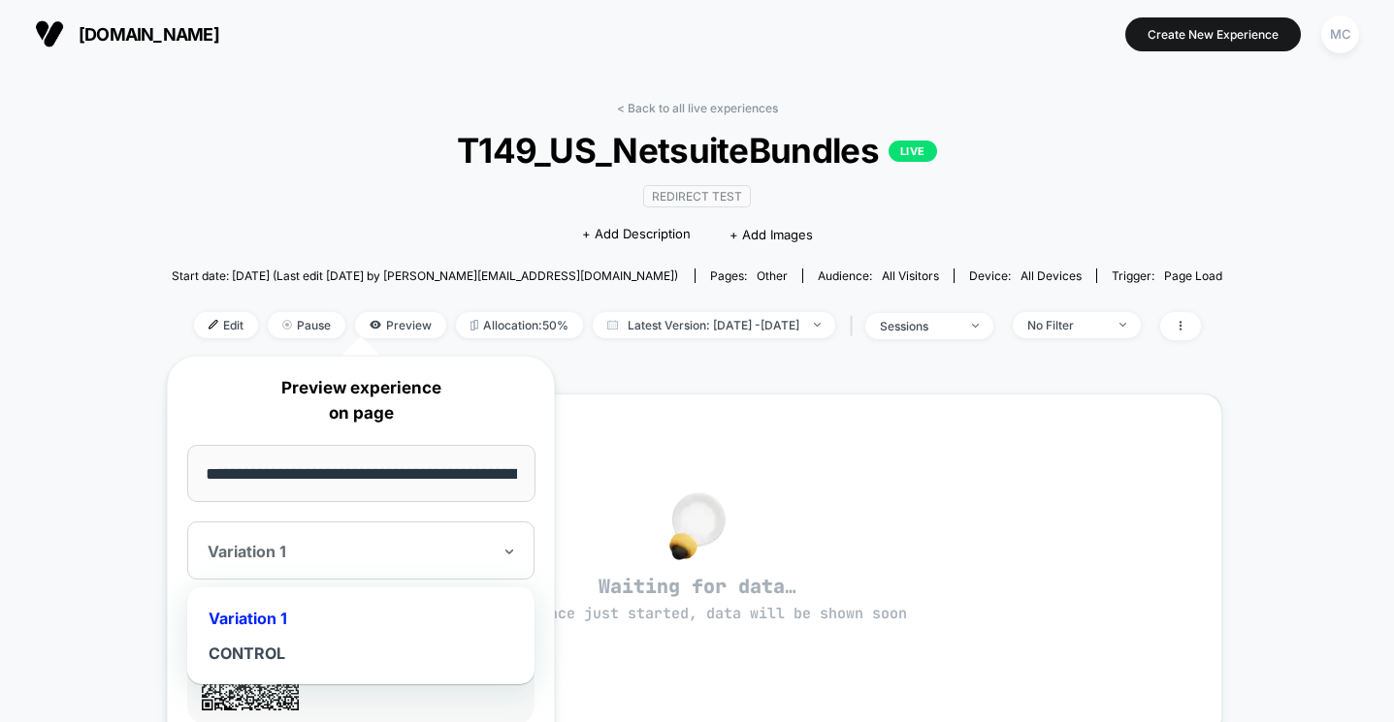
click at [348, 542] on div at bounding box center [349, 551] width 283 height 19
click at [301, 652] on div "CONTROL" at bounding box center [361, 653] width 328 height 35
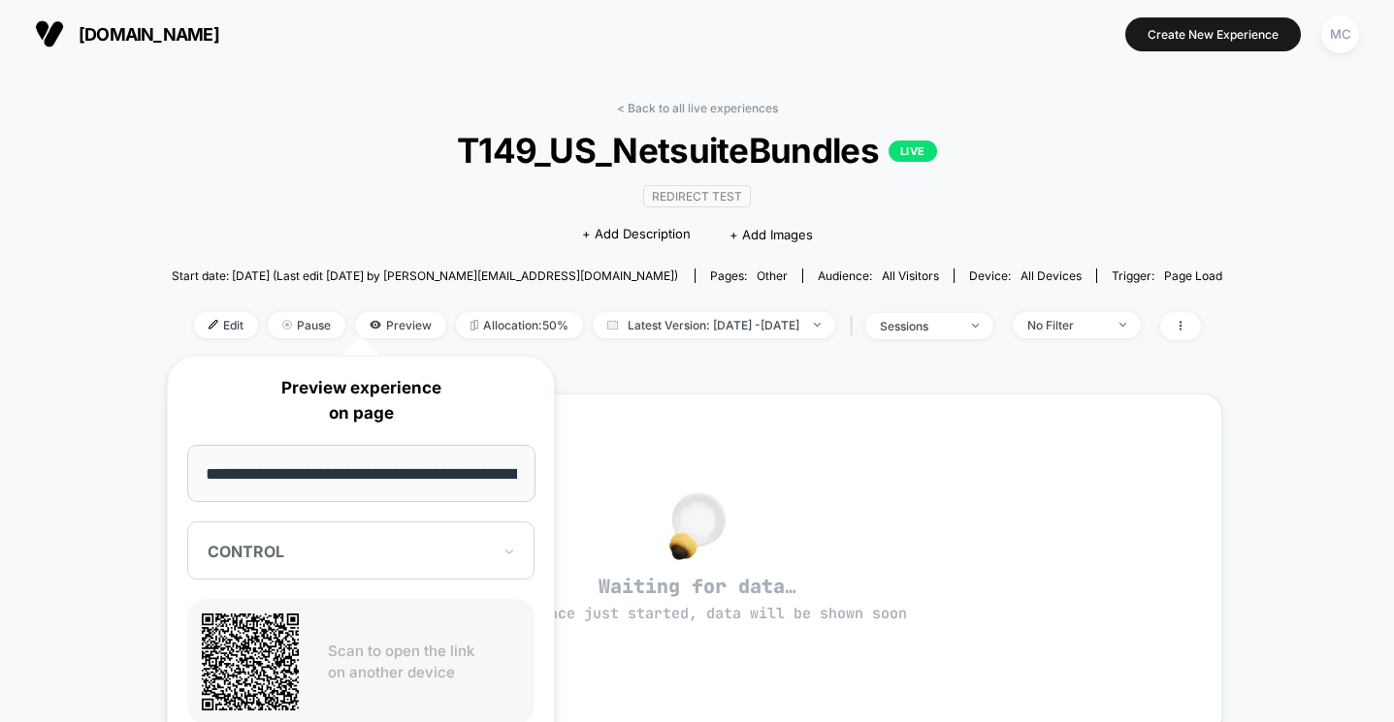
click at [438, 446] on input "**********" at bounding box center [361, 473] width 348 height 57
click at [436, 487] on input "**********" at bounding box center [361, 473] width 348 height 57
click at [437, 481] on input "**********" at bounding box center [361, 473] width 348 height 57
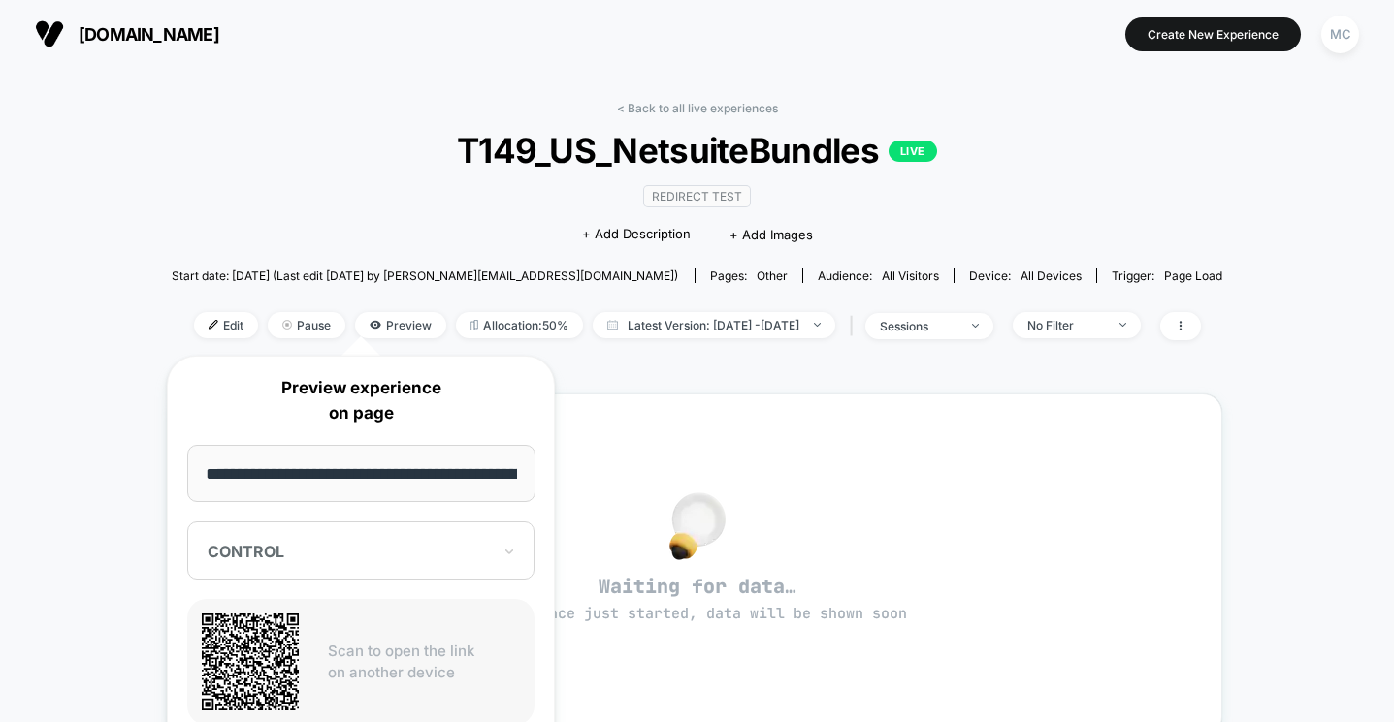
click at [1298, 430] on div "< Back to all live experiences T149_US_NetsuiteBundles LIVE Redirect Test Click…" at bounding box center [697, 602] width 1394 height 1069
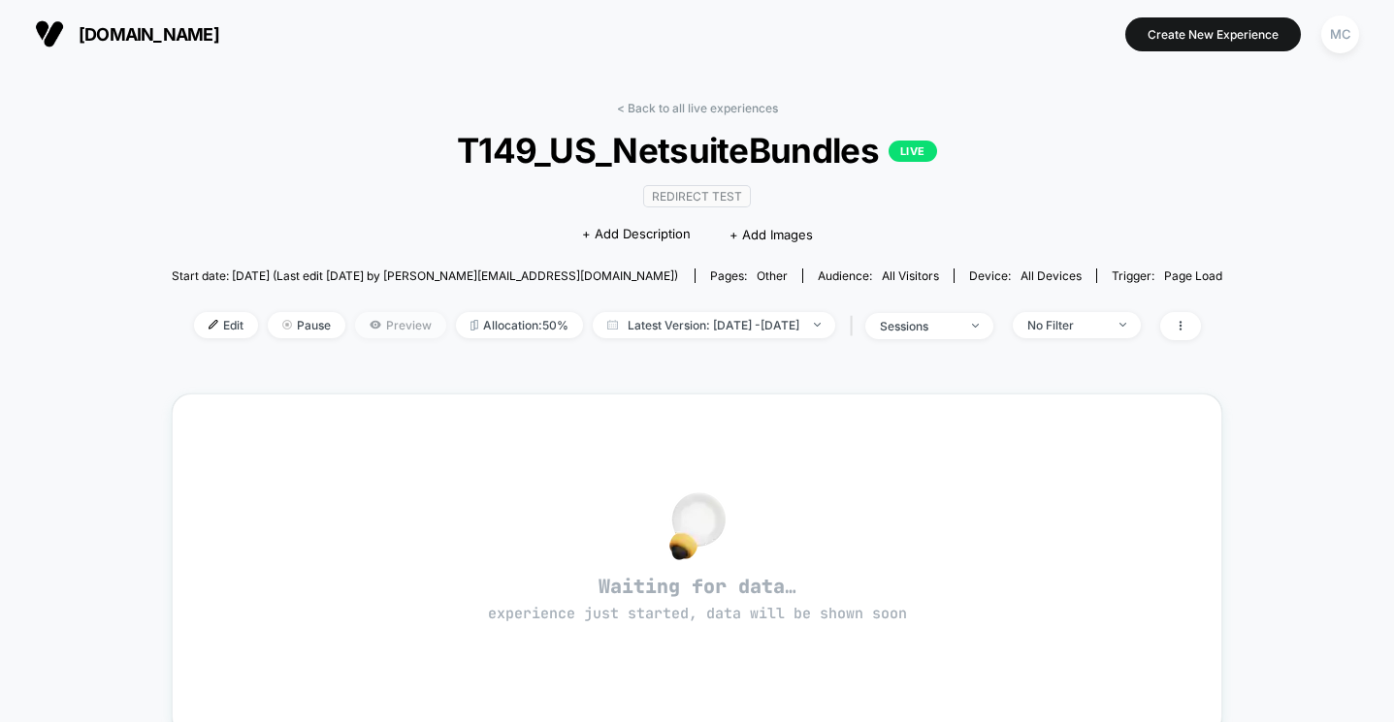
click at [355, 319] on span "Preview" at bounding box center [400, 325] width 91 height 26
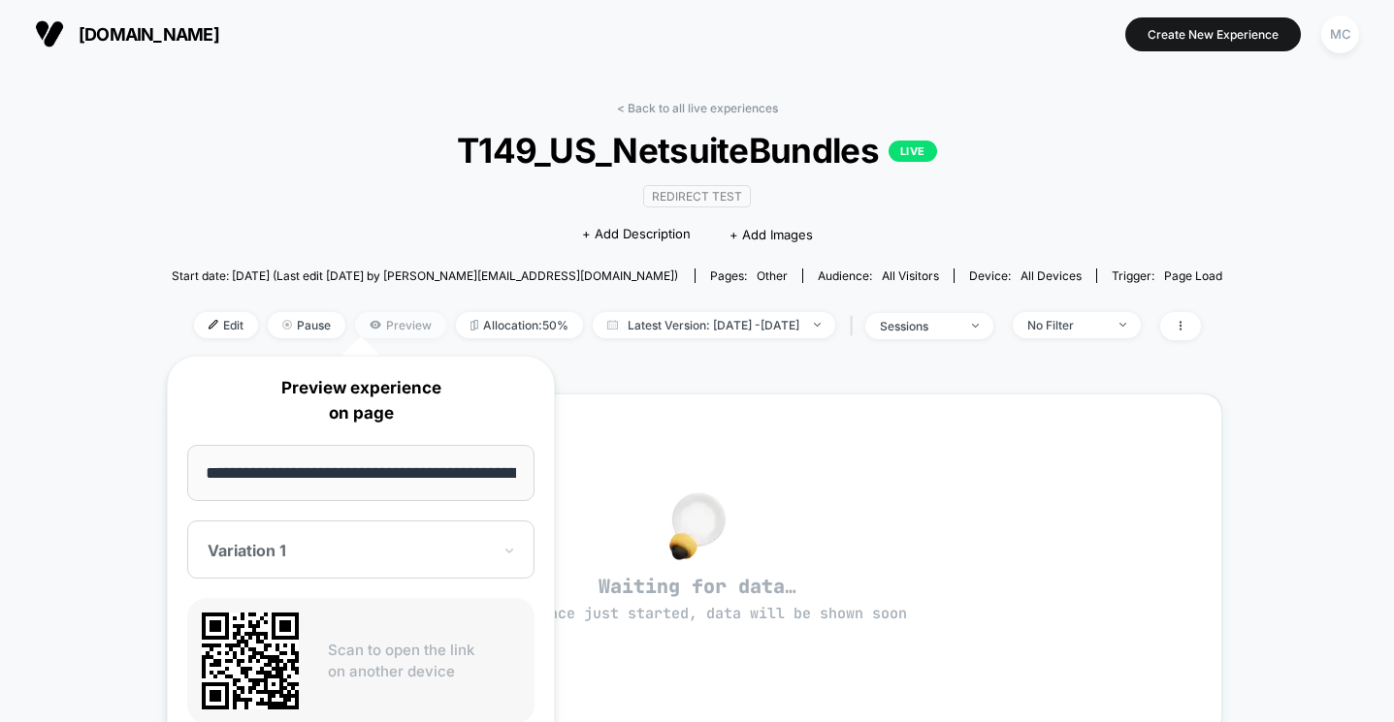
scroll to position [0, 182]
click at [428, 481] on input "**********" at bounding box center [361, 473] width 348 height 57
click at [430, 469] on input "**********" at bounding box center [361, 473] width 348 height 57
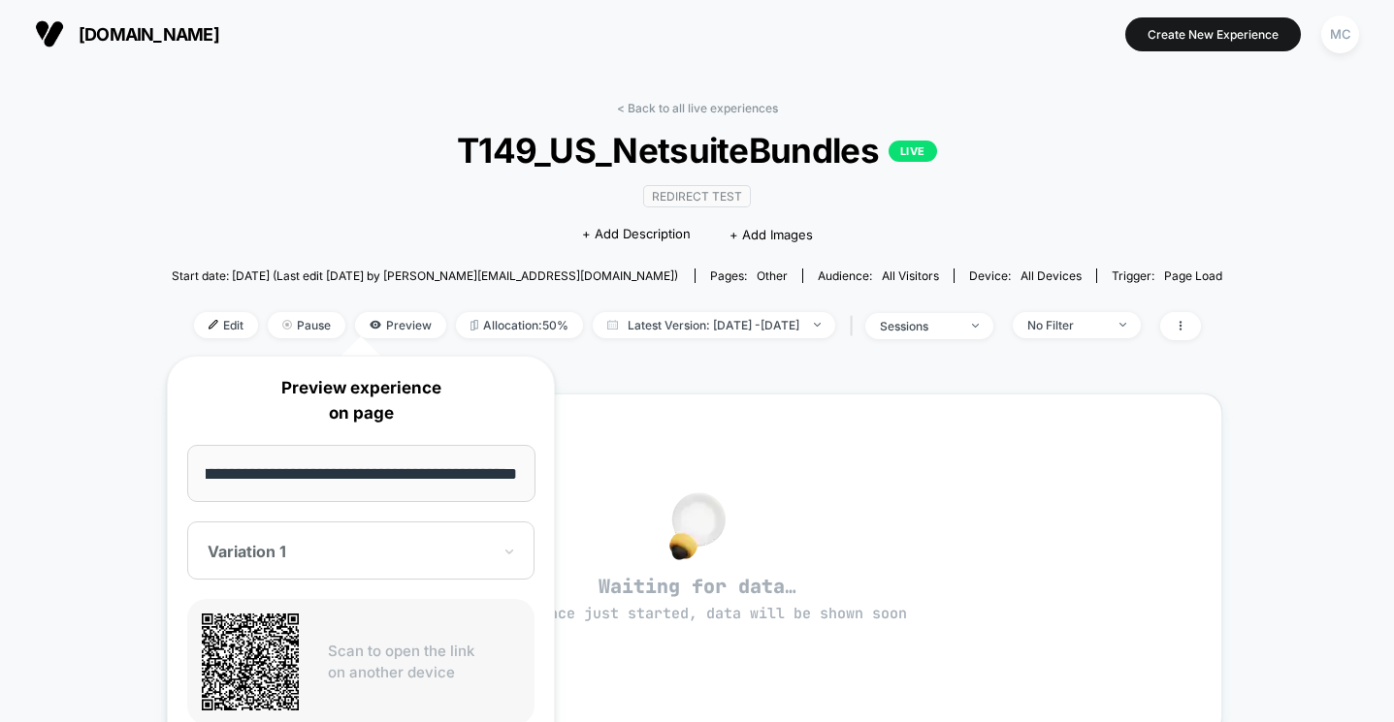
scroll to position [0, 0]
click at [1361, 404] on div "< Back to all live experiences T149_US_NetsuiteBundles LIVE Redirect Test Click…" at bounding box center [697, 602] width 1394 height 1069
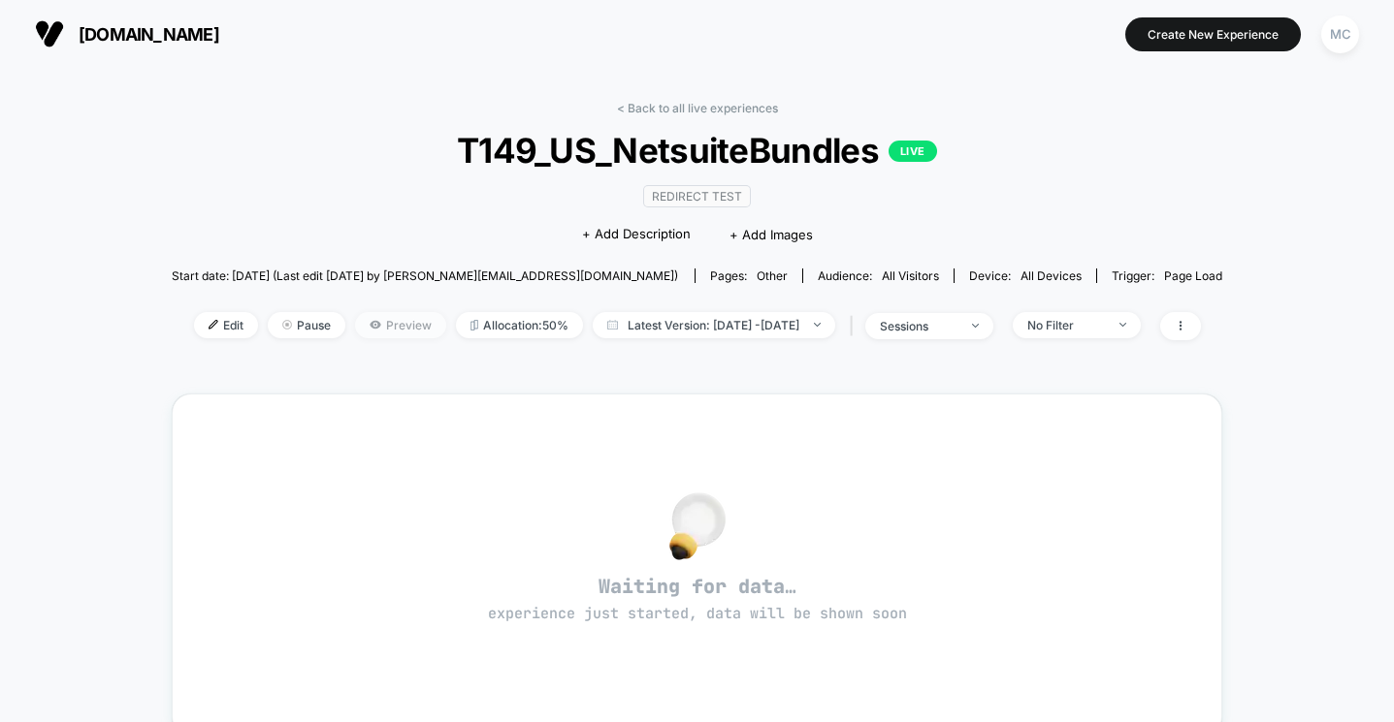
click at [366, 328] on span "Preview" at bounding box center [400, 325] width 91 height 26
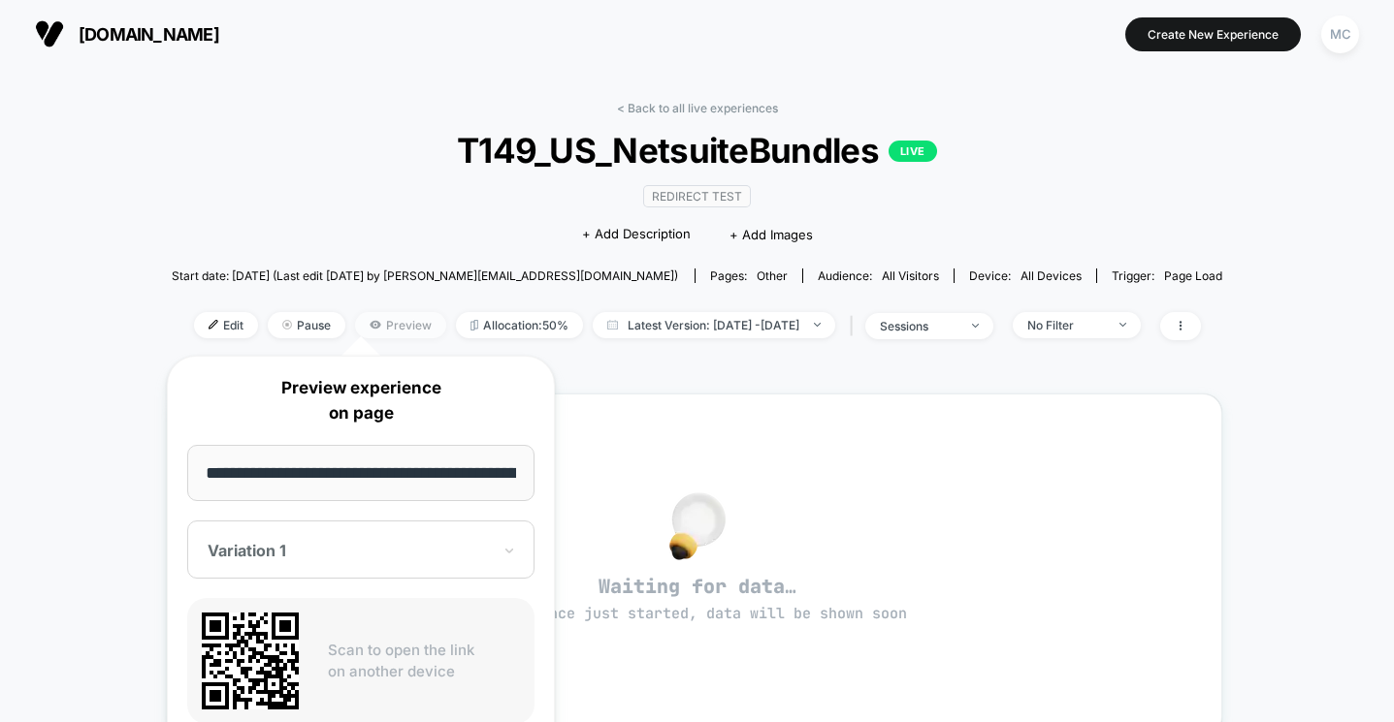
scroll to position [0, 182]
click at [299, 550] on div at bounding box center [349, 551] width 283 height 19
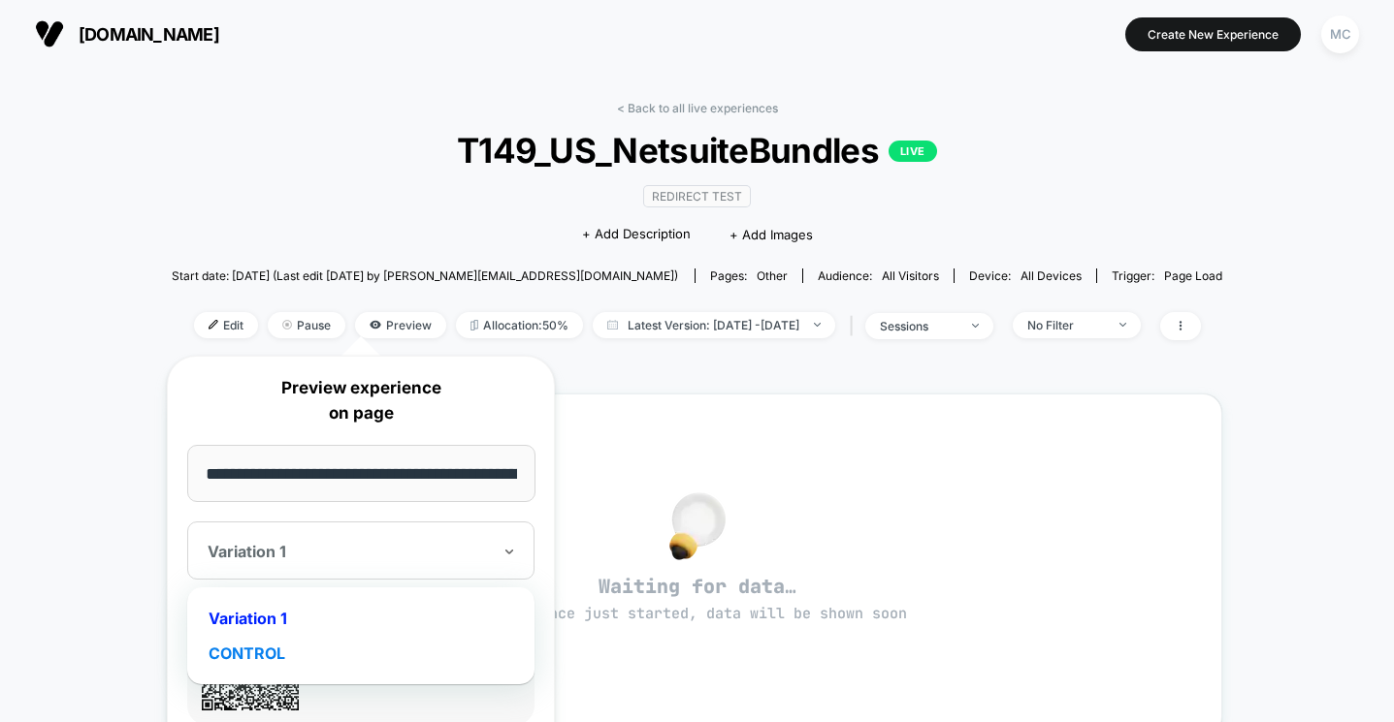
click at [270, 646] on div "CONTROL" at bounding box center [361, 653] width 328 height 35
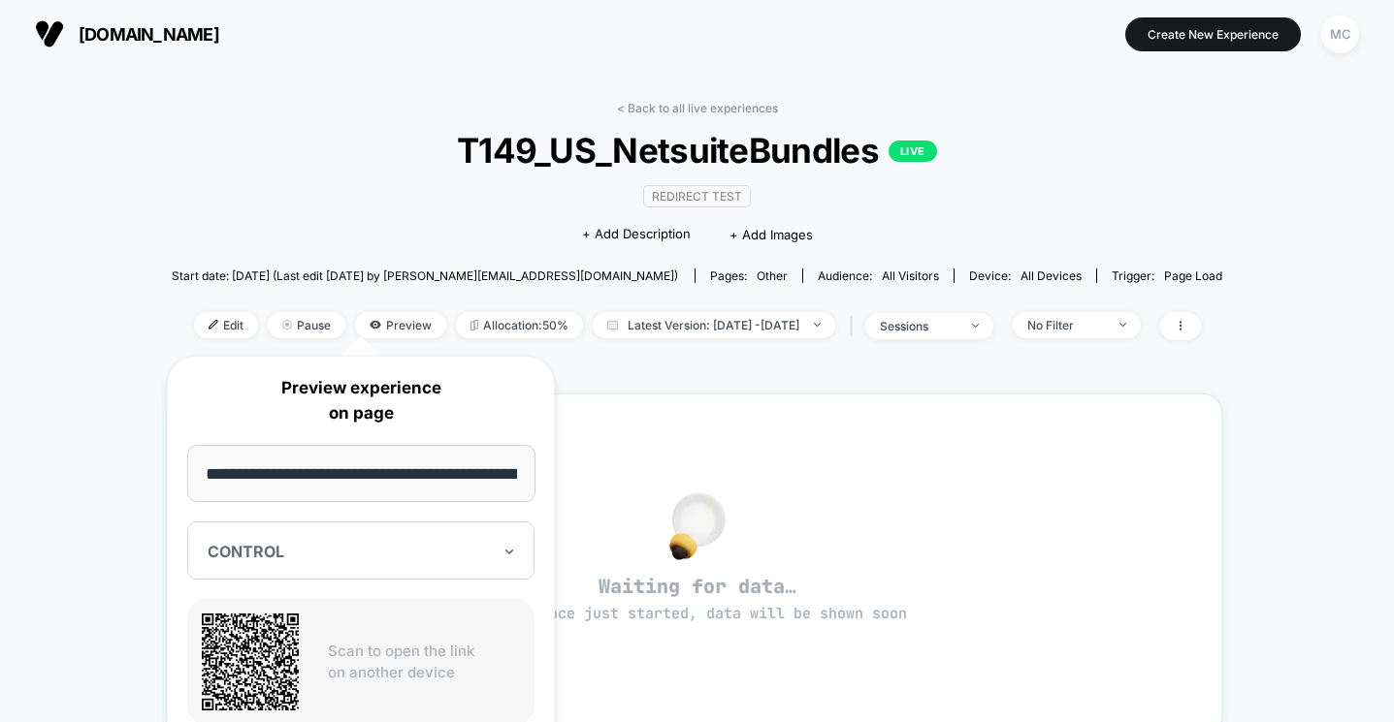
click at [495, 472] on input "**********" at bounding box center [361, 473] width 348 height 57
click at [414, 538] on div "CONTROL" at bounding box center [360, 551] width 347 height 58
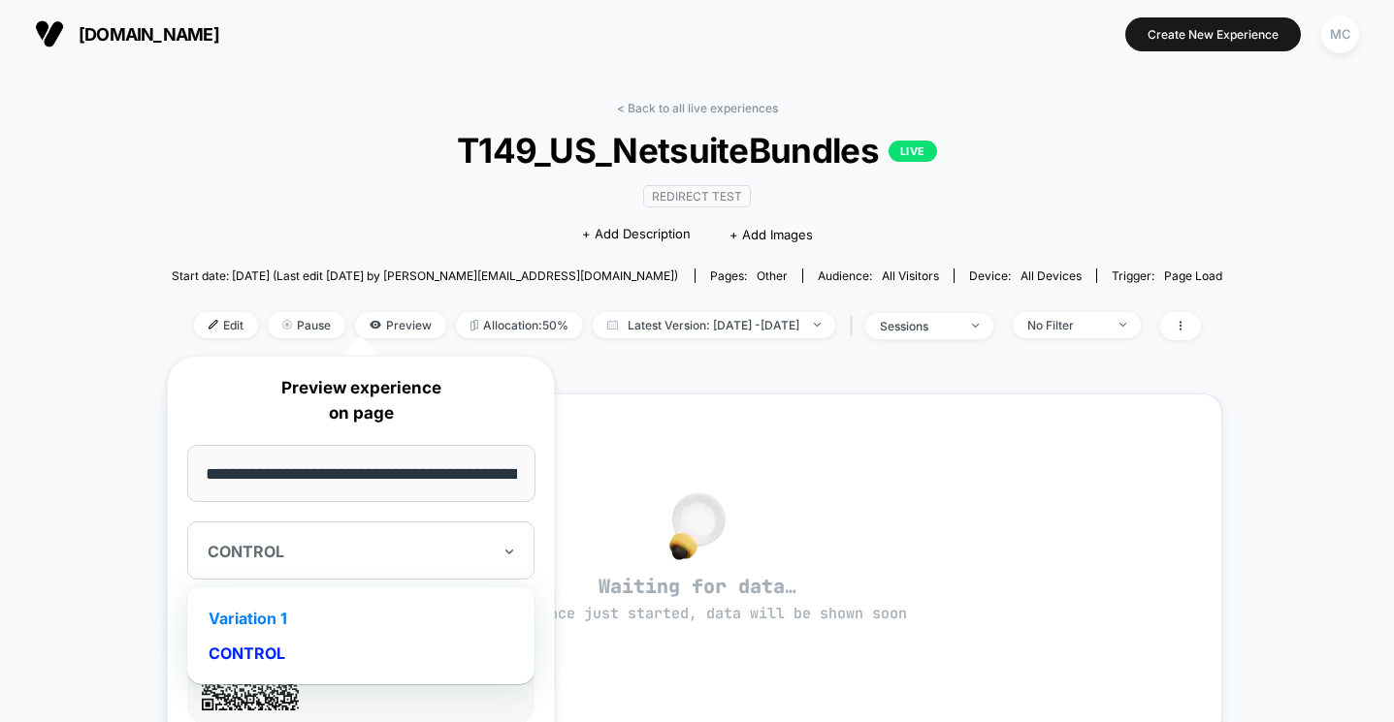
click at [308, 623] on div "Variation 1" at bounding box center [361, 618] width 328 height 35
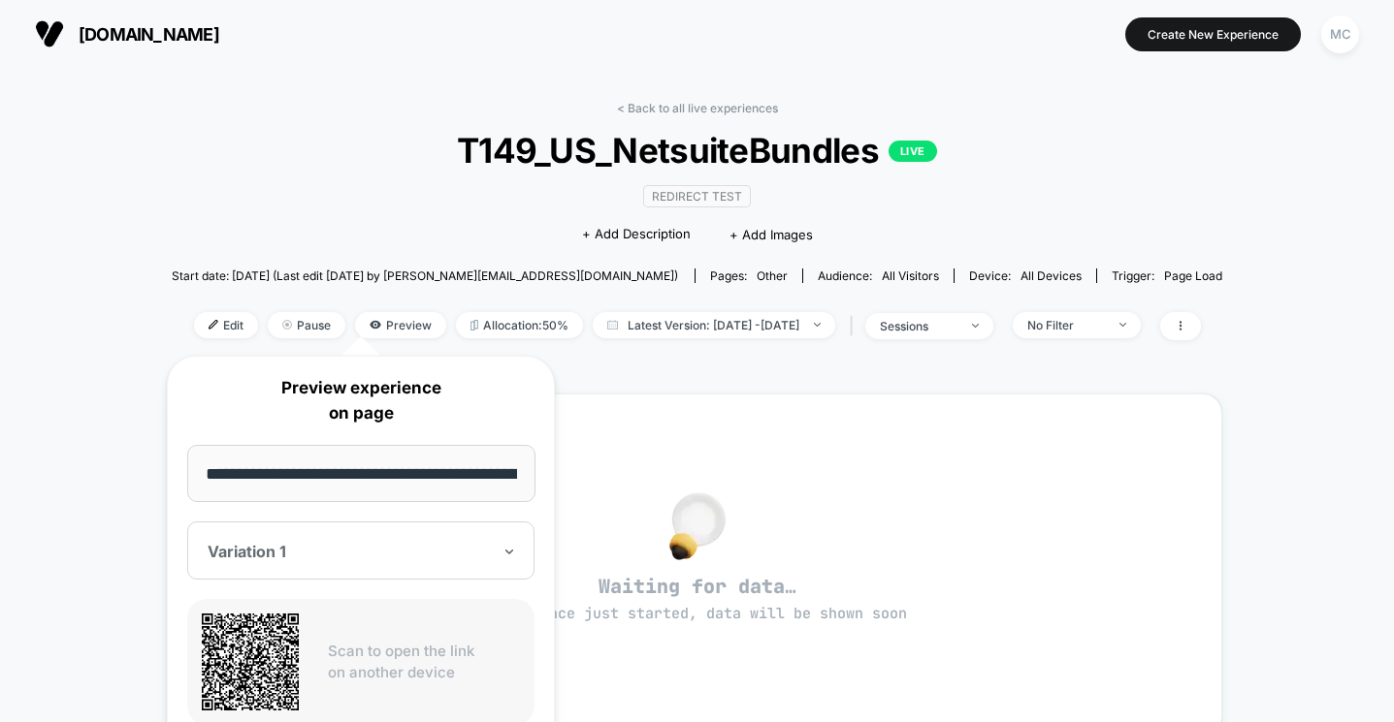
scroll to position [337, 0]
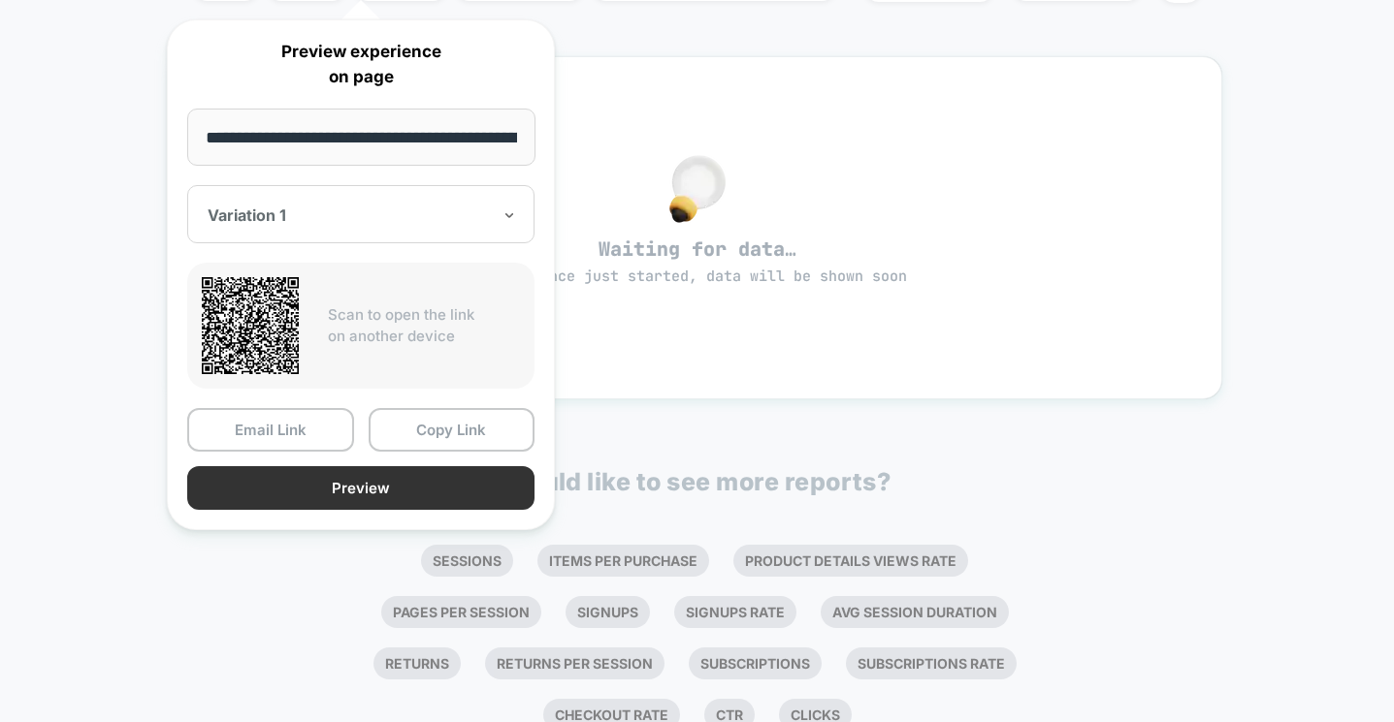
click at [370, 484] on button "Preview" at bounding box center [360, 488] width 347 height 44
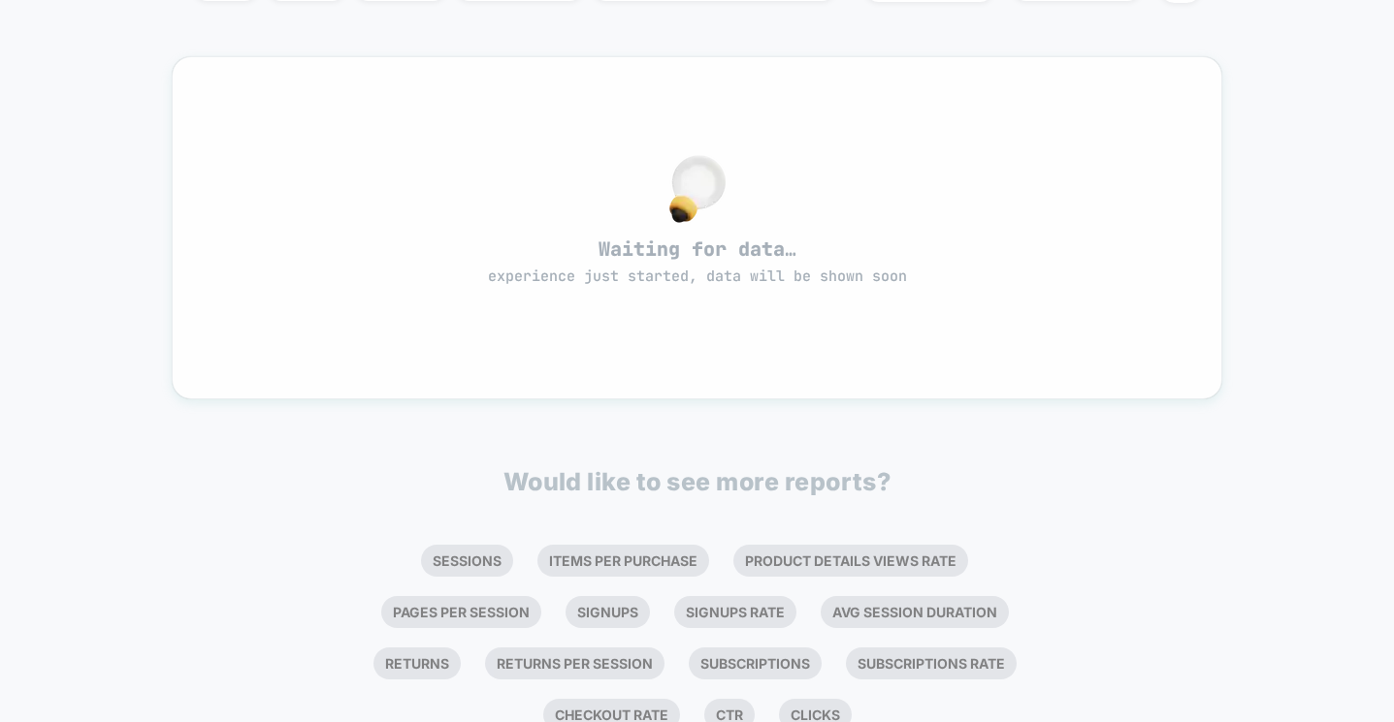
scroll to position [0, 0]
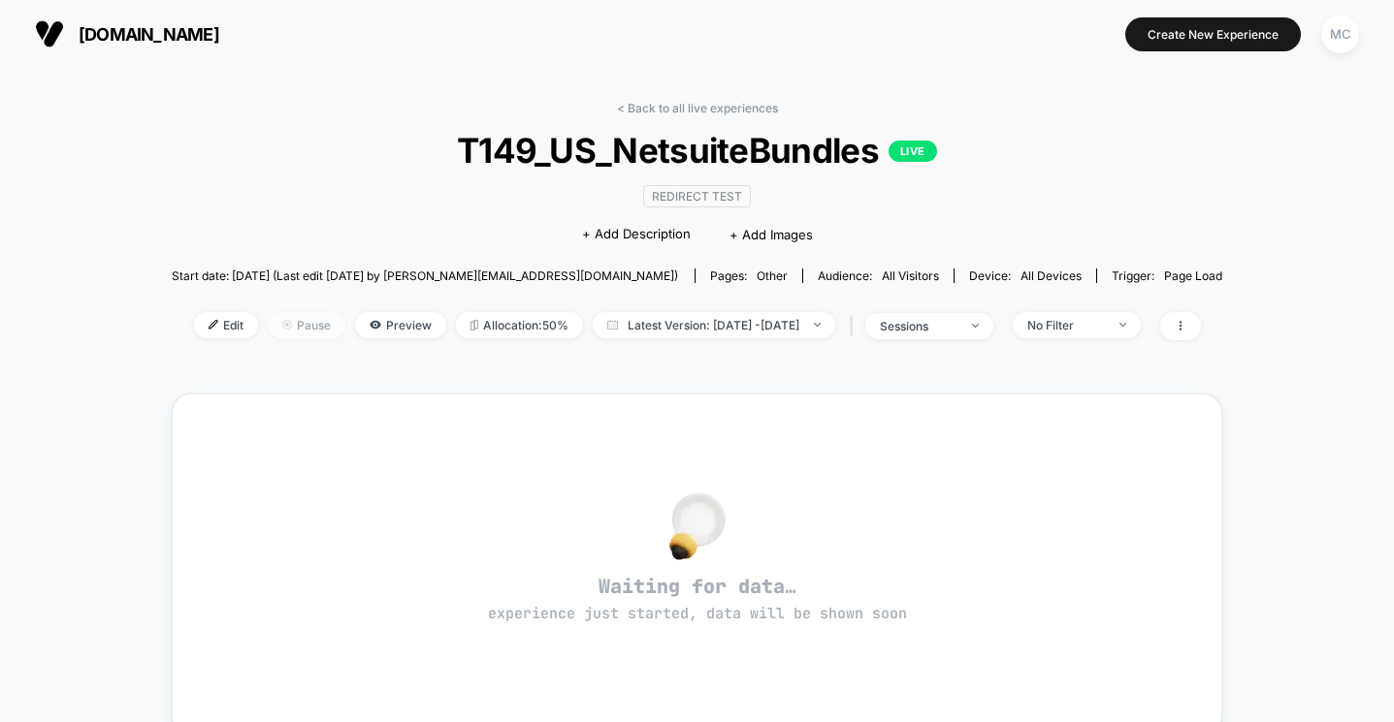
click at [271, 329] on span "Pause" at bounding box center [307, 325] width 78 height 26
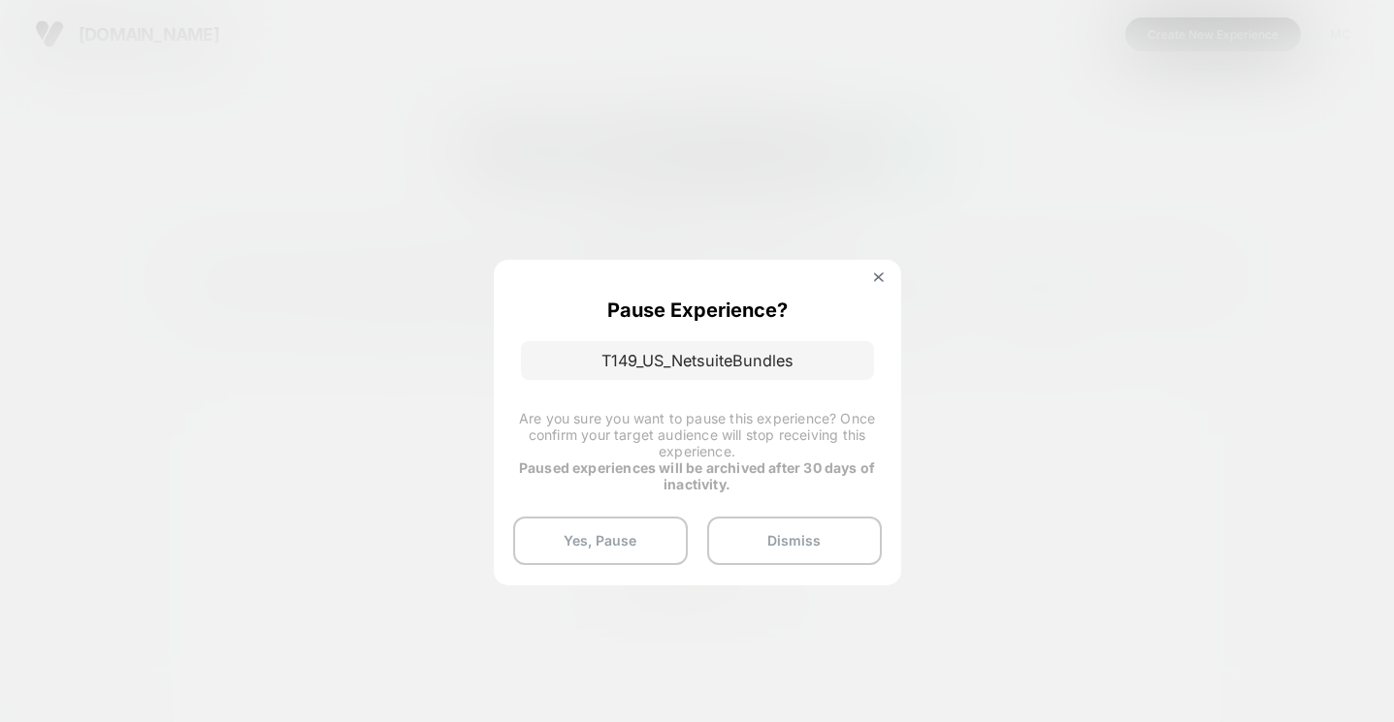
click at [394, 368] on div at bounding box center [697, 361] width 1394 height 722
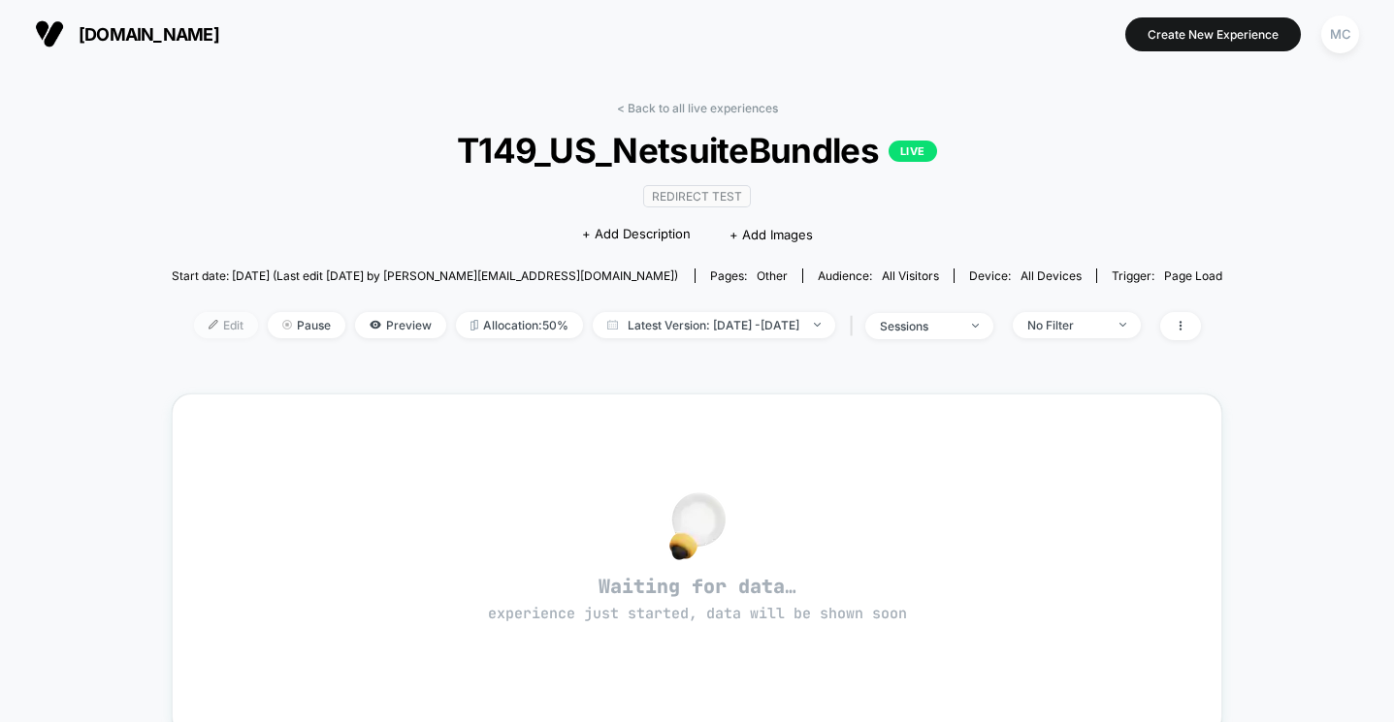
click at [194, 336] on span "Edit" at bounding box center [226, 325] width 64 height 26
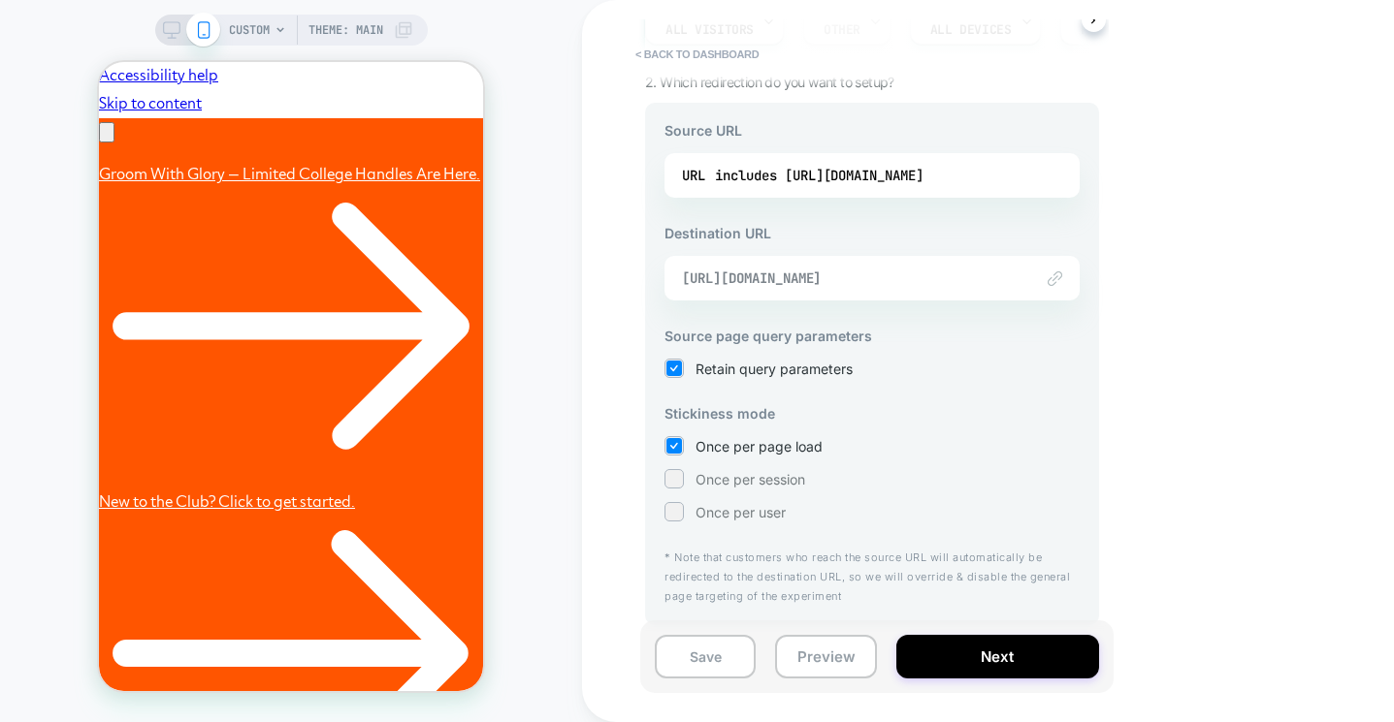
scroll to position [226, 0]
click at [869, 181] on div "includes [URL][DOMAIN_NAME]" at bounding box center [819, 177] width 209 height 29
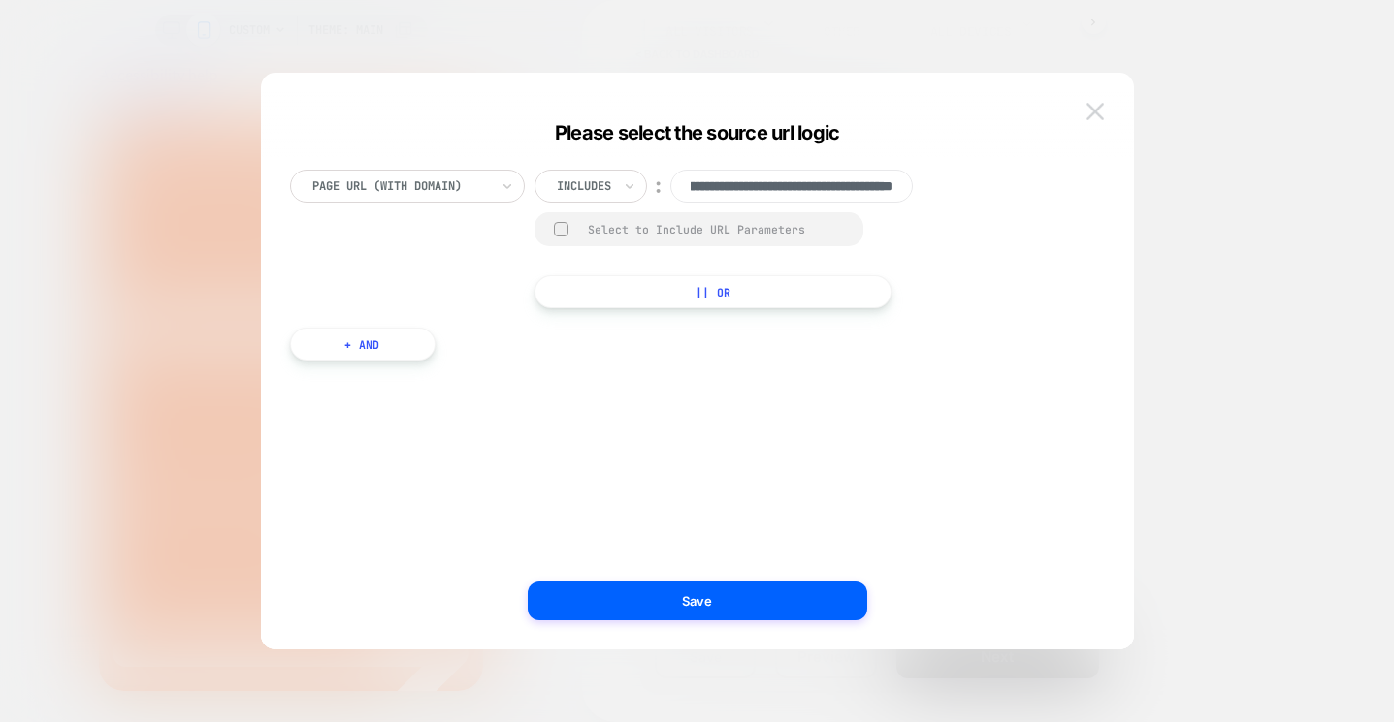
scroll to position [0, 0]
click at [1102, 112] on img at bounding box center [1094, 111] width 17 height 16
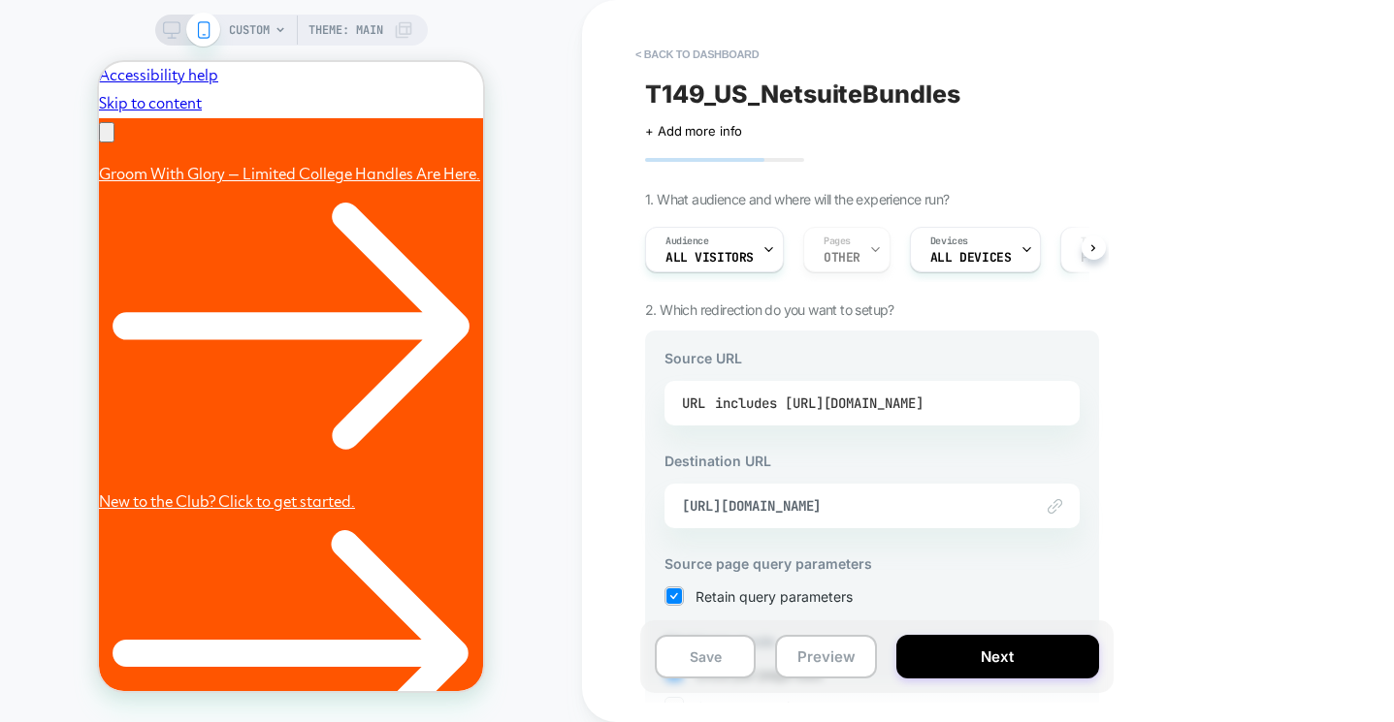
scroll to position [228, 0]
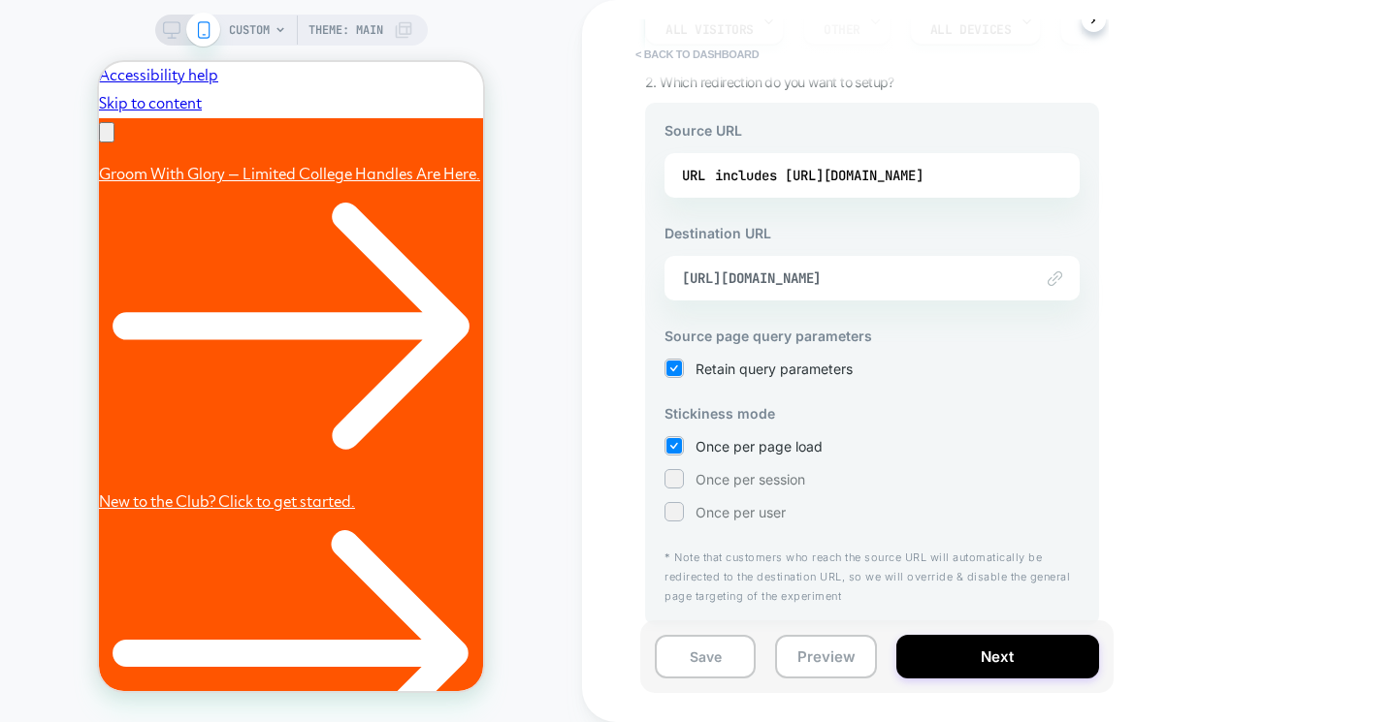
click at [689, 49] on button "< back to dashboard" at bounding box center [697, 54] width 143 height 31
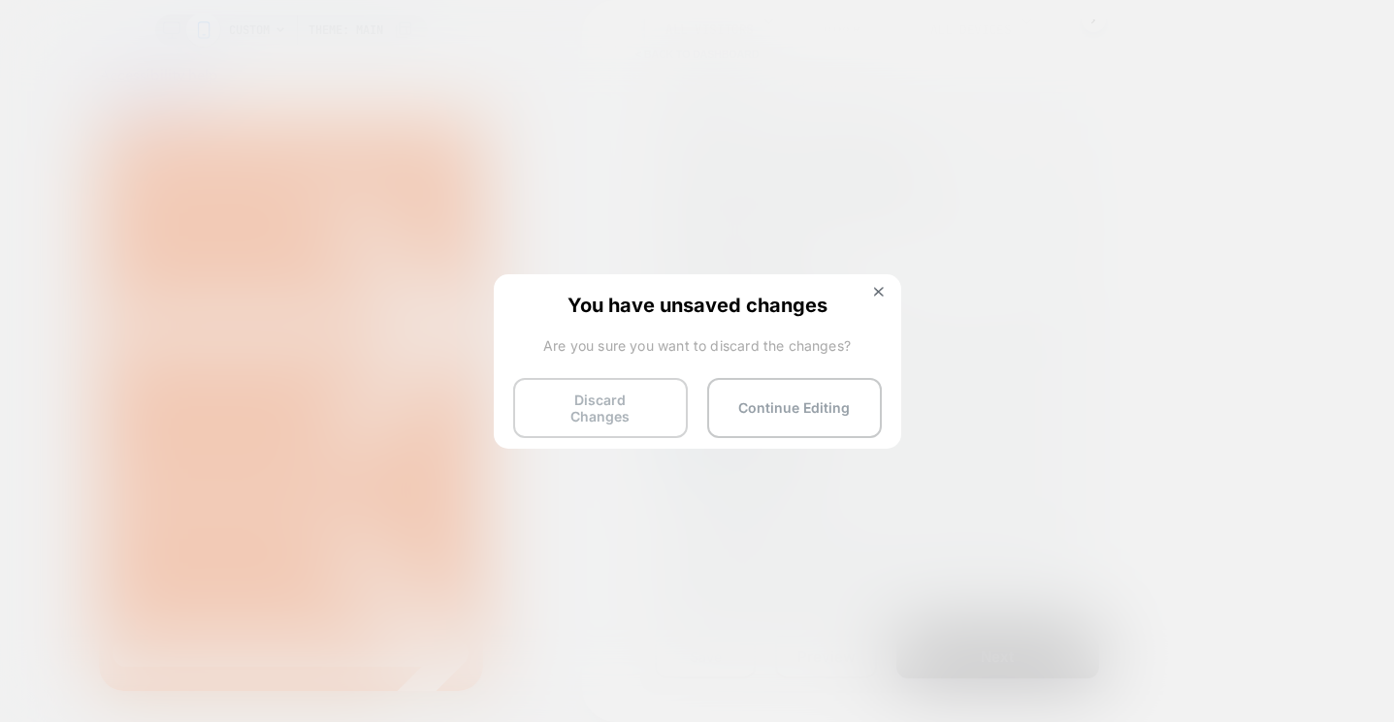
scroll to position [0, 301]
click at [639, 410] on button "Discard Changes" at bounding box center [600, 408] width 175 height 60
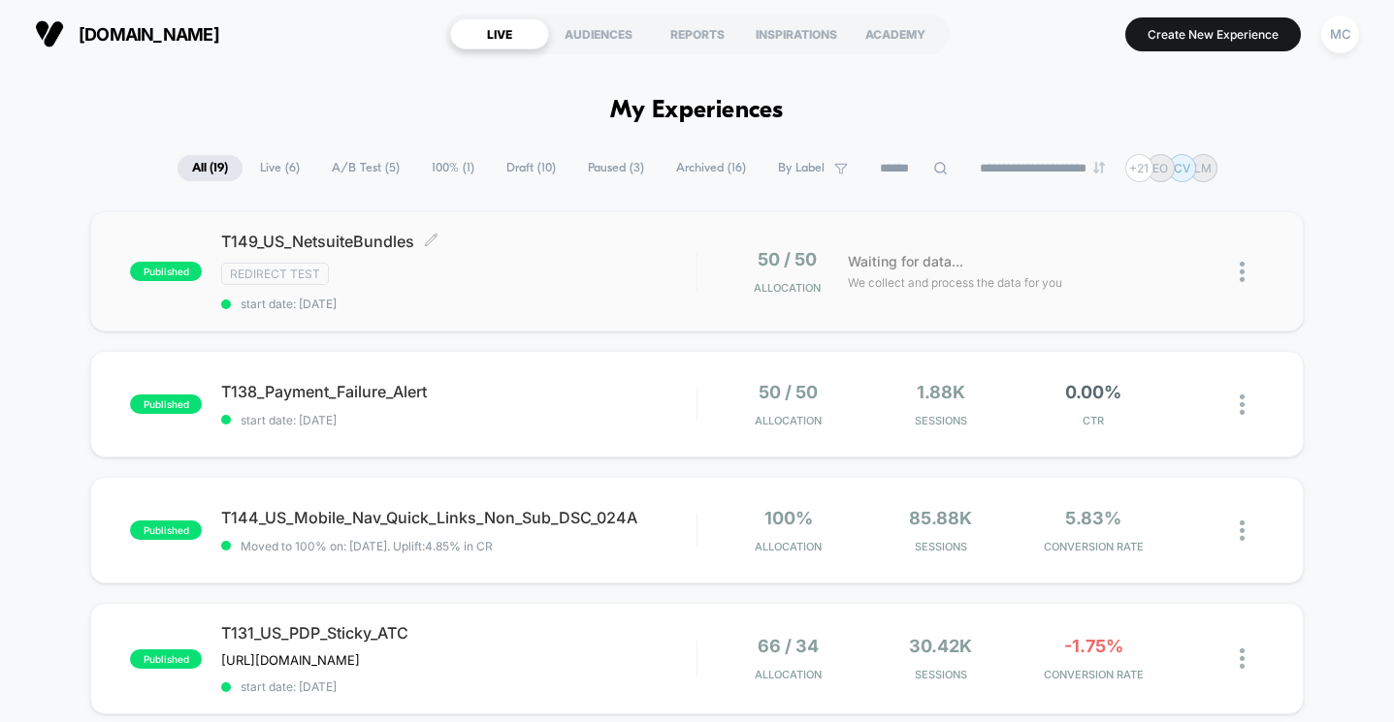
click at [494, 274] on div "Redirect Test" at bounding box center [458, 274] width 474 height 22
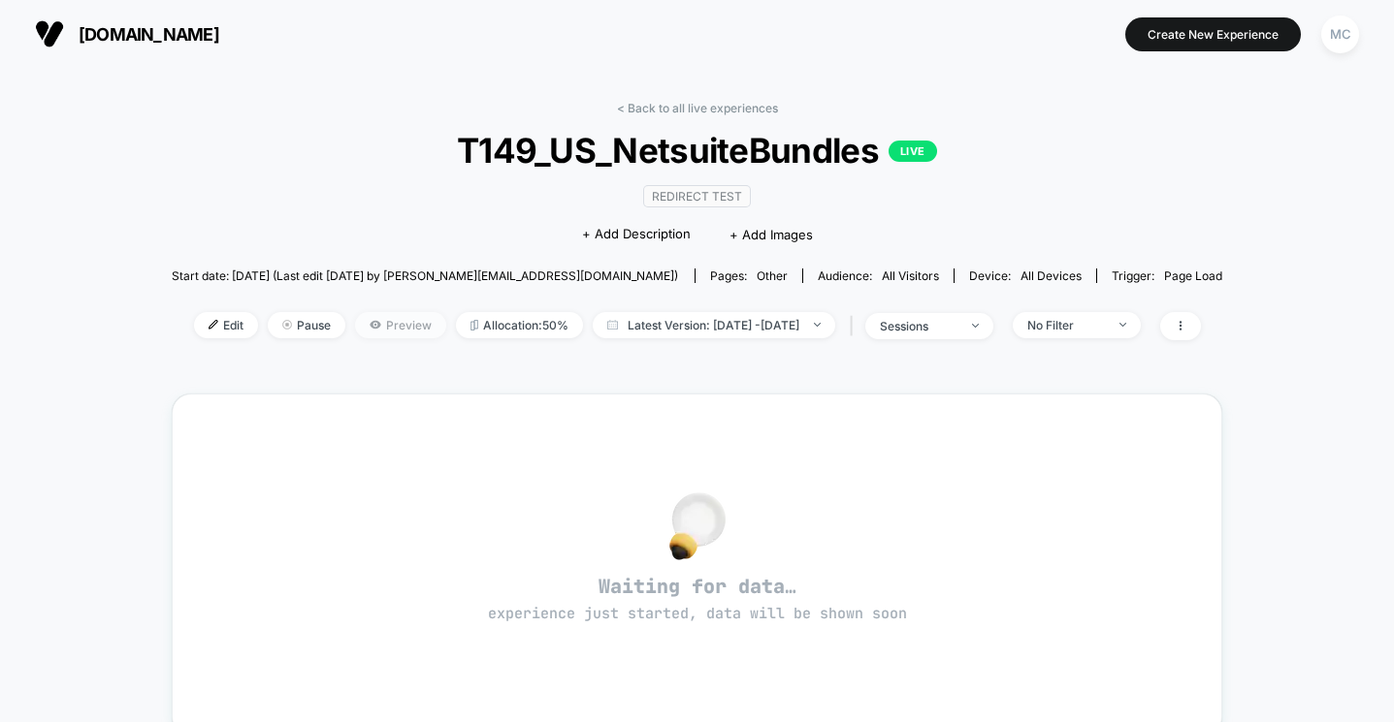
click at [355, 329] on span "Preview" at bounding box center [400, 325] width 91 height 26
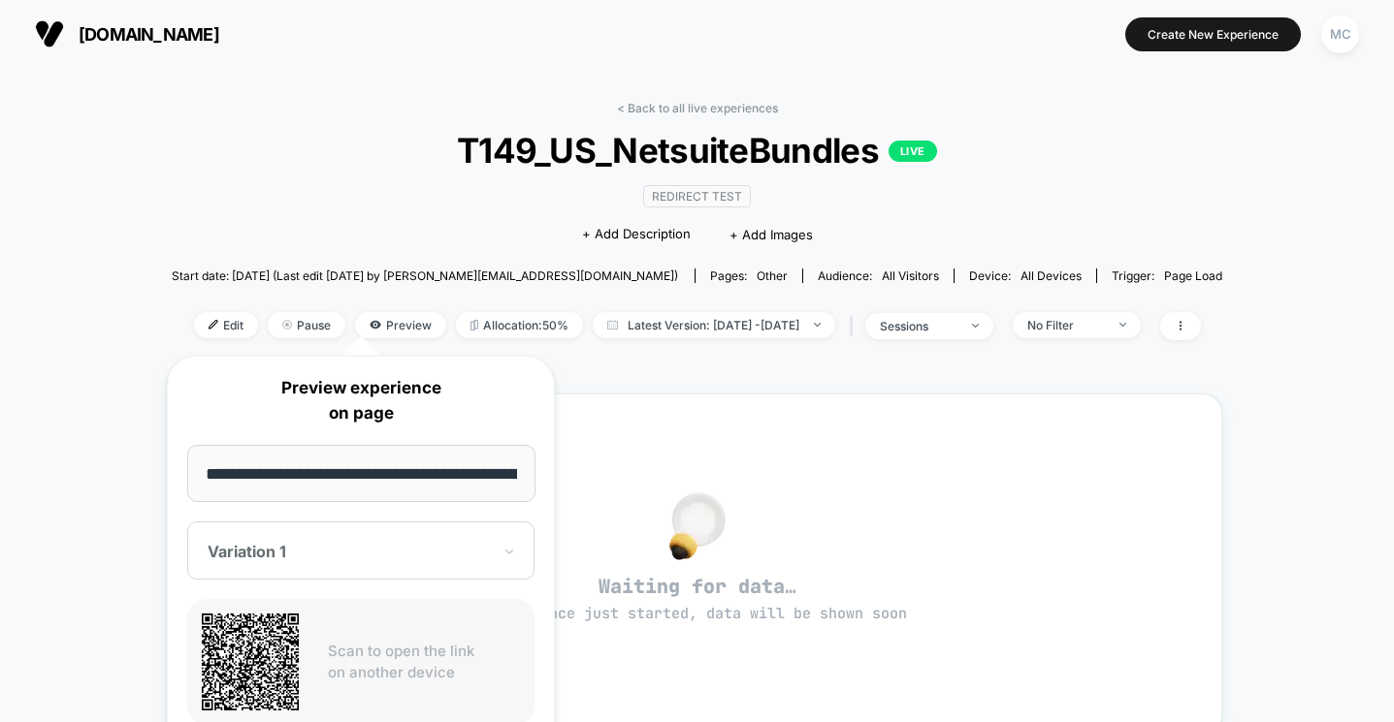
click at [364, 156] on span "T149_US_NetsuiteBundles LIVE" at bounding box center [697, 150] width 946 height 41
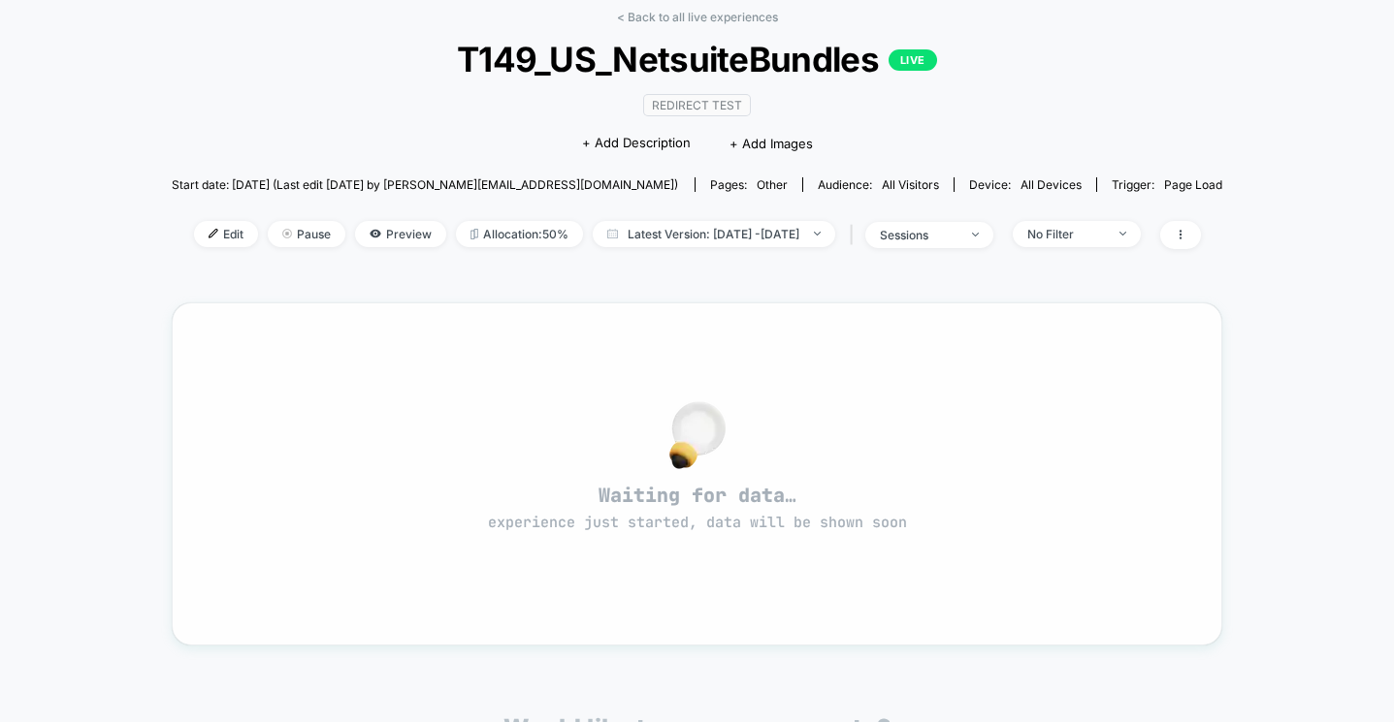
scroll to position [109, 0]
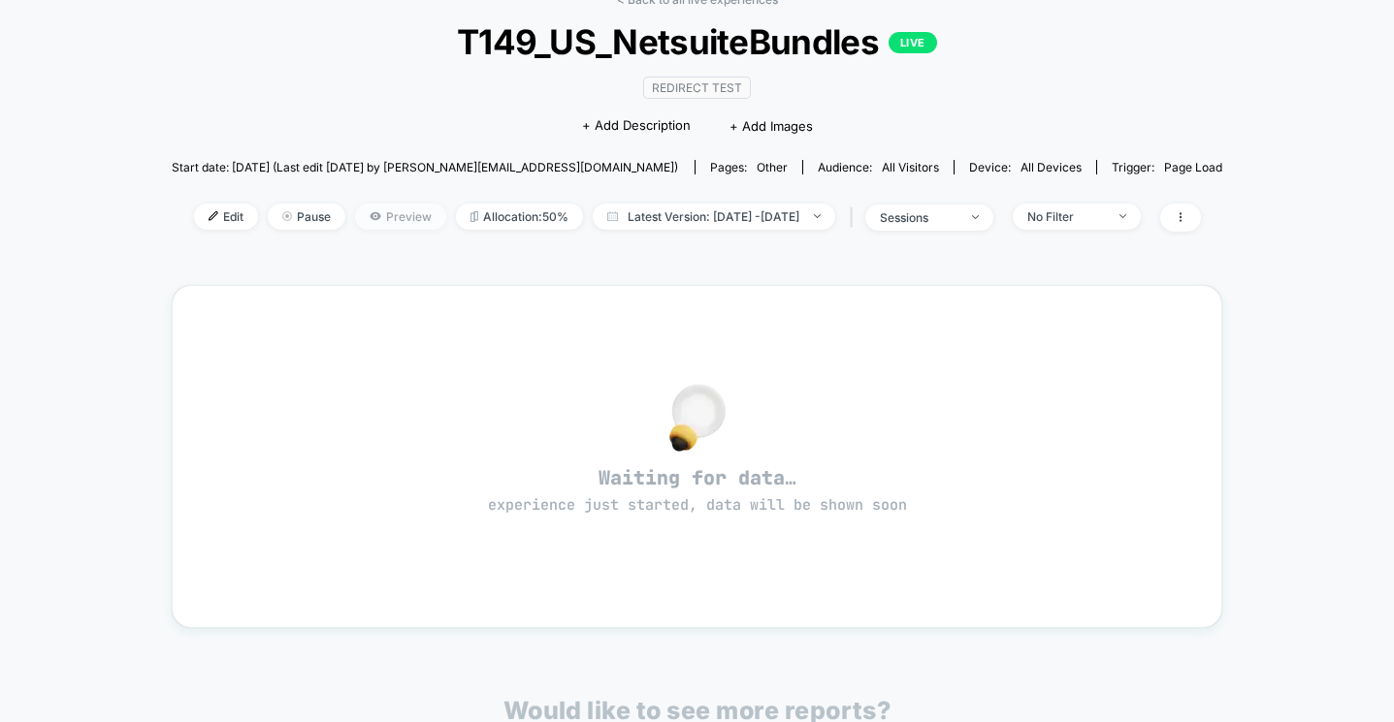
click at [355, 222] on span "Preview" at bounding box center [400, 217] width 91 height 26
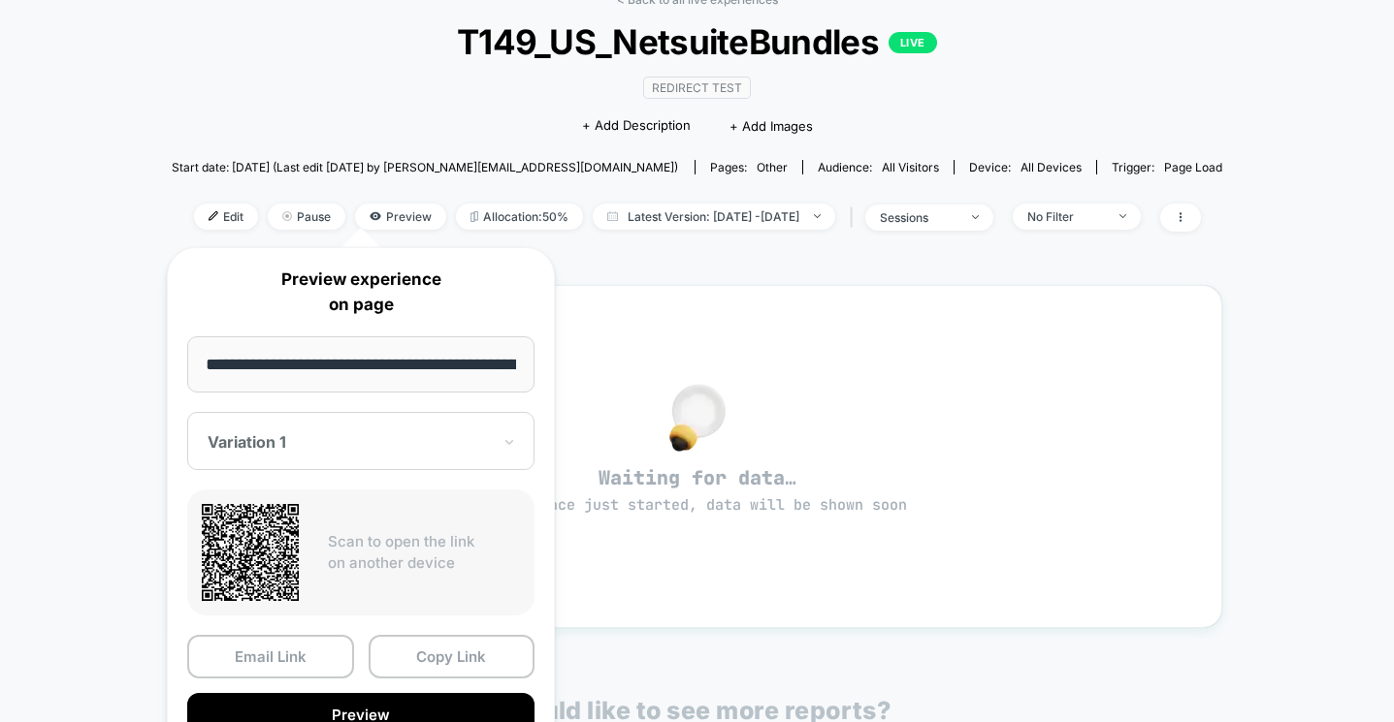
scroll to position [0, 182]
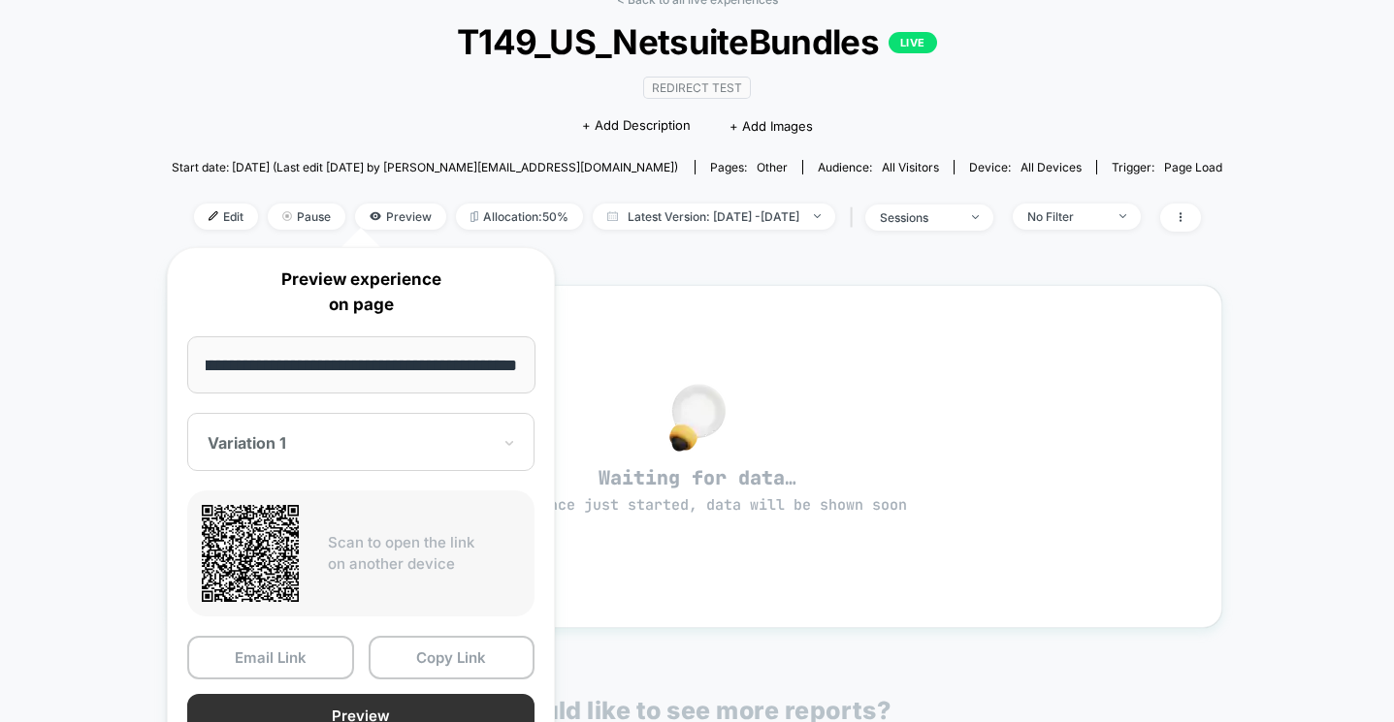
click at [324, 706] on button "Preview" at bounding box center [360, 716] width 347 height 44
